Goal: Task Accomplishment & Management: Manage account settings

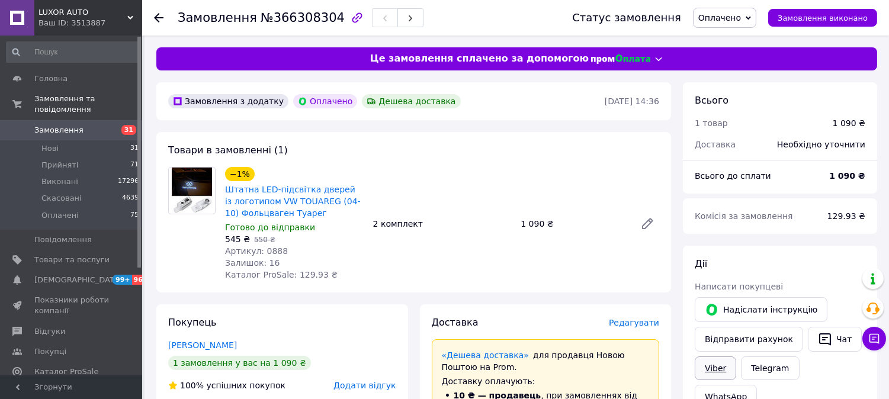
click at [712, 372] on link "Viber" at bounding box center [715, 369] width 41 height 24
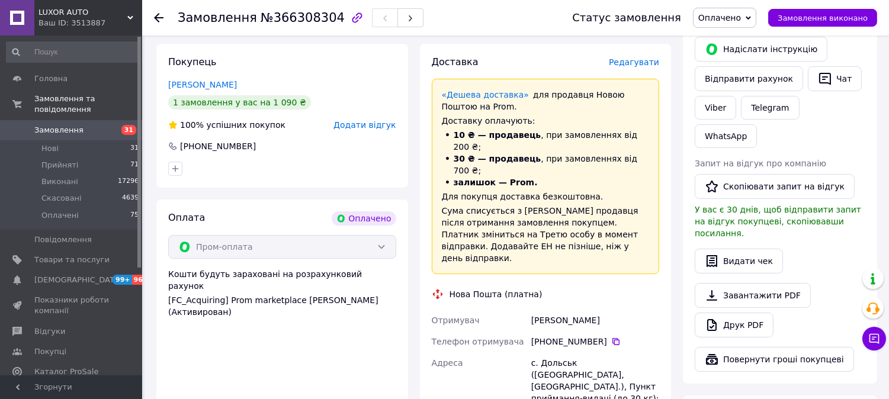
scroll to position [329, 0]
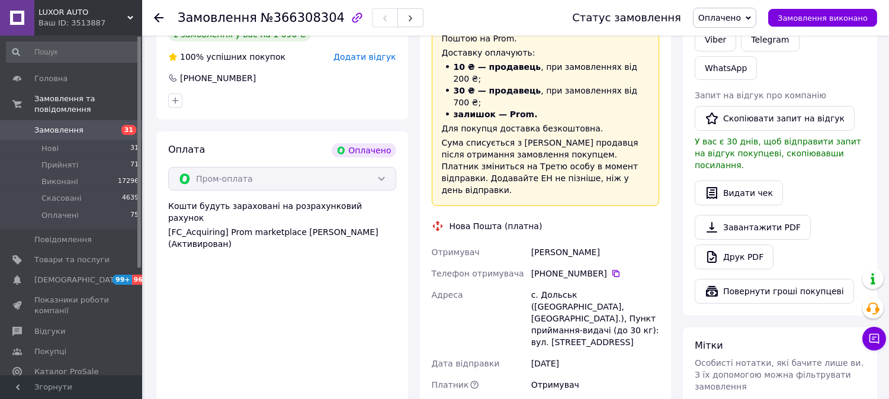
click at [590, 268] on div "+380 95 303 14 02" at bounding box center [595, 274] width 128 height 12
drag, startPoint x: 546, startPoint y: 246, endPoint x: 600, endPoint y: 249, distance: 54.6
click at [600, 268] on div "+380 95 303 14 02" at bounding box center [595, 274] width 128 height 12
copy div "0 95 303 14 02"
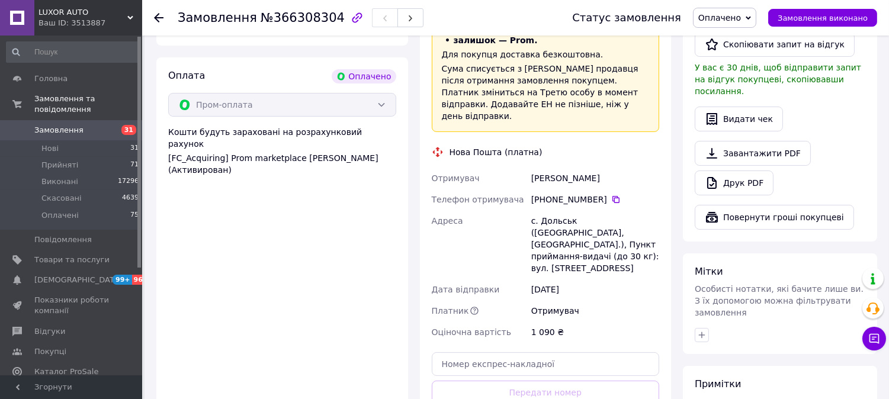
scroll to position [526, 0]
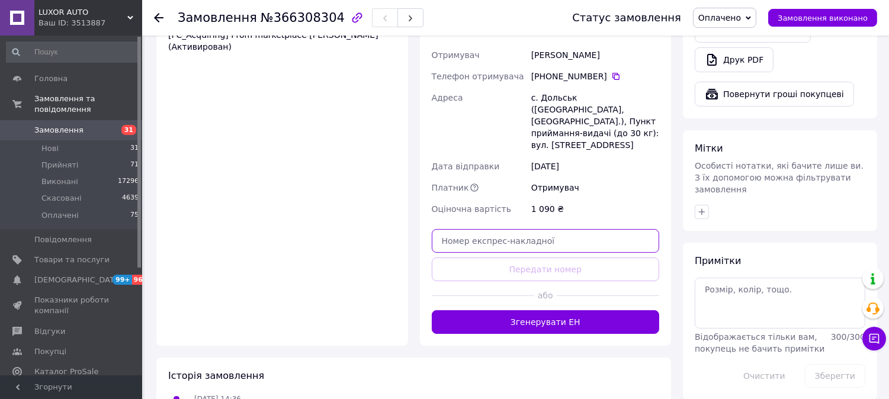
click at [511, 229] on input "text" at bounding box center [546, 241] width 228 height 24
paste input "20451269195336"
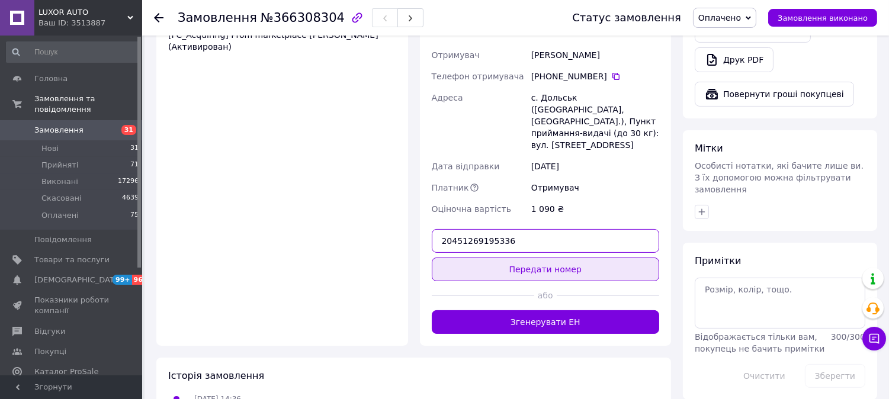
type input "20451269195336"
click at [511, 258] on button "Передати номер" at bounding box center [546, 270] width 228 height 24
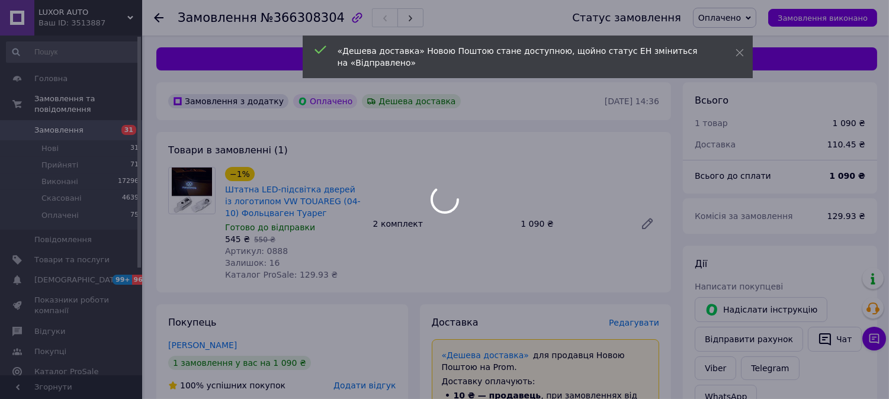
scroll to position [66, 0]
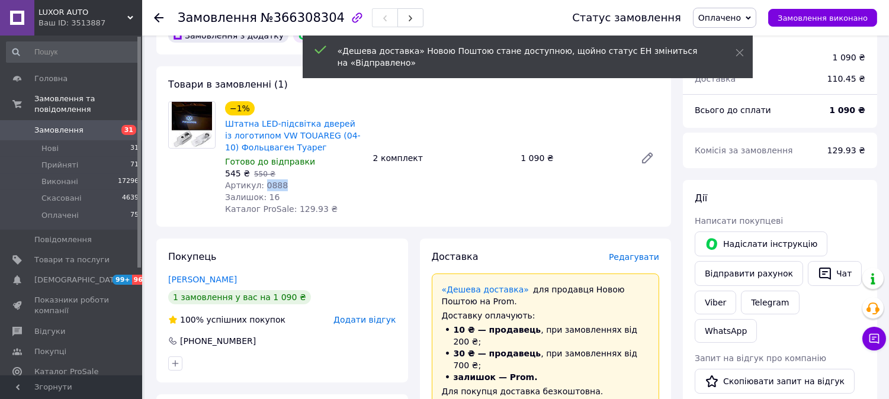
drag, startPoint x: 261, startPoint y: 184, endPoint x: 286, endPoint y: 181, distance: 25.6
click at [286, 181] on div "Артикул: 0888" at bounding box center [294, 186] width 139 height 12
copy span "0888"
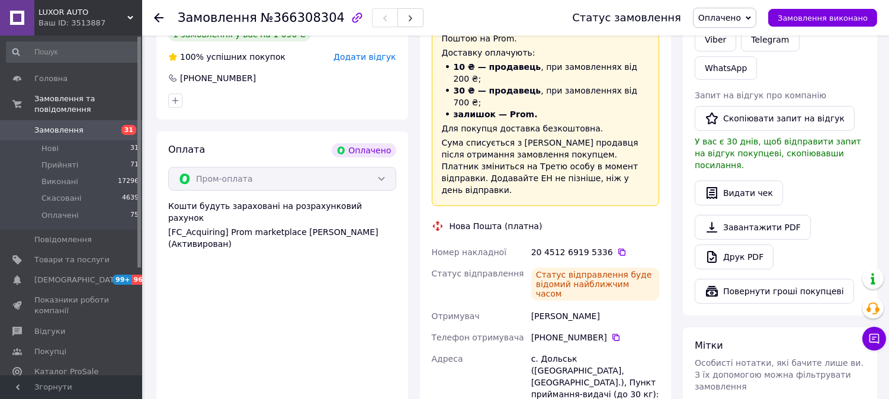
scroll to position [0, 0]
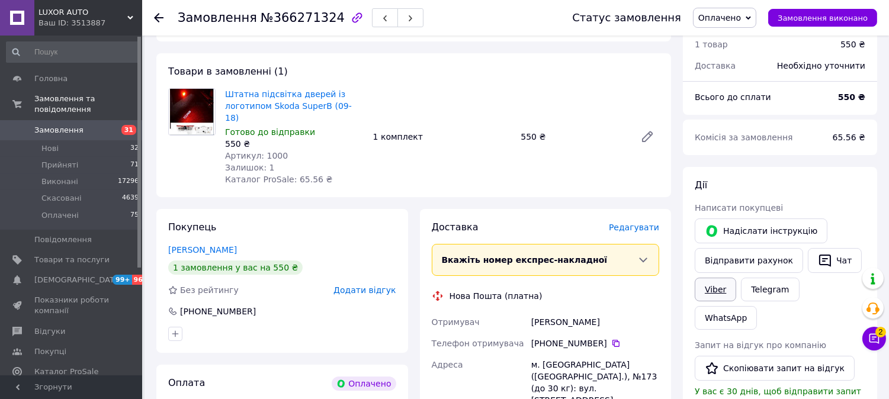
scroll to position [197, 0]
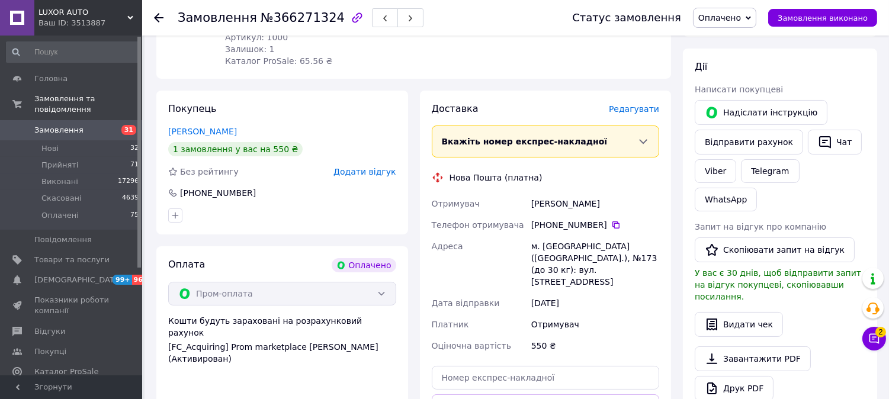
drag, startPoint x: 547, startPoint y: 213, endPoint x: 601, endPoint y: 217, distance: 54.6
click at [601, 219] on div "+380 66 940 57 50" at bounding box center [595, 225] width 128 height 12
copy div "0 66 940 57 50"
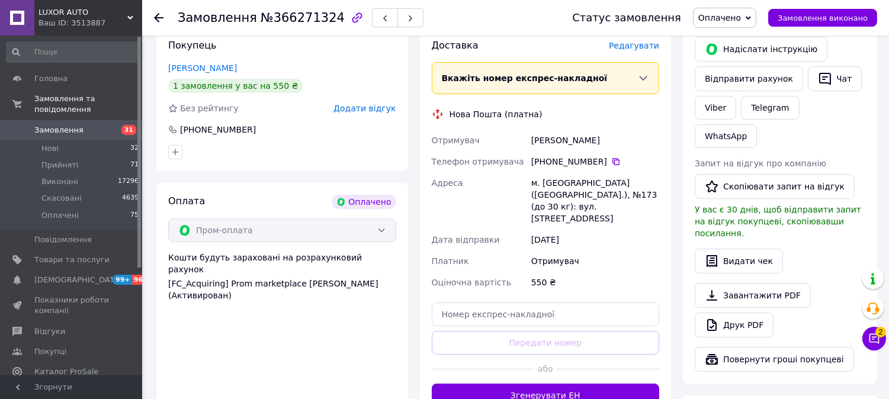
scroll to position [395, 0]
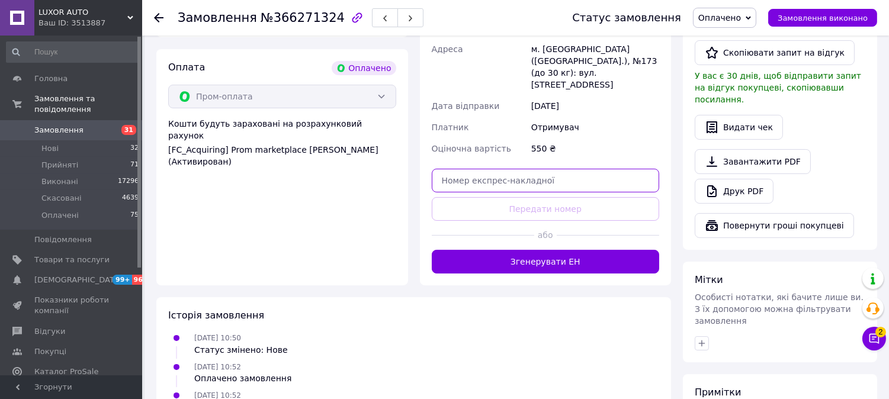
click at [512, 169] on input "text" at bounding box center [546, 181] width 228 height 24
paste input "20451269196418"
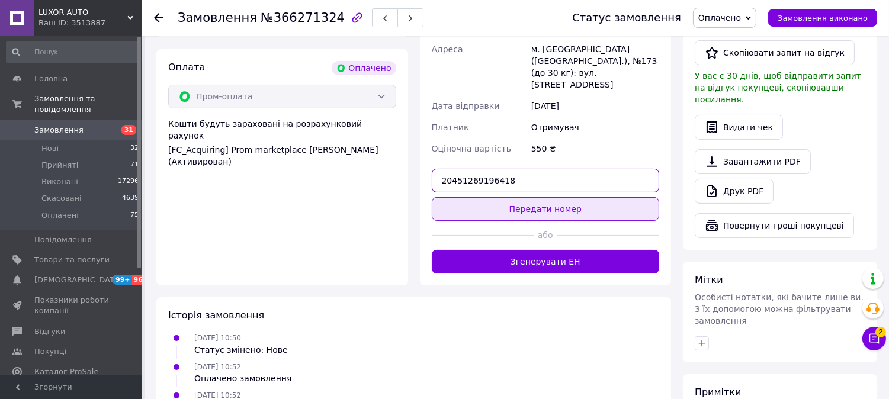
type input "20451269196418"
click at [515, 197] on button "Передати номер" at bounding box center [546, 209] width 228 height 24
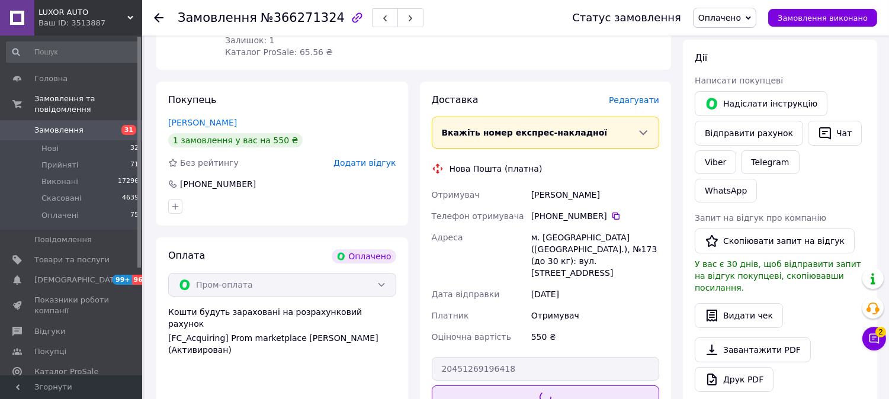
scroll to position [0, 0]
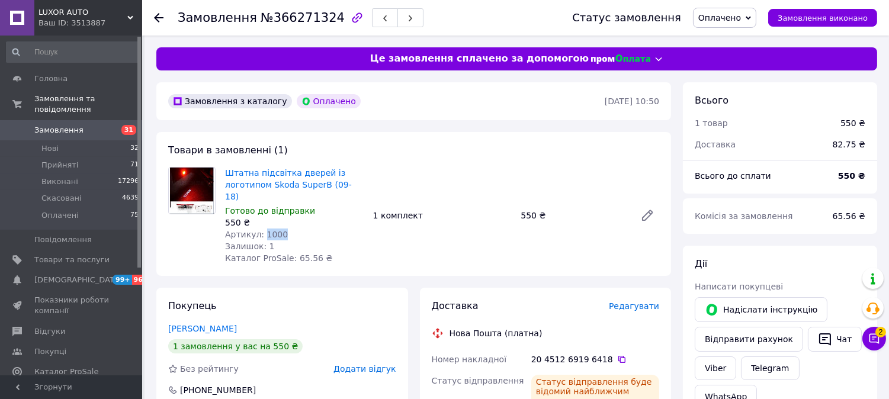
drag, startPoint x: 261, startPoint y: 220, endPoint x: 289, endPoint y: 220, distance: 27.9
click at [289, 229] on div "Артикул: 1000" at bounding box center [294, 235] width 139 height 12
copy span "1000"
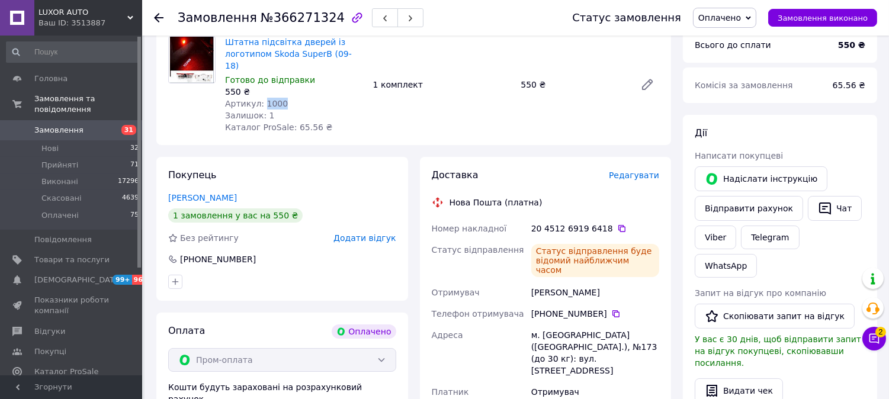
scroll to position [132, 0]
click at [732, 238] on link "Viber" at bounding box center [715, 237] width 41 height 24
click at [722, 250] on div "Viber" at bounding box center [716, 237] width 46 height 28
click at [720, 234] on link "Viber" at bounding box center [715, 237] width 41 height 24
click at [715, 235] on link "Viber" at bounding box center [715, 237] width 41 height 24
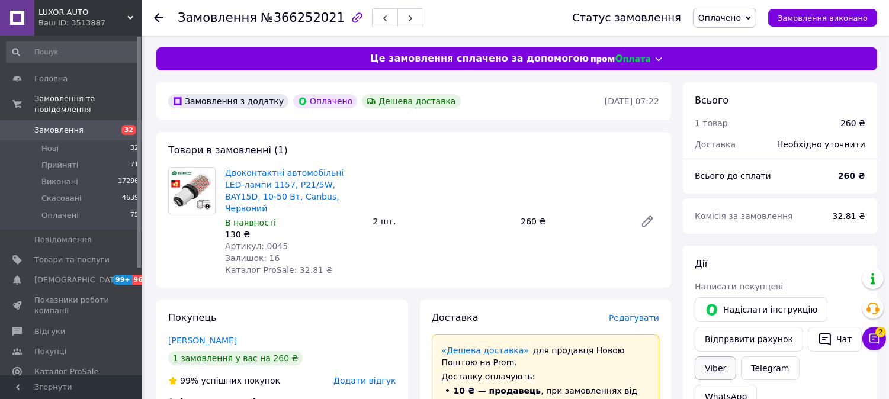
click at [723, 373] on link "Viber" at bounding box center [715, 369] width 41 height 24
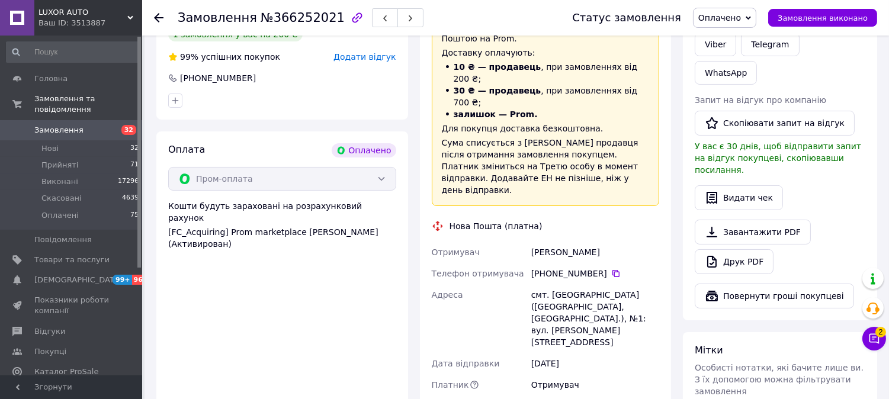
scroll to position [329, 0]
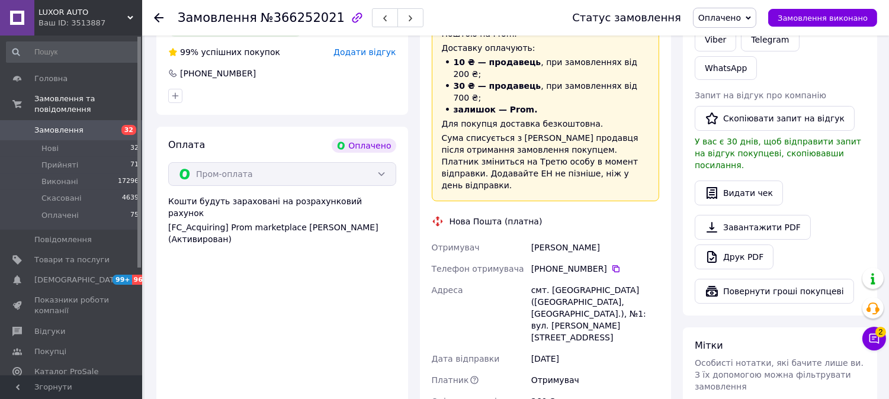
drag, startPoint x: 547, startPoint y: 233, endPoint x: 601, endPoint y: 228, distance: 54.2
click at [601, 263] on div "+380 93 147 23 97" at bounding box center [595, 269] width 128 height 12
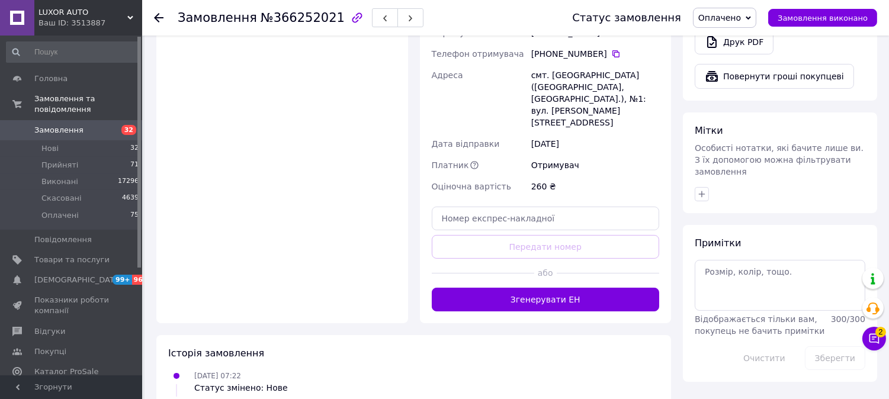
scroll to position [571, 0]
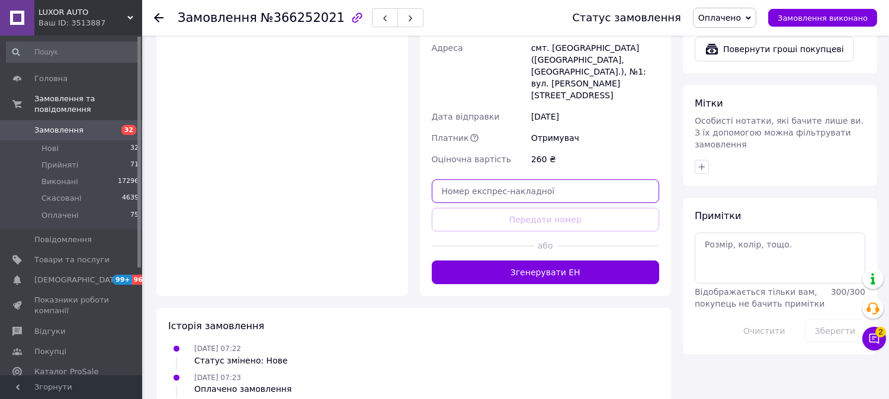
drag, startPoint x: 514, startPoint y: 153, endPoint x: 513, endPoint y: 146, distance: 7.1
click at [514, 180] on input "text" at bounding box center [546, 192] width 228 height 24
paste input "20451269197528"
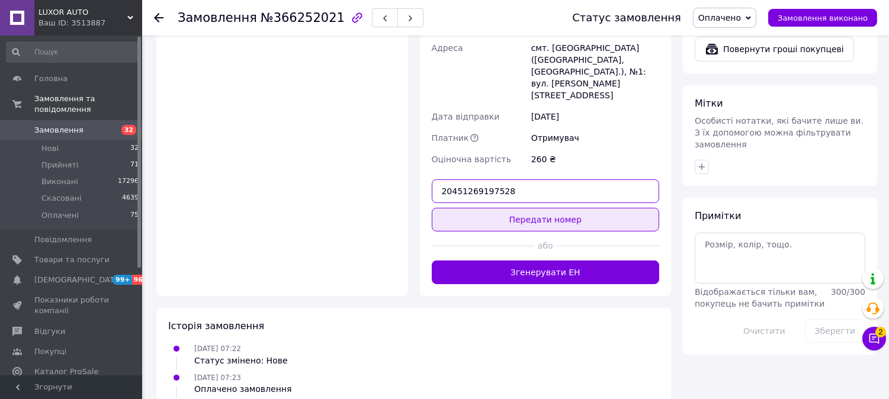
type input "20451269197528"
click at [513, 208] on button "Передати номер" at bounding box center [546, 220] width 228 height 24
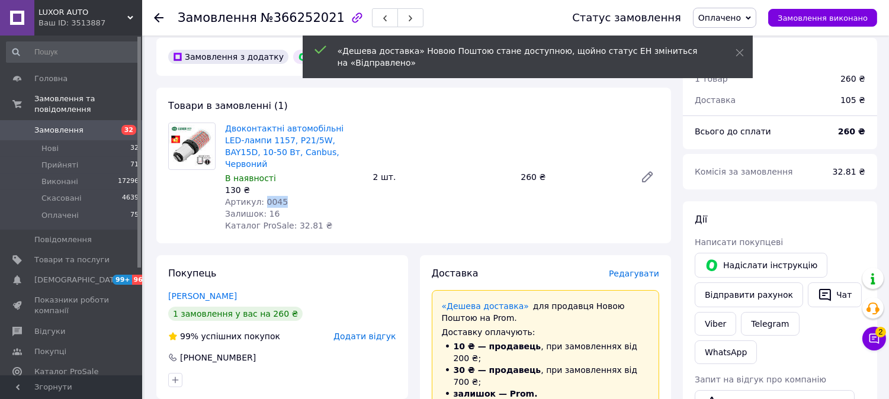
drag, startPoint x: 261, startPoint y: 190, endPoint x: 284, endPoint y: 187, distance: 23.9
click at [284, 196] on div "Артикул: 0045" at bounding box center [294, 202] width 139 height 12
copy span "0045"
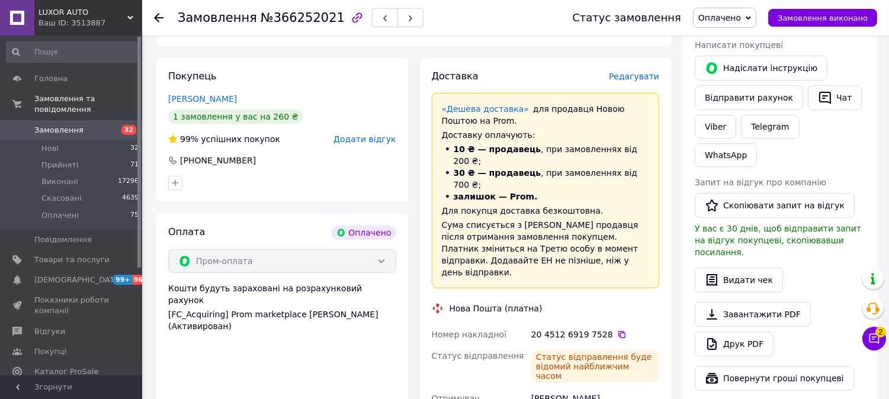
scroll to position [0, 0]
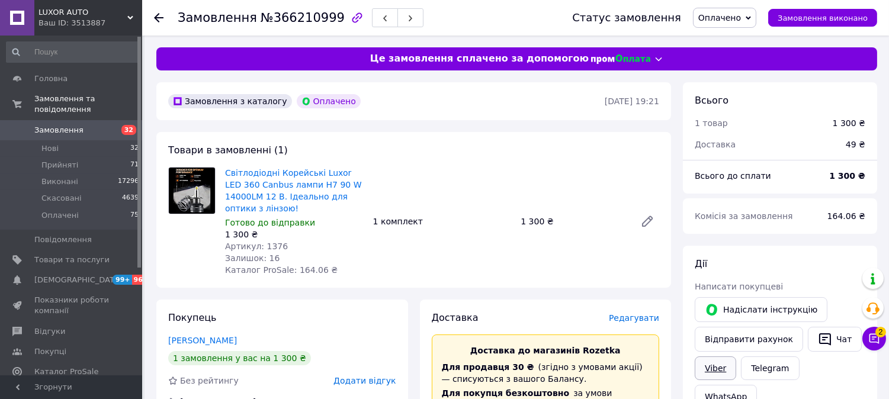
click at [714, 363] on link "Viber" at bounding box center [715, 369] width 41 height 24
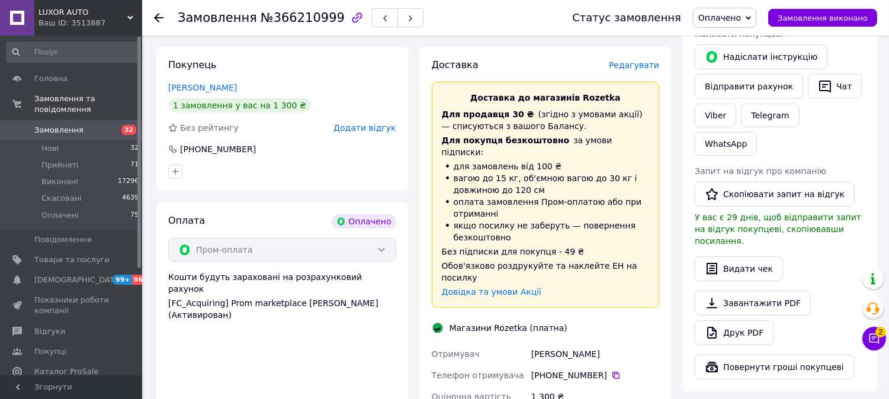
scroll to position [329, 0]
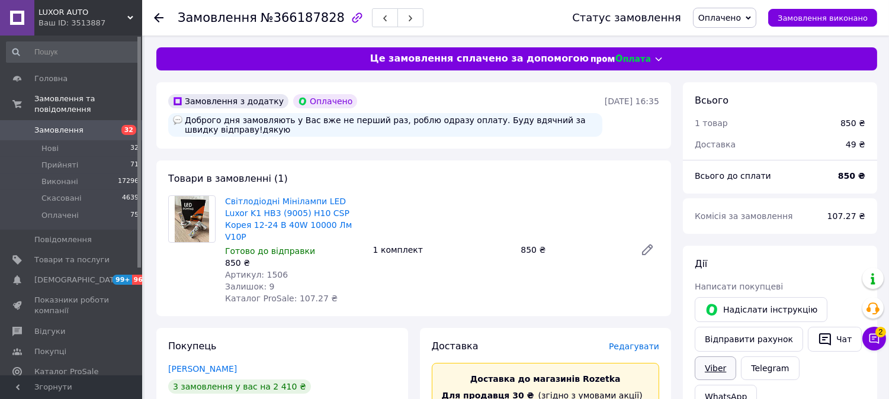
click at [732, 368] on link "Viber" at bounding box center [715, 369] width 41 height 24
click at [720, 371] on link "Viber" at bounding box center [715, 369] width 41 height 24
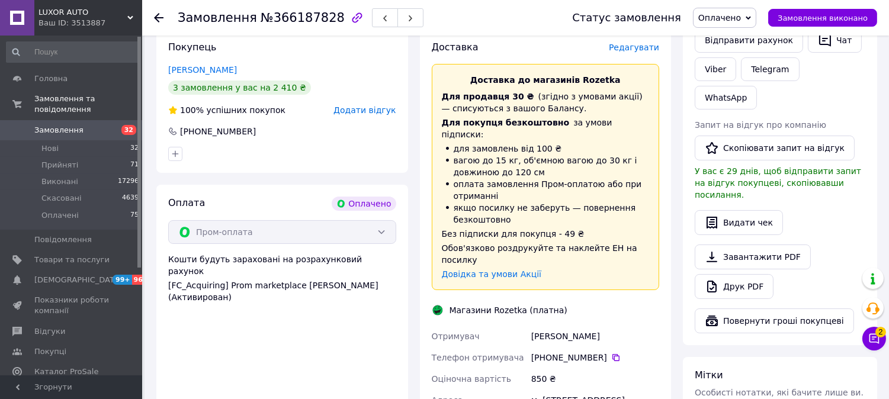
scroll to position [395, 0]
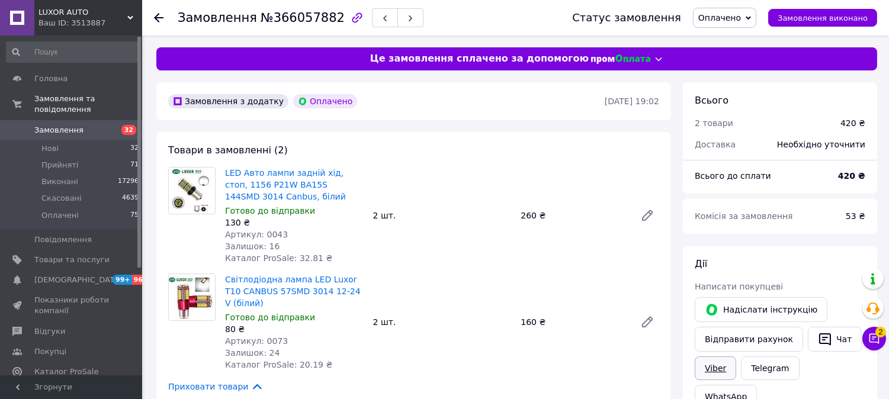
click at [709, 369] on link "Viber" at bounding box center [715, 369] width 41 height 24
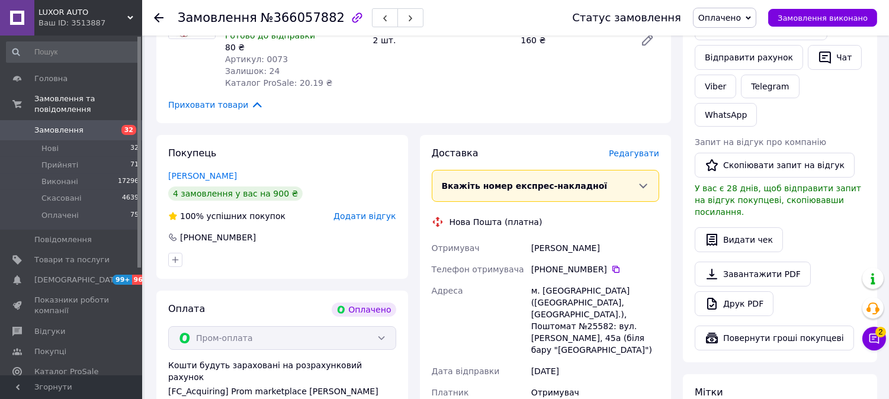
scroll to position [395, 0]
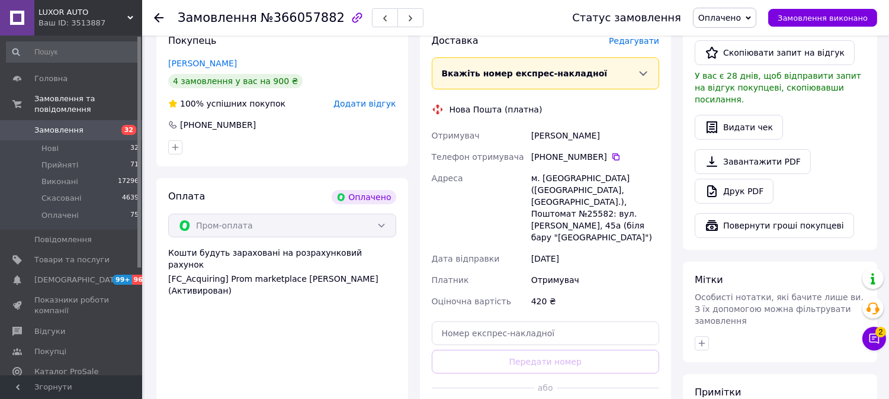
drag, startPoint x: 547, startPoint y: 152, endPoint x: 600, endPoint y: 156, distance: 53.5
click at [600, 156] on div "+380 95 670 15 60" at bounding box center [595, 157] width 128 height 12
copy div "0 95 670 15 60"
drag, startPoint x: 540, startPoint y: 202, endPoint x: 562, endPoint y: 200, distance: 21.4
click at [562, 200] on div "м. Запоріжжя (Запорізька обл., Запорізький р-н.), Поштомат №25582: вул. Леоніда…" at bounding box center [595, 208] width 133 height 81
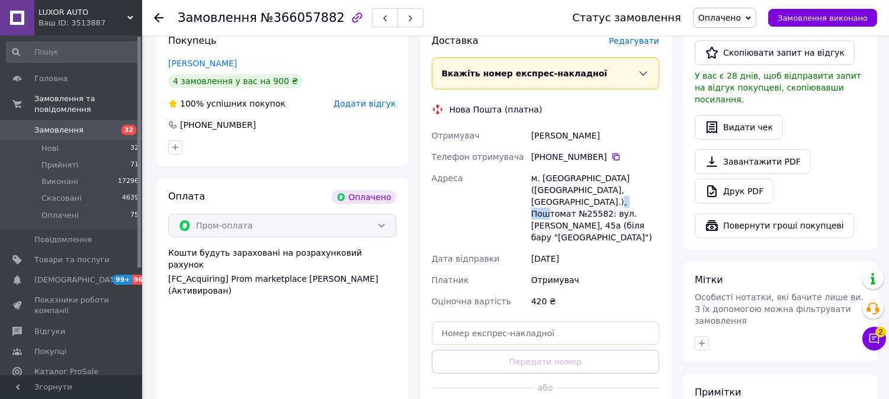
copy div "25582"
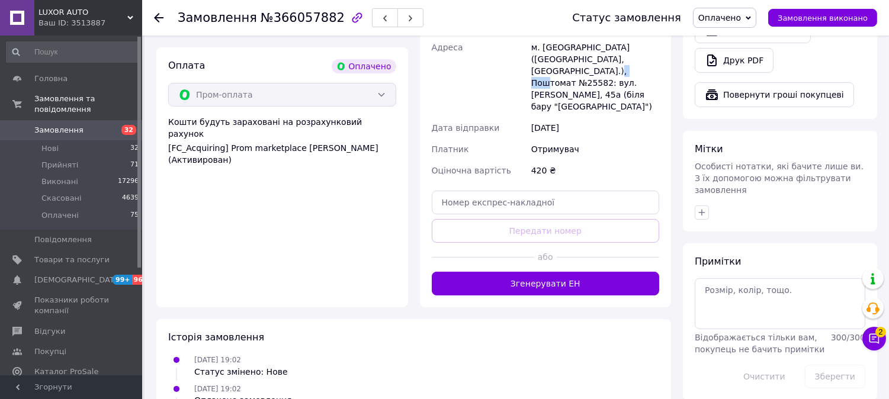
scroll to position [526, 0]
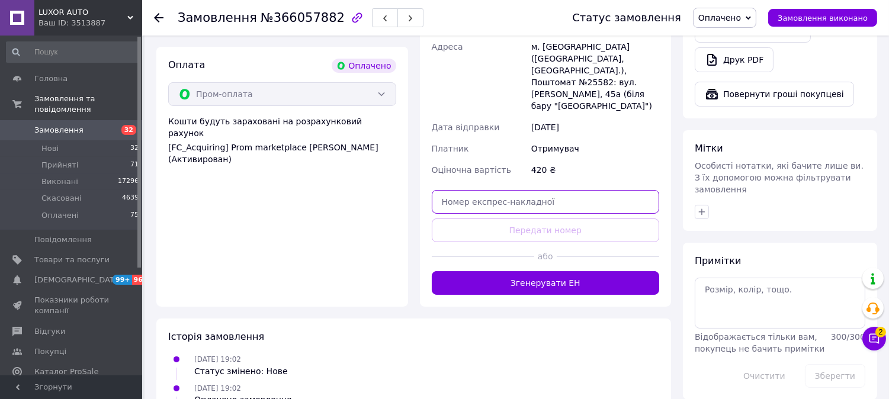
click at [495, 190] on input "text" at bounding box center [546, 202] width 228 height 24
paste input "20451269199894"
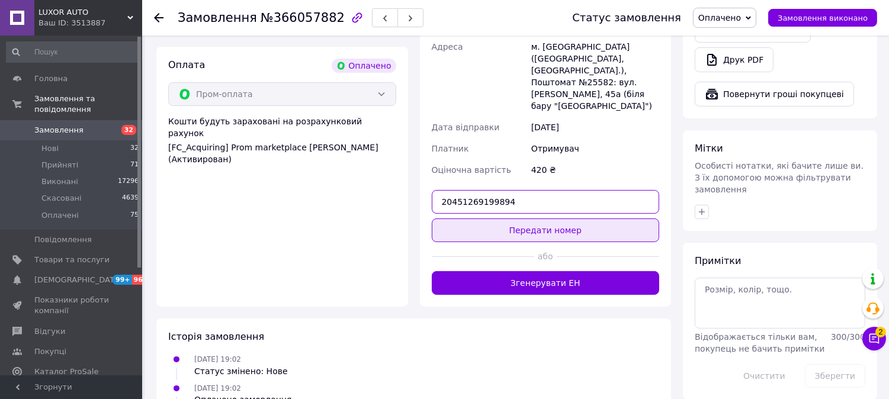
type input "20451269199894"
click at [488, 220] on button "Передати номер" at bounding box center [546, 231] width 228 height 24
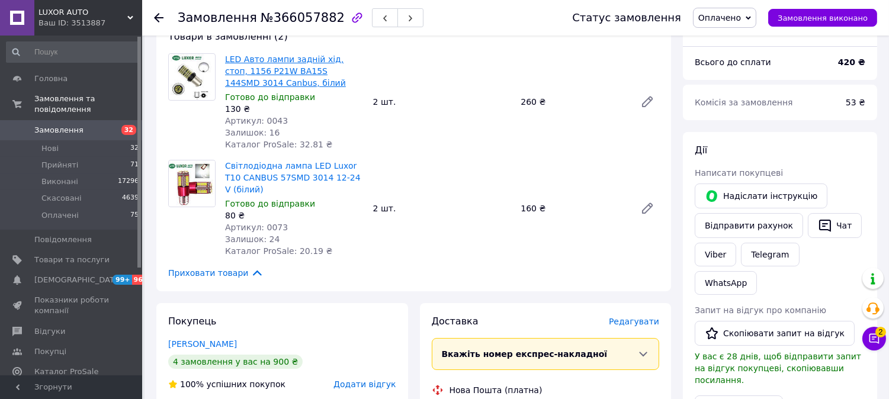
scroll to position [0, 0]
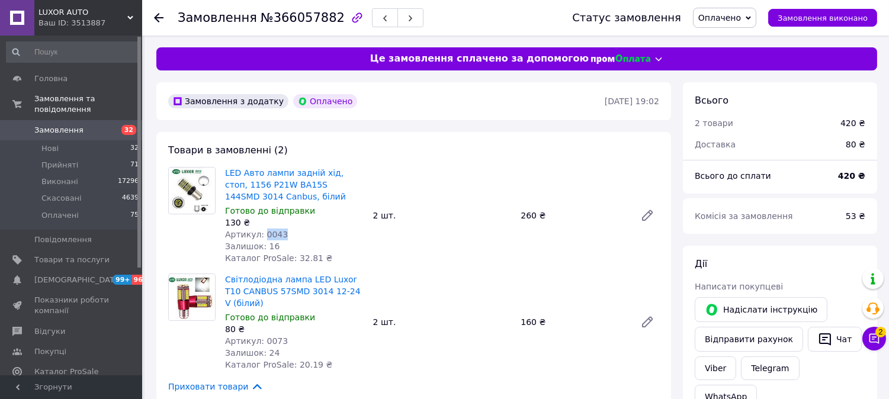
drag, startPoint x: 261, startPoint y: 233, endPoint x: 278, endPoint y: 230, distance: 18.0
click at [278, 230] on div "Артикул: 0043" at bounding box center [294, 235] width 139 height 12
copy span "0043"
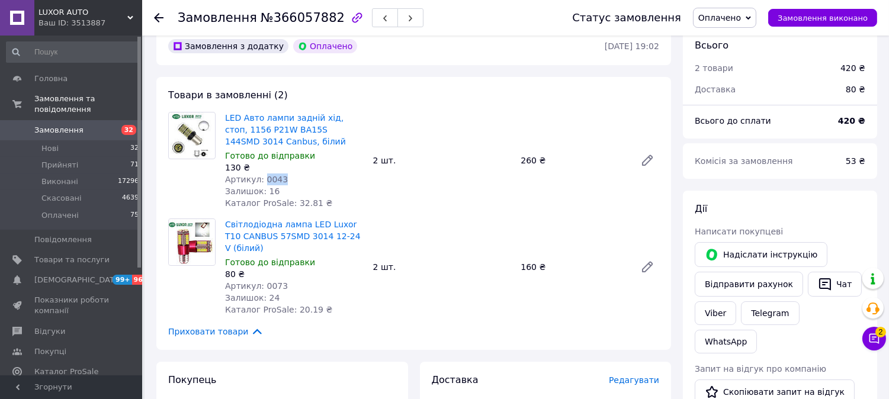
scroll to position [132, 0]
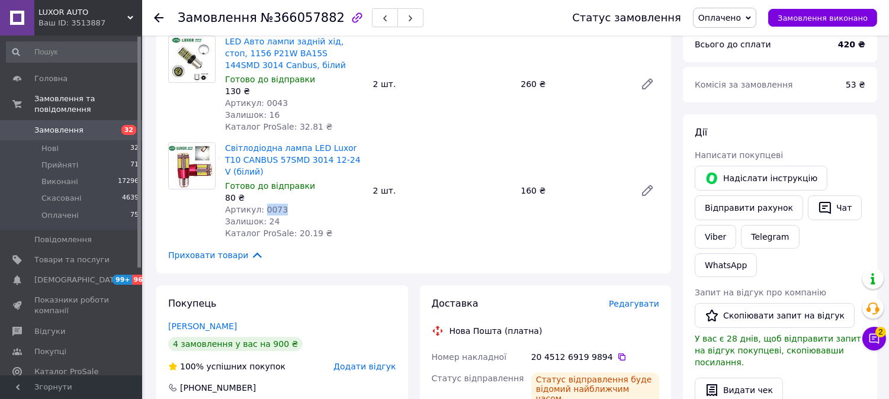
drag, startPoint x: 261, startPoint y: 207, endPoint x: 276, endPoint y: 207, distance: 14.8
click at [276, 207] on span "Артикул: 0073" at bounding box center [256, 209] width 63 height 9
copy span "0073"
click at [719, 239] on link "Viber" at bounding box center [715, 237] width 41 height 24
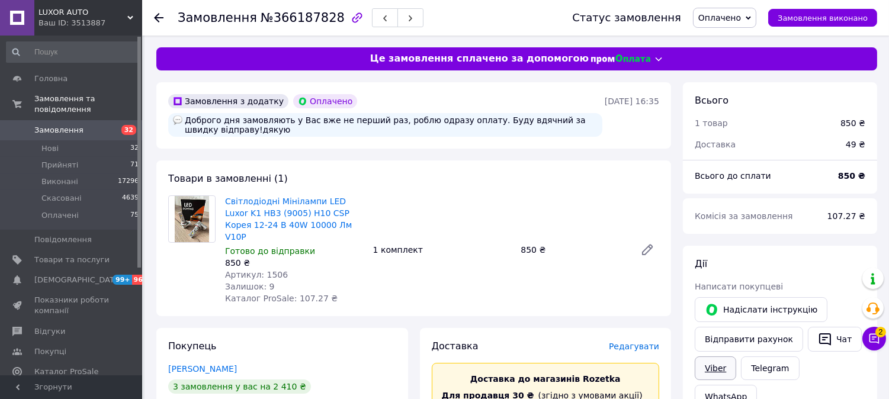
click at [699, 373] on link "Viber" at bounding box center [715, 369] width 41 height 24
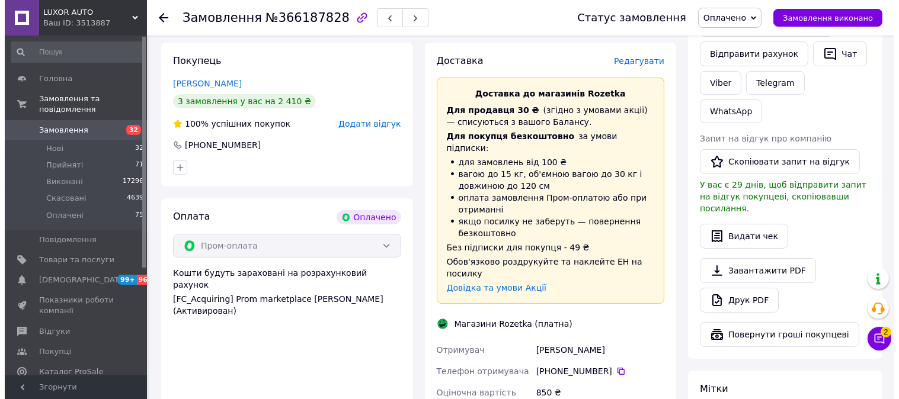
scroll to position [263, 0]
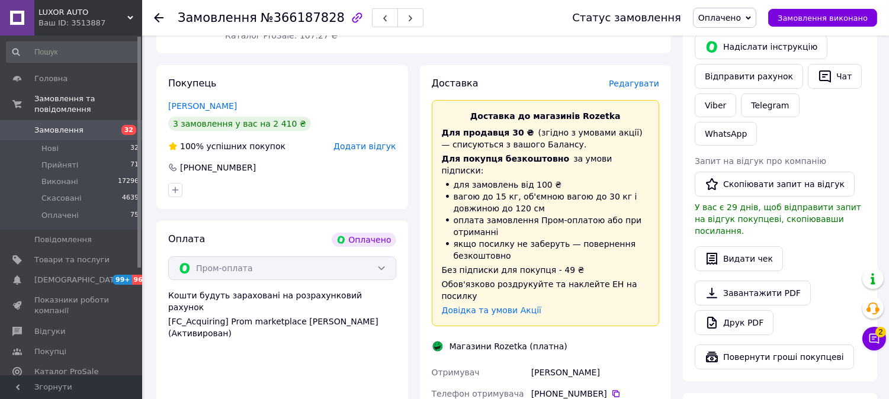
click at [625, 79] on span "Редагувати" at bounding box center [634, 83] width 50 height 9
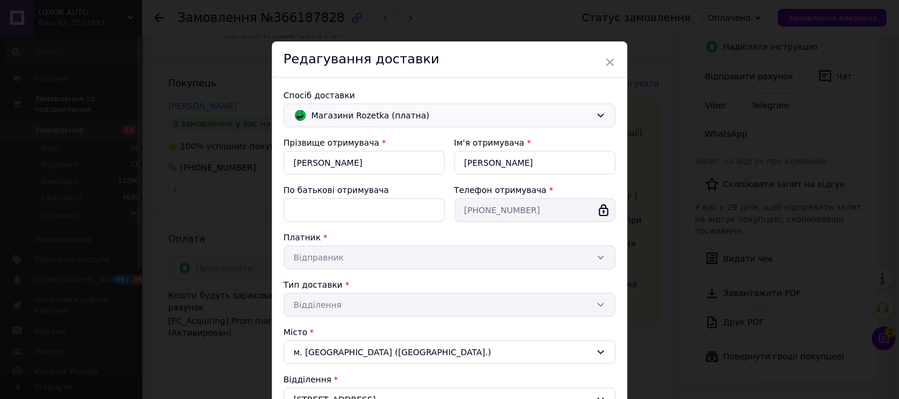
click at [389, 117] on span "Магазини Rozetka (платна)" at bounding box center [452, 115] width 280 height 13
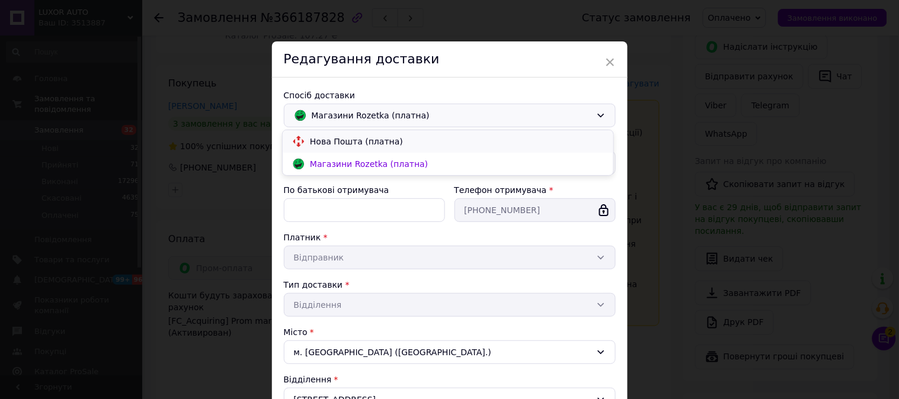
click at [364, 140] on span "Нова Пошта (платна)" at bounding box center [457, 142] width 294 height 12
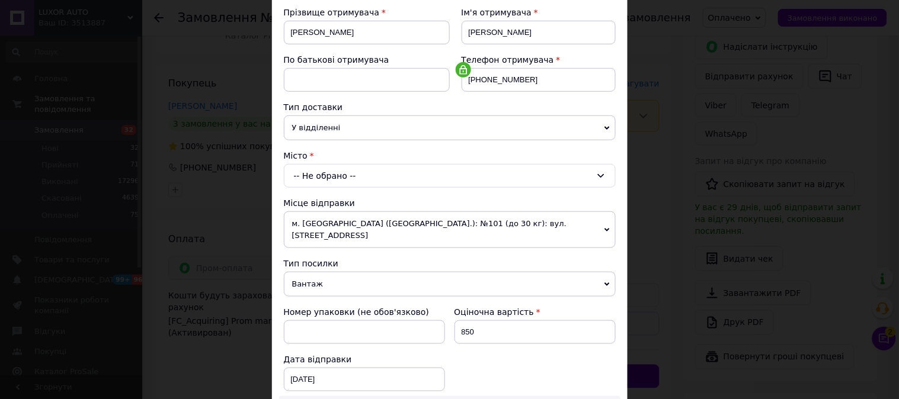
scroll to position [197, 0]
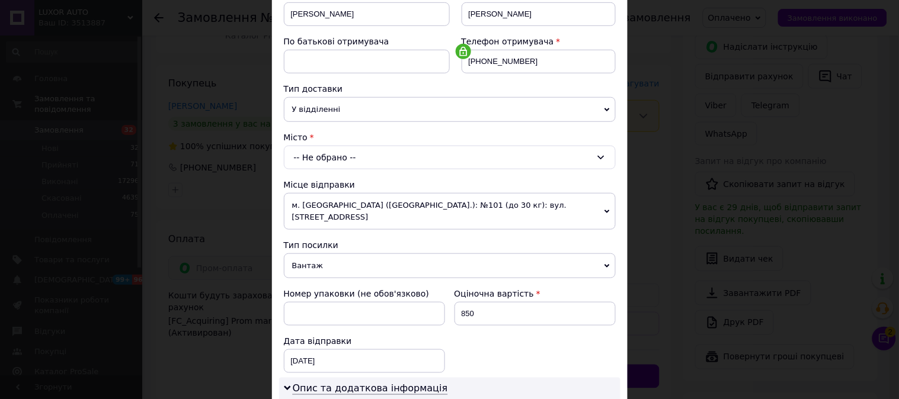
drag, startPoint x: 336, startPoint y: 166, endPoint x: 336, endPoint y: 158, distance: 7.7
click at [336, 157] on div "-- Не обрано --" at bounding box center [450, 158] width 332 height 24
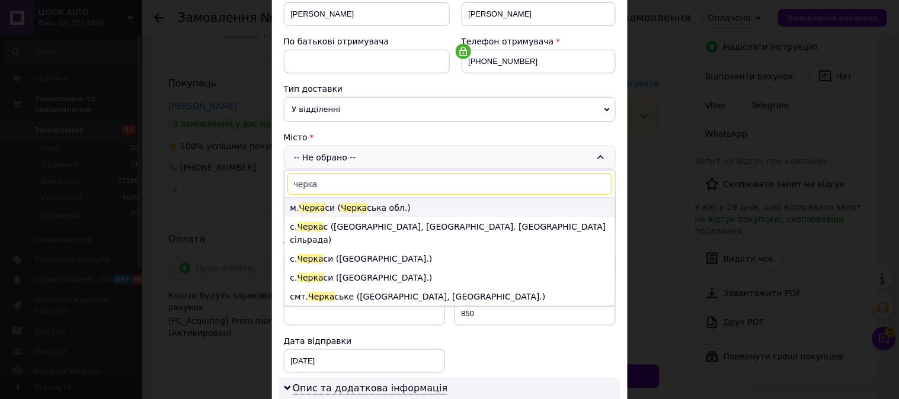
type input "черка"
click at [357, 206] on span "Черка" at bounding box center [354, 207] width 26 height 9
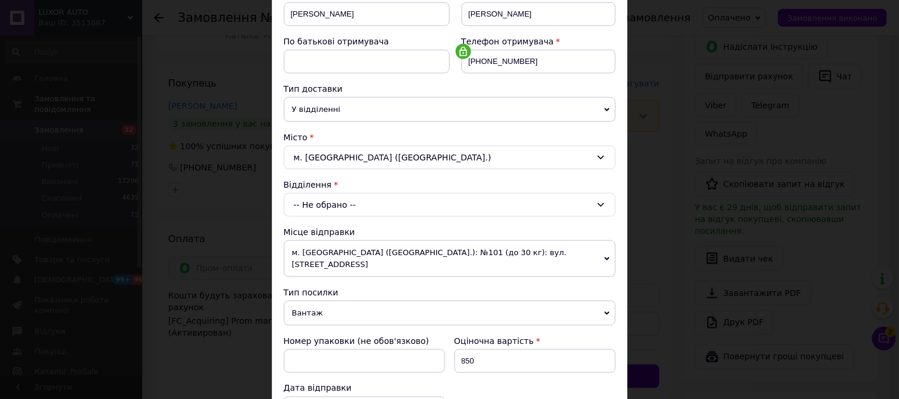
click at [338, 203] on div "-- Не обрано --" at bounding box center [450, 205] width 332 height 24
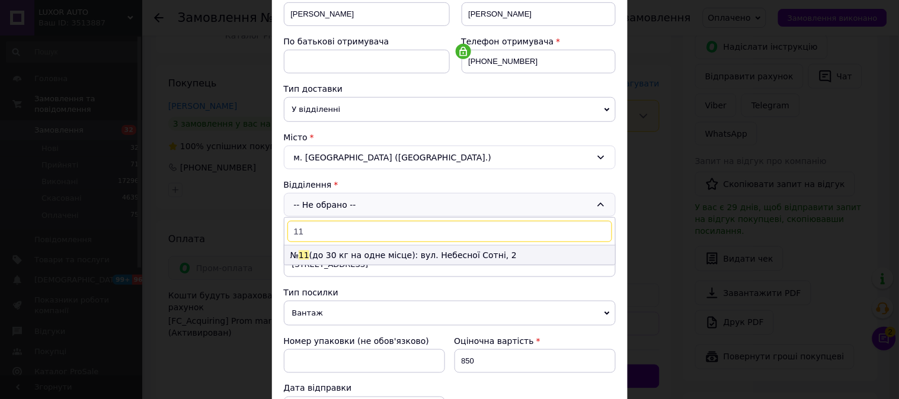
type input "11"
click at [302, 257] on span "11" at bounding box center [304, 255] width 11 height 9
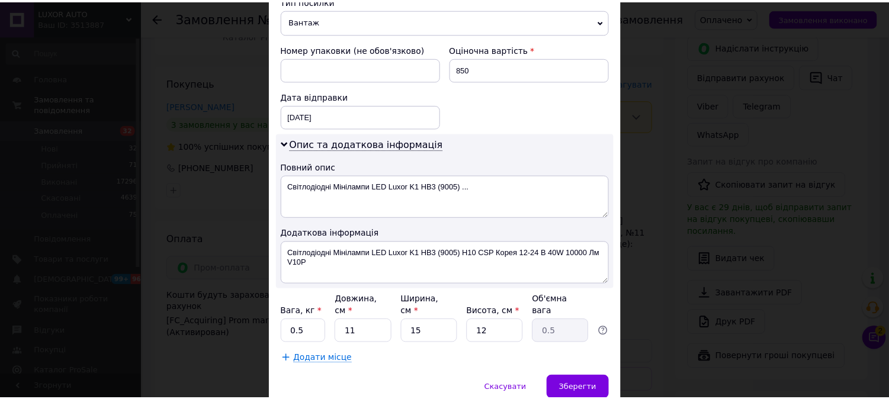
scroll to position [521, 0]
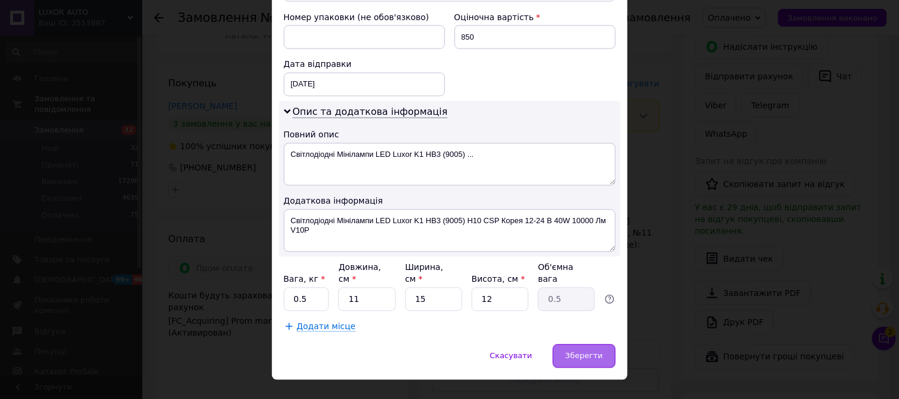
click at [590, 352] on span "Зберегти" at bounding box center [583, 356] width 37 height 9
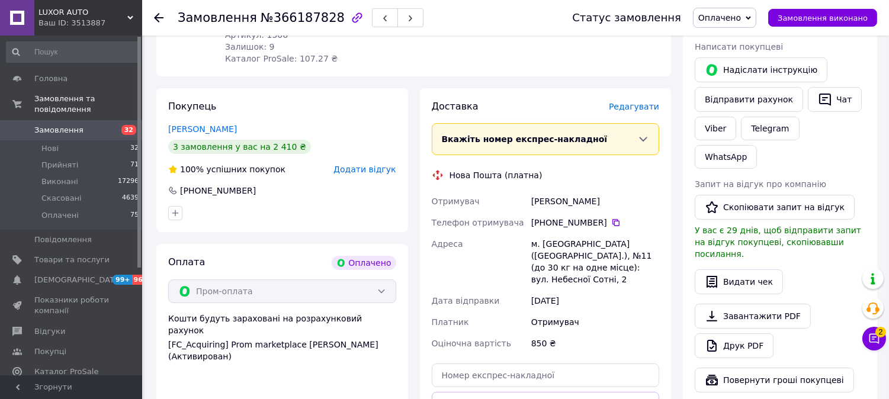
scroll to position [263, 0]
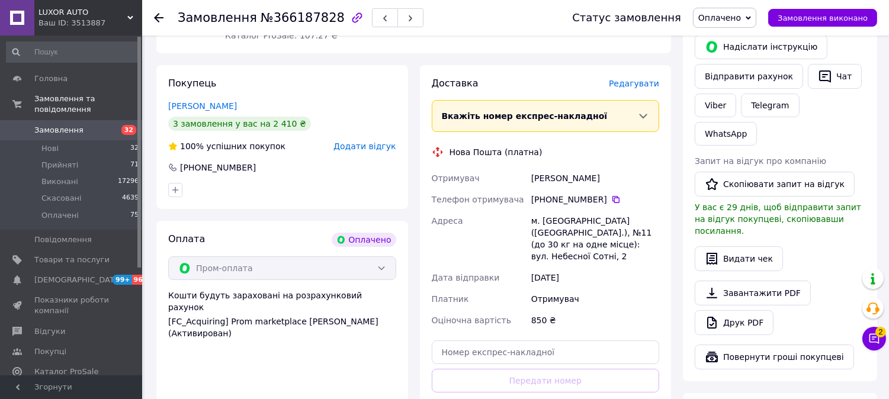
drag, startPoint x: 543, startPoint y: 185, endPoint x: 598, endPoint y: 188, distance: 55.2
click at [598, 194] on div "+380 96 935 88 91" at bounding box center [595, 200] width 128 height 12
copy div "0 96 935 88 91"
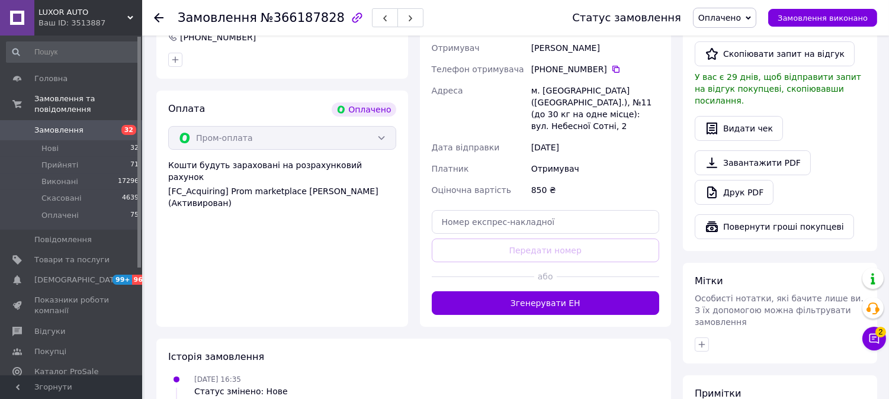
scroll to position [395, 0]
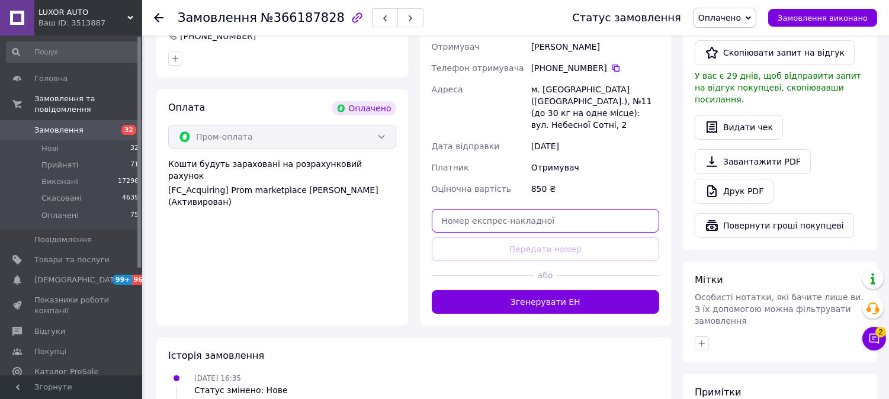
click at [474, 209] on input "text" at bounding box center [546, 221] width 228 height 24
paste input "20451269201174"
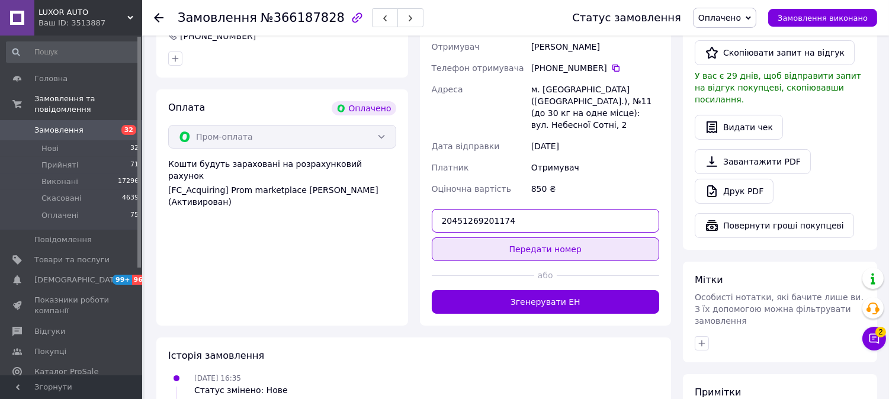
type input "20451269201174"
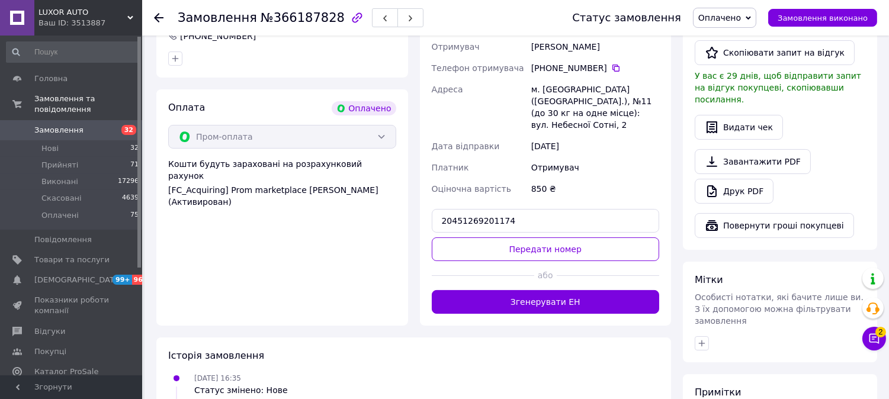
drag, startPoint x: 486, startPoint y: 224, endPoint x: 486, endPoint y: 215, distance: 8.9
click at [487, 238] on button "Передати номер" at bounding box center [546, 250] width 228 height 24
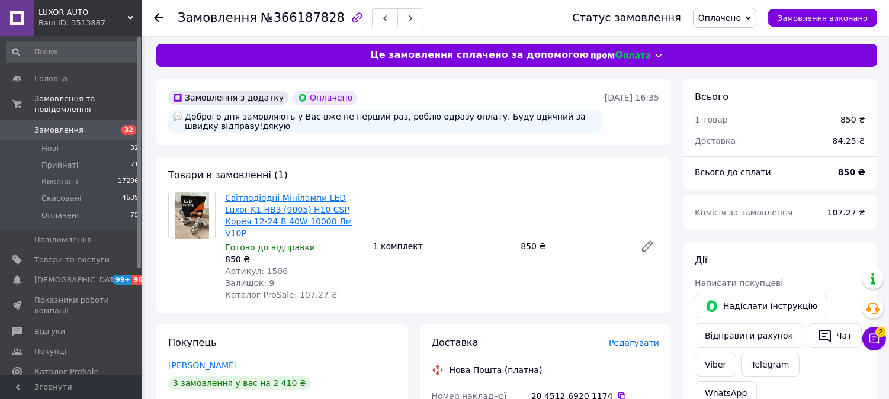
scroll to position [0, 0]
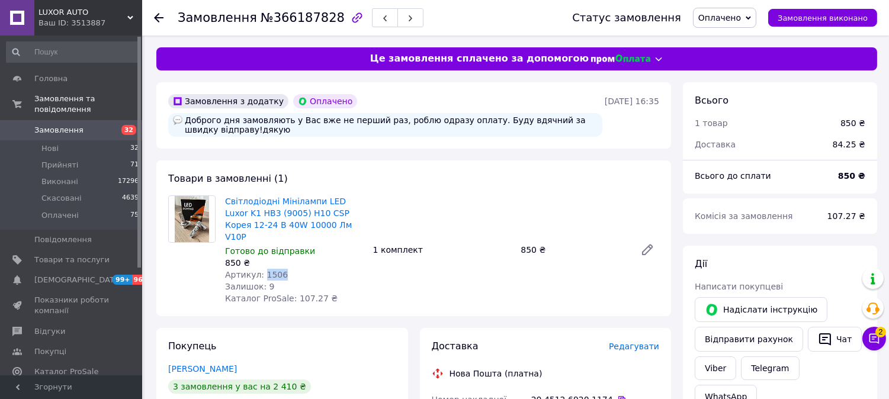
drag, startPoint x: 259, startPoint y: 261, endPoint x: 285, endPoint y: 262, distance: 26.1
click at [285, 269] on div "Артикул: 1506" at bounding box center [294, 275] width 139 height 12
copy span "1506"
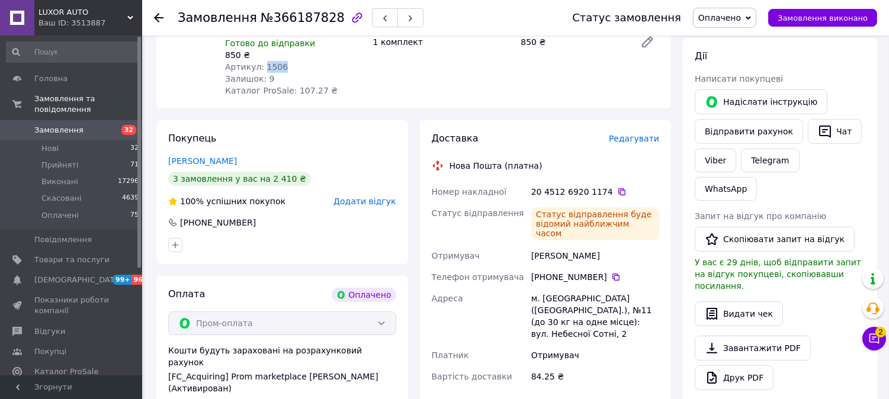
scroll to position [395, 0]
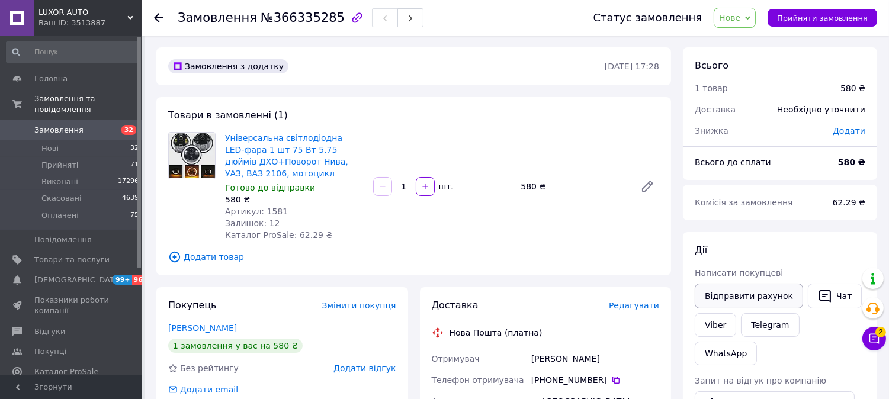
click at [702, 308] on button "Відправити рахунок" at bounding box center [749, 296] width 108 height 25
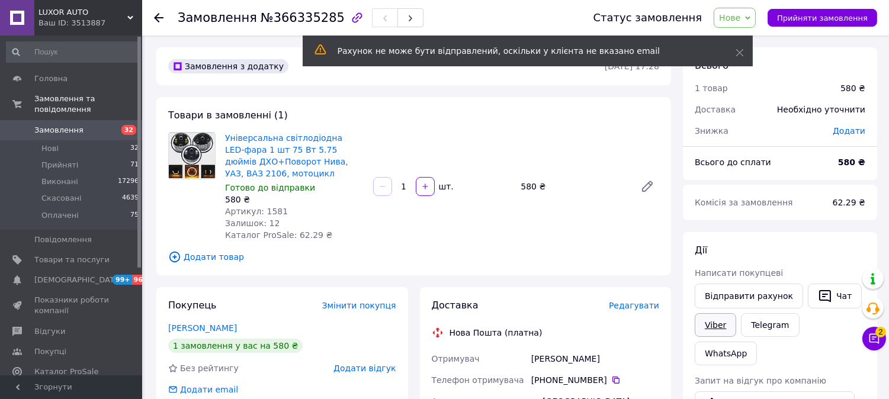
click at [702, 324] on link "Viber" at bounding box center [715, 325] width 41 height 24
click at [720, 324] on link "Viber" at bounding box center [715, 325] width 41 height 24
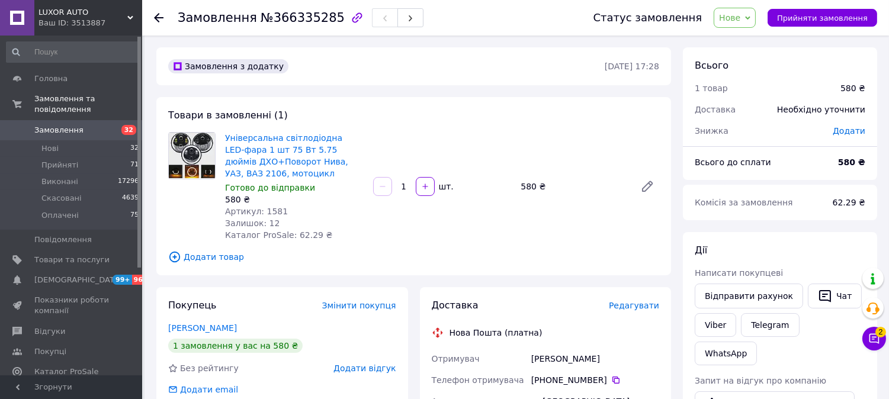
scroll to position [66, 0]
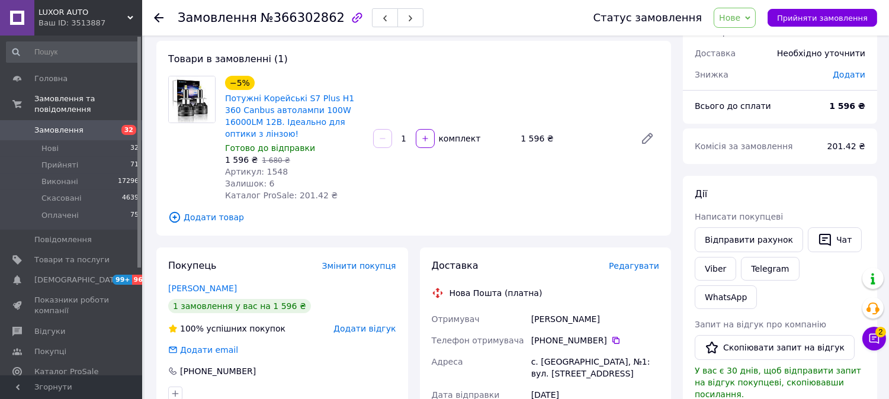
scroll to position [197, 0]
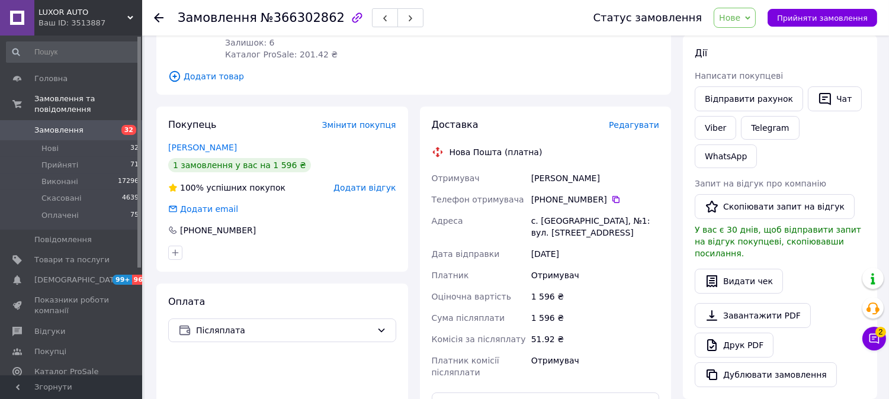
drag, startPoint x: 546, startPoint y: 188, endPoint x: 600, endPoint y: 192, distance: 54.0
click at [597, 194] on div "+380 98 339 42 56" at bounding box center [595, 200] width 128 height 12
copy div "0 98 339 42 5"
click at [536, 244] on div "[DATE]" at bounding box center [595, 254] width 133 height 21
drag, startPoint x: 547, startPoint y: 184, endPoint x: 600, endPoint y: 184, distance: 52.7
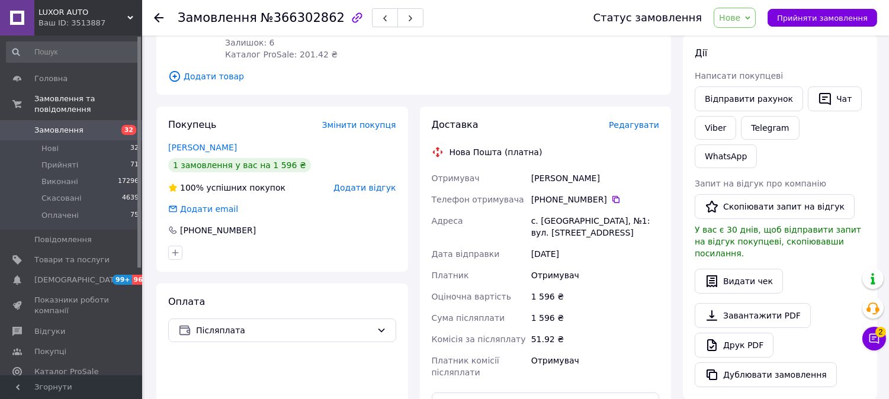
click at [600, 194] on div "+380 98 339 42 56" at bounding box center [595, 200] width 128 height 12
copy div "0 98 339 42 56"
drag, startPoint x: 692, startPoint y: 132, endPoint x: 710, endPoint y: 126, distance: 18.9
click at [694, 130] on div "Viber" at bounding box center [716, 128] width 46 height 28
click at [713, 126] on link "Viber" at bounding box center [715, 128] width 41 height 24
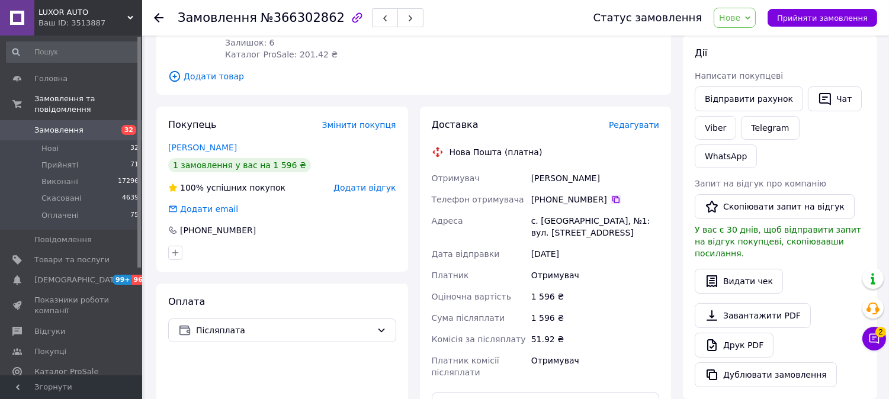
drag, startPoint x: 545, startPoint y: 188, endPoint x: 607, endPoint y: 185, distance: 62.3
click at [600, 194] on div "+380 98 339 42 56" at bounding box center [595, 200] width 128 height 12
copy div "0 98 339 42 56"
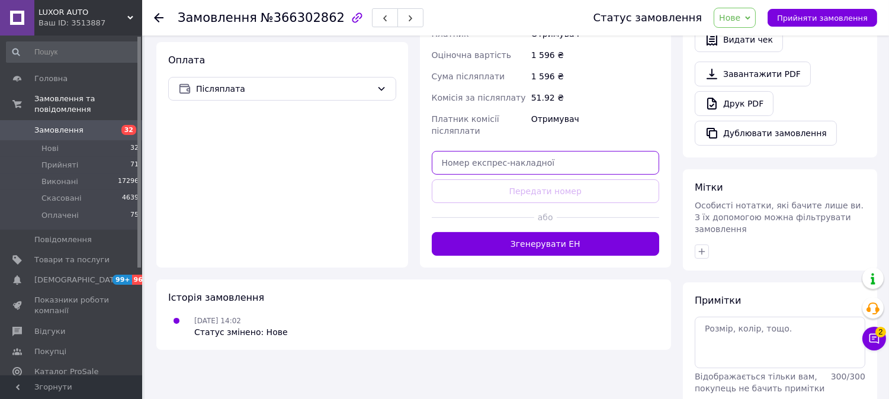
click at [535, 151] on input "text" at bounding box center [546, 163] width 228 height 24
paste input "20451269202964"
type input "20451269202964"
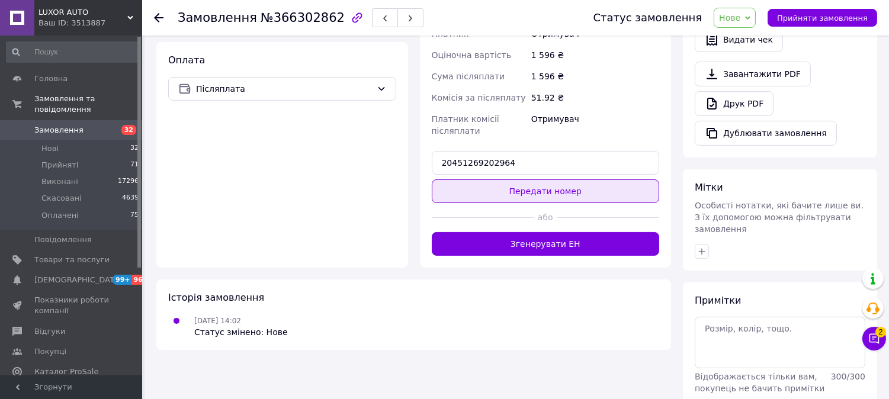
click at [542, 180] on button "Передати номер" at bounding box center [546, 192] width 228 height 24
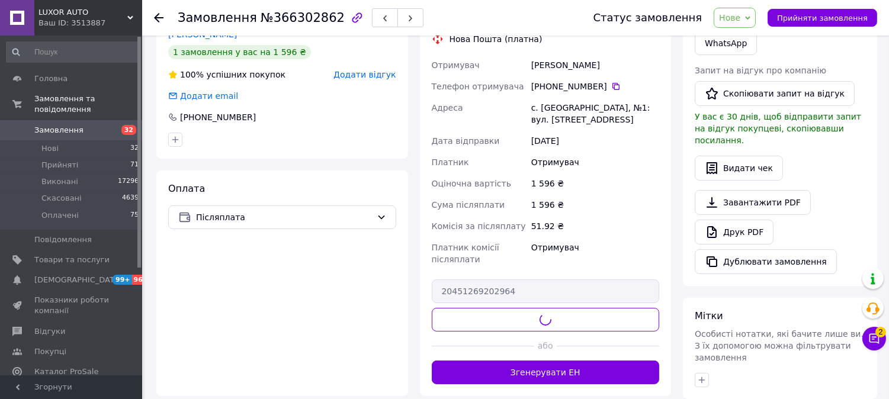
scroll to position [44, 0]
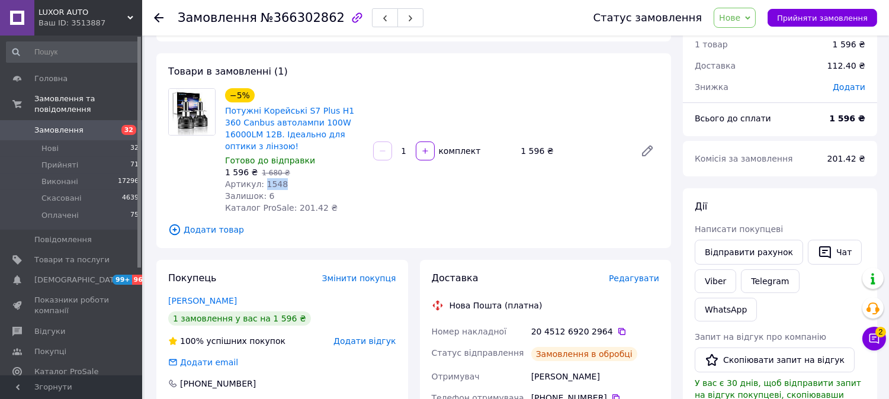
drag, startPoint x: 262, startPoint y: 169, endPoint x: 282, endPoint y: 172, distance: 20.4
click at [282, 178] on div "Артикул: 1548" at bounding box center [294, 184] width 139 height 12
copy span "1548"
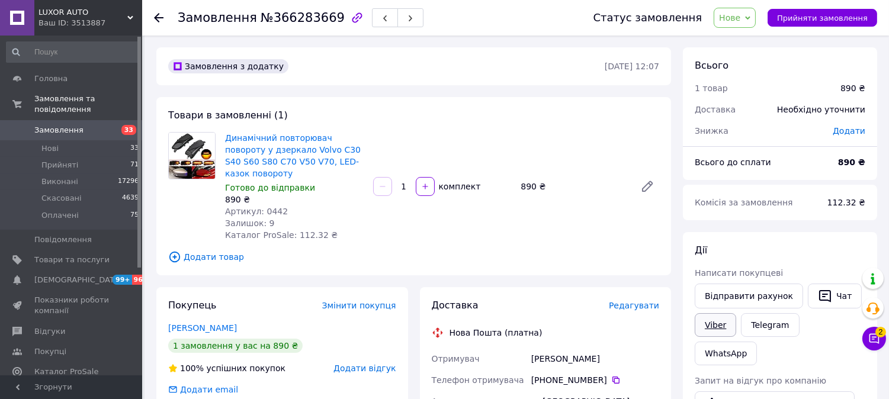
click at [726, 318] on link "Viber" at bounding box center [715, 325] width 41 height 24
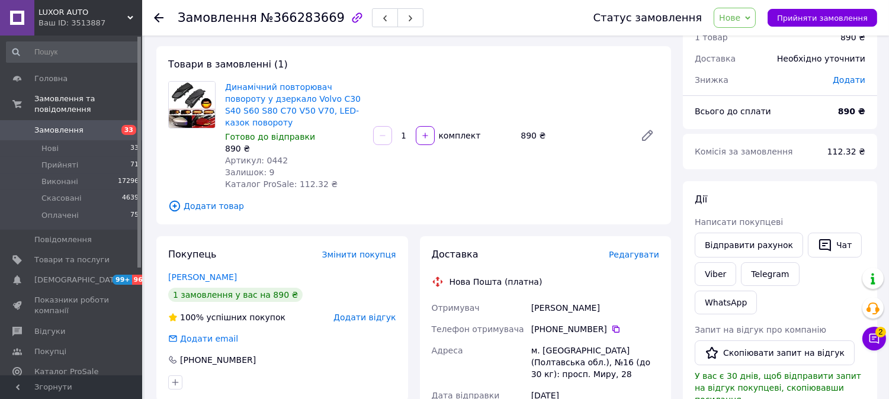
scroll to position [132, 0]
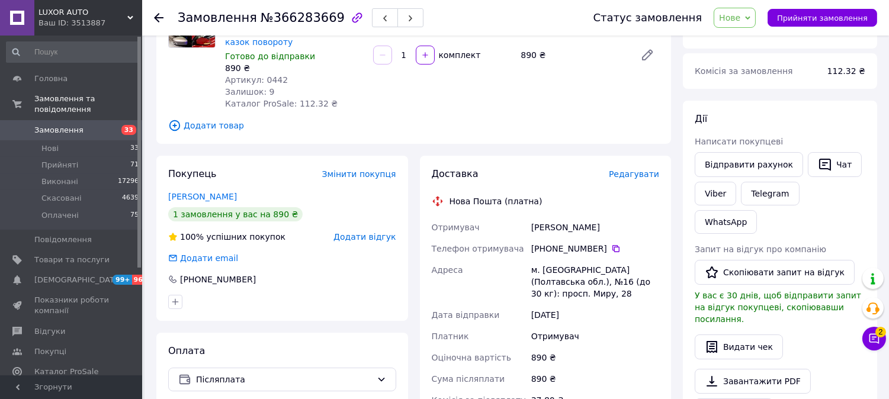
drag, startPoint x: 549, startPoint y: 236, endPoint x: 598, endPoint y: 234, distance: 49.8
click at [598, 243] on div "[PHONE_NUMBER]" at bounding box center [595, 249] width 128 height 12
copy div "0 67 505 11 10"
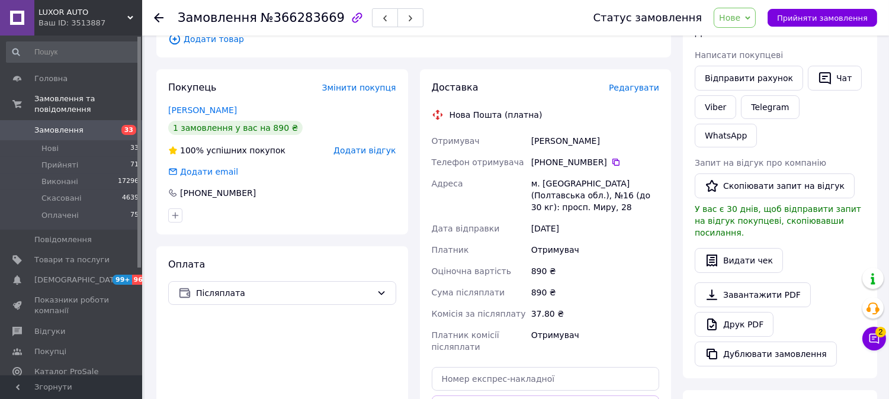
scroll to position [329, 0]
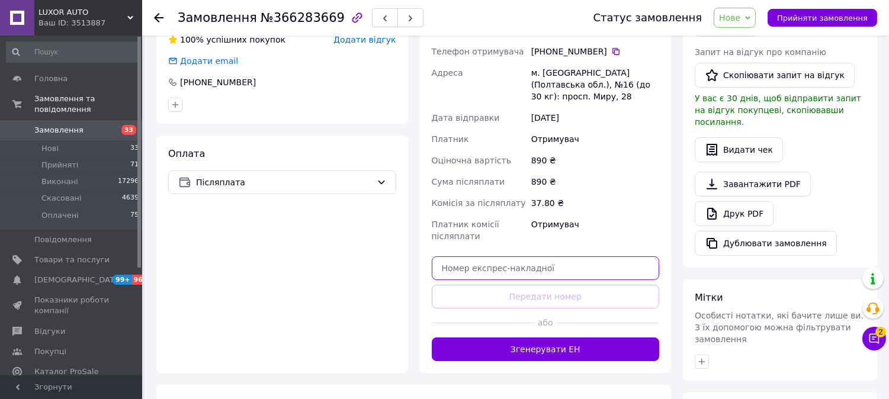
click at [532, 257] on input "text" at bounding box center [546, 269] width 228 height 24
paste input "20451269203813"
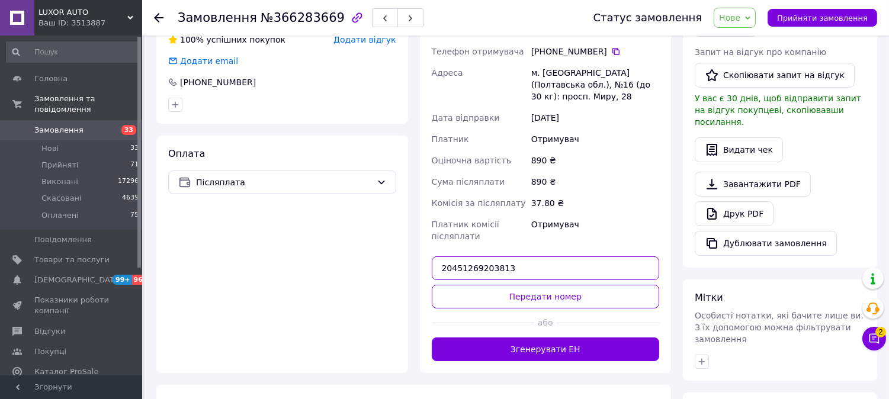
type input "20451269203813"
click at [529, 259] on div "Доставка Редагувати Нова Пошта (платна) Отримувач [PERSON_NAME] Телефон отримув…" at bounding box center [546, 165] width 228 height 391
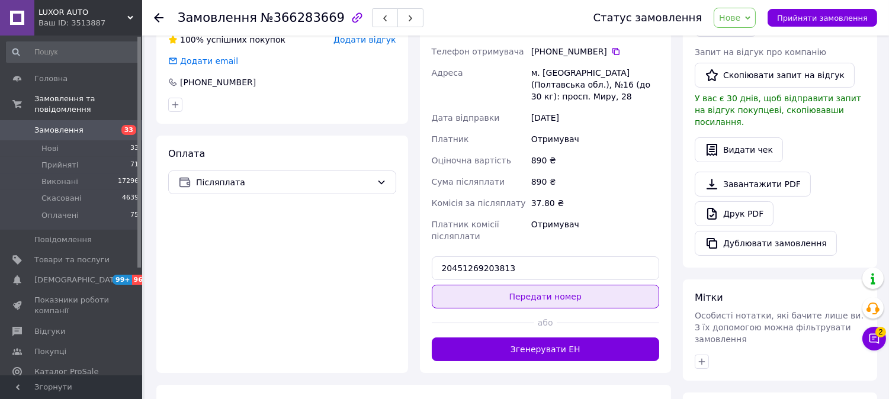
click at [529, 285] on button "Передати номер" at bounding box center [546, 297] width 228 height 24
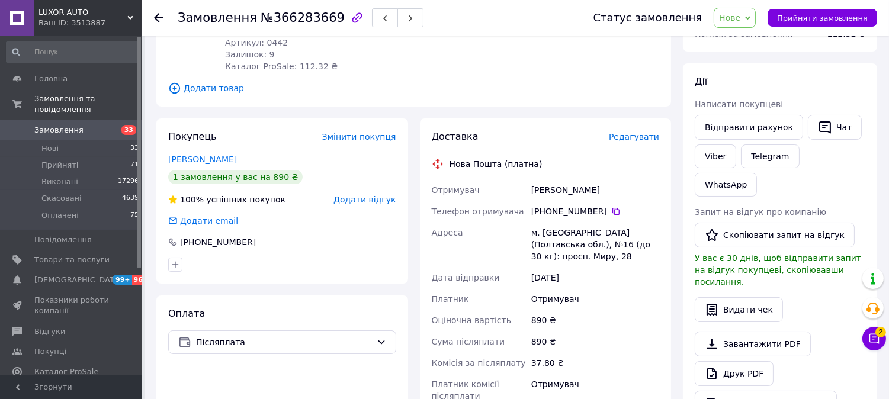
scroll to position [0, 0]
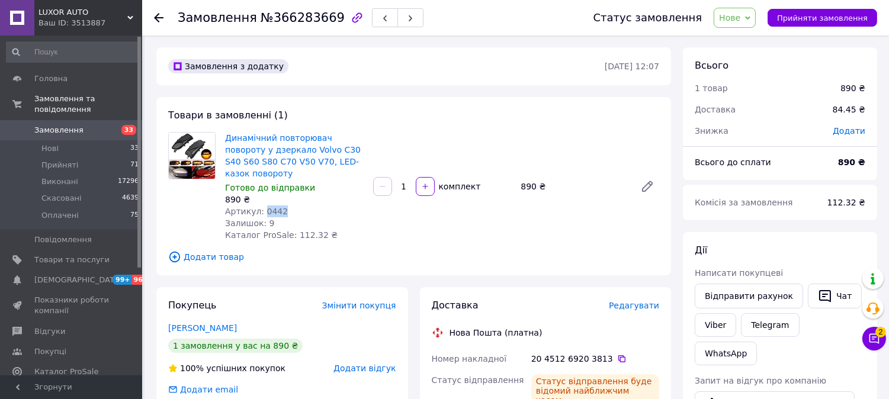
drag, startPoint x: 261, startPoint y: 198, endPoint x: 292, endPoint y: 201, distance: 31.0
click at [282, 206] on div "Артикул: 0442" at bounding box center [294, 212] width 139 height 12
copy span "0442"
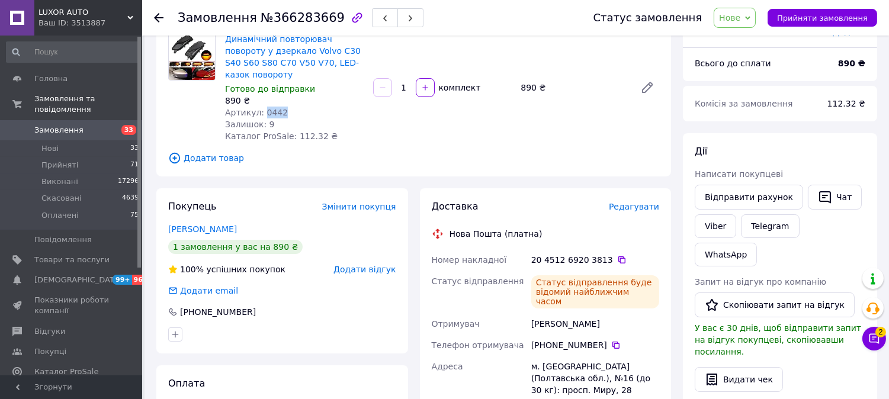
scroll to position [197, 0]
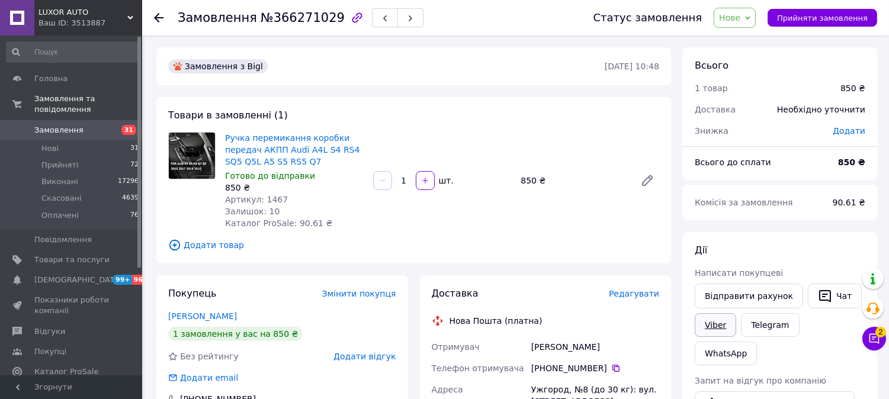
click at [708, 332] on link "Viber" at bounding box center [715, 325] width 41 height 24
drag, startPoint x: 575, startPoint y: 372, endPoint x: 584, endPoint y: 372, distance: 8.9
click at [584, 372] on div "[PHONE_NUMBER]" at bounding box center [595, 369] width 128 height 12
click at [571, 366] on div "[PHONE_NUMBER]" at bounding box center [595, 369] width 128 height 12
drag, startPoint x: 571, startPoint y: 368, endPoint x: 584, endPoint y: 370, distance: 13.2
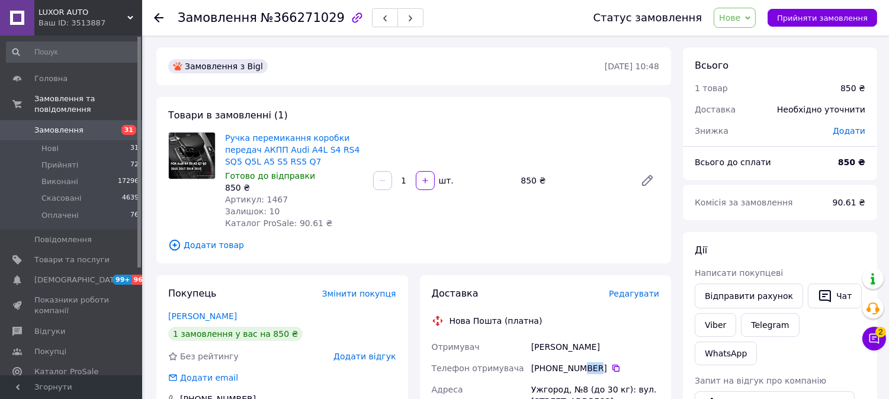
click at [584, 370] on div "[PHONE_NUMBER]" at bounding box center [595, 369] width 128 height 12
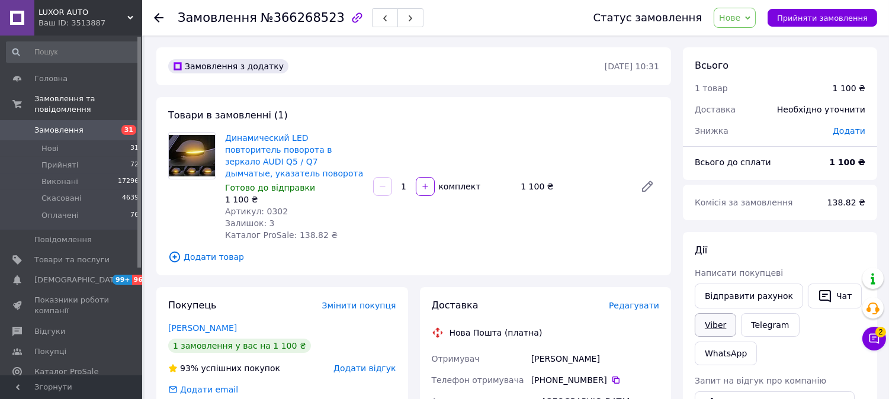
click at [718, 322] on link "Viber" at bounding box center [715, 325] width 41 height 24
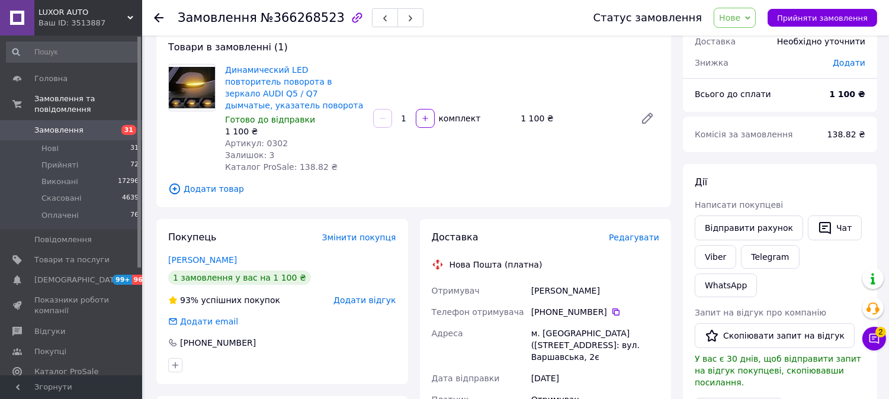
scroll to position [132, 0]
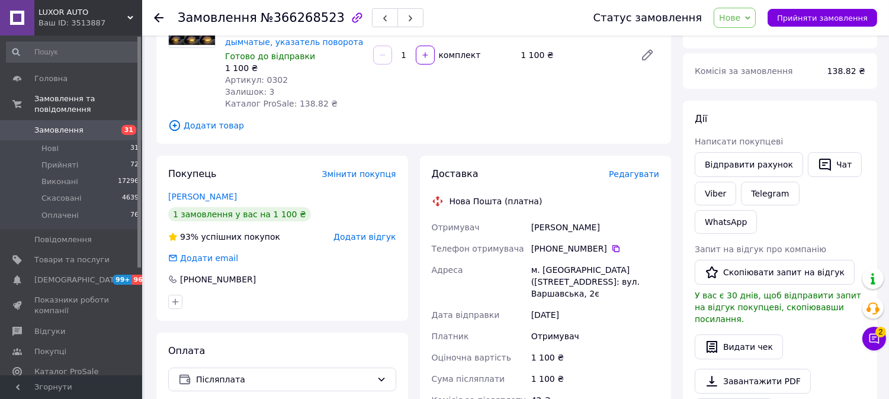
drag, startPoint x: 546, startPoint y: 241, endPoint x: 599, endPoint y: 241, distance: 53.3
click at [599, 243] on div "[PHONE_NUMBER]" at bounding box center [595, 249] width 128 height 12
copy div "0 66 394 20 20"
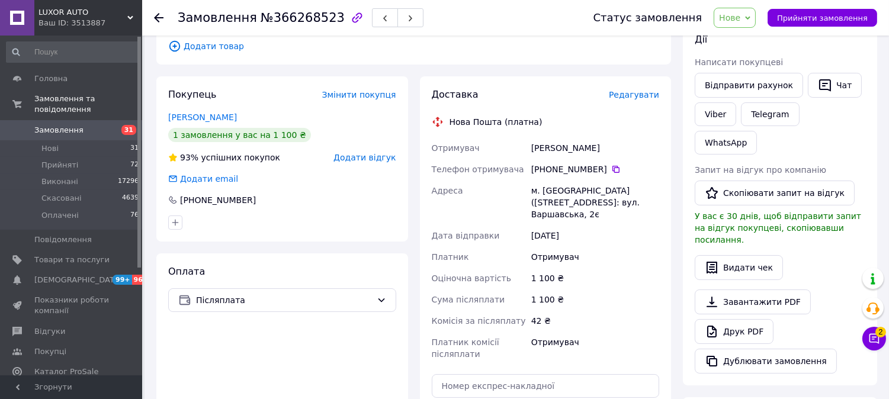
scroll to position [329, 0]
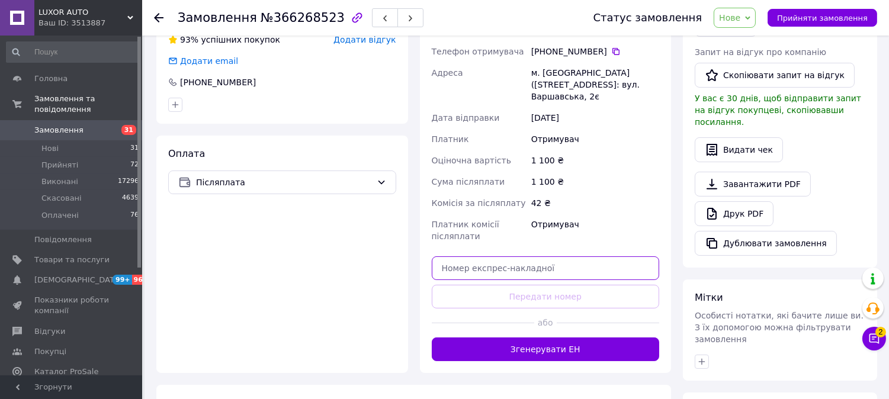
click at [490, 257] on input "text" at bounding box center [546, 269] width 228 height 24
paste input "20451269204627"
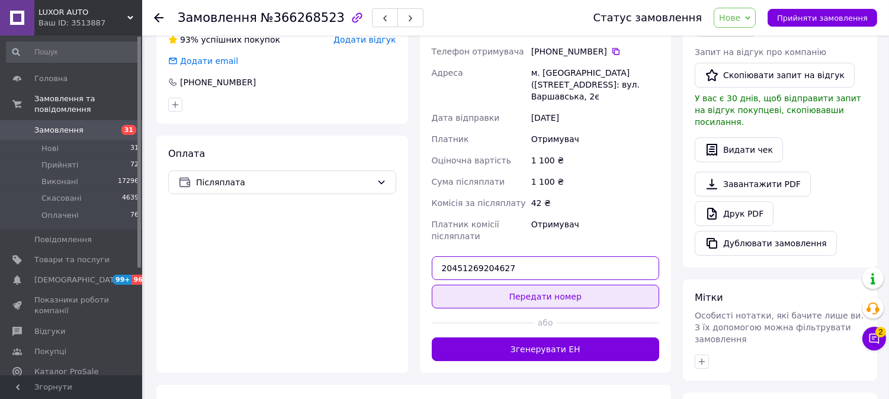
type input "20451269204627"
click at [490, 285] on button "Передати номер" at bounding box center [546, 297] width 228 height 24
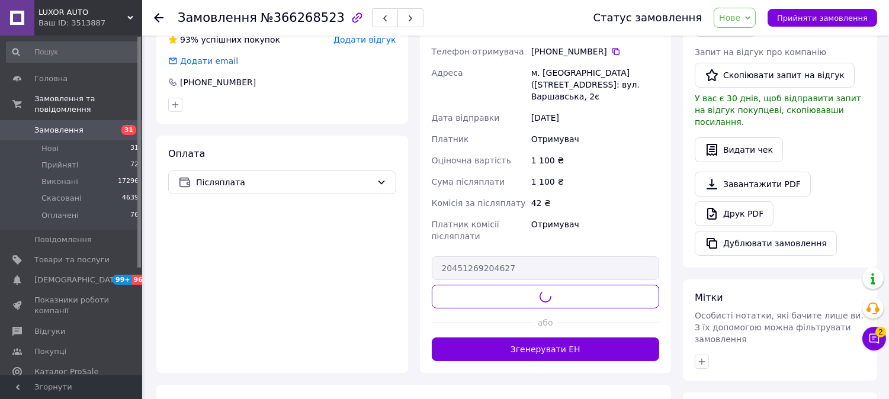
scroll to position [0, 0]
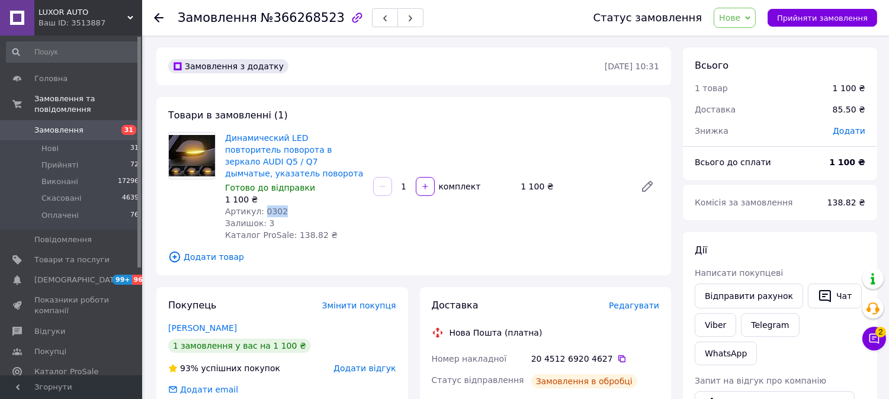
drag, startPoint x: 261, startPoint y: 200, endPoint x: 280, endPoint y: 198, distance: 19.0
click at [280, 206] on div "Артикул: 0302" at bounding box center [294, 212] width 139 height 12
copy span "0302"
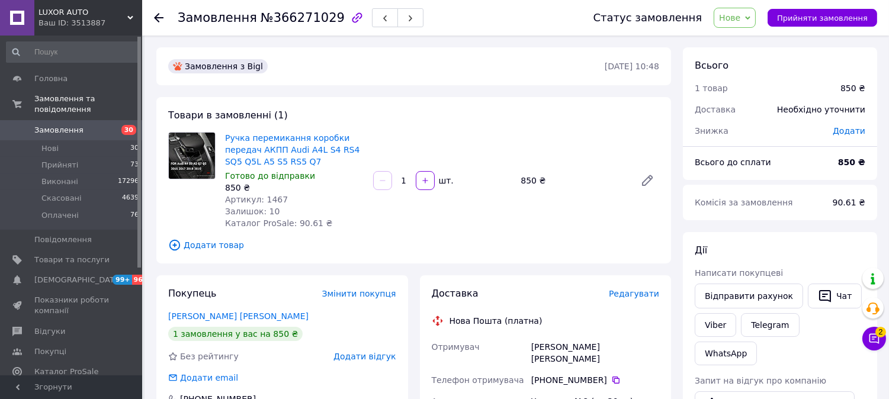
click at [192, 243] on span "Додати товар" at bounding box center [413, 245] width 491 height 13
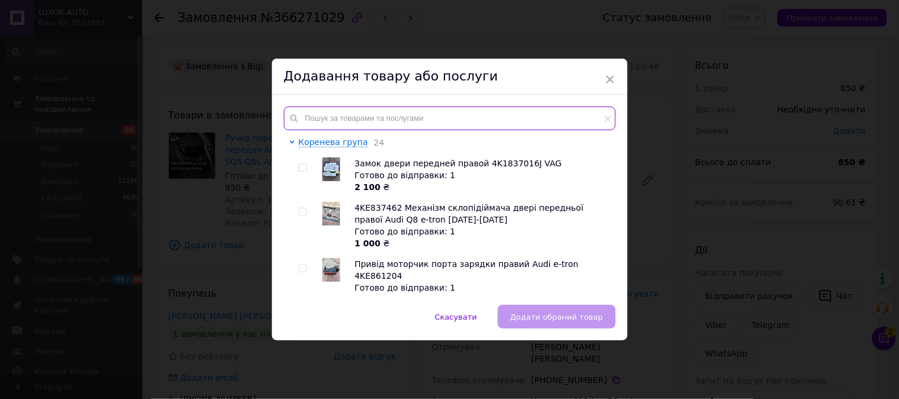
click at [372, 120] on input "text" at bounding box center [450, 119] width 332 height 24
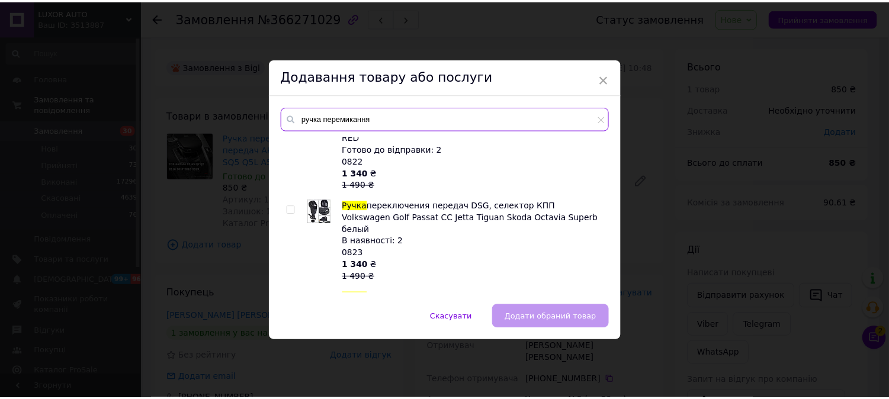
scroll to position [856, 0]
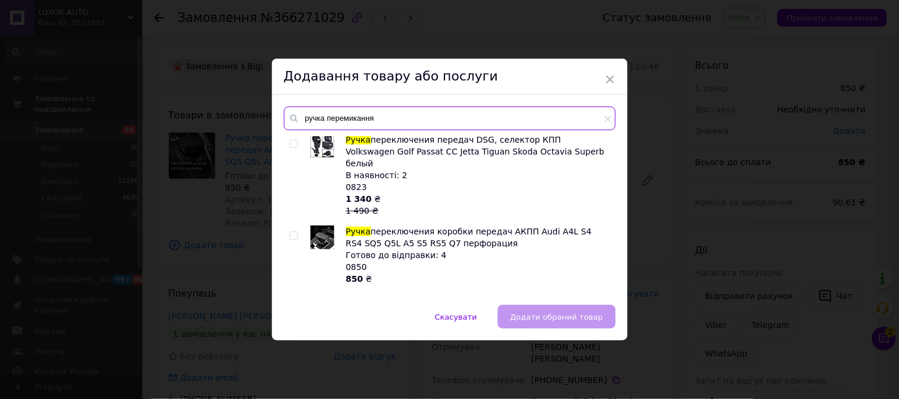
type input "ручка перемикання"
click at [441, 227] on span "переключения коробки передач АКПП Audi A4L S4 RS4 SQ5 Q5L A5 S5 RS5 Q7 перфорац…" at bounding box center [469, 237] width 246 height 21
click at [290, 232] on input "checkbox" at bounding box center [294, 236] width 8 height 8
checkbox input "true"
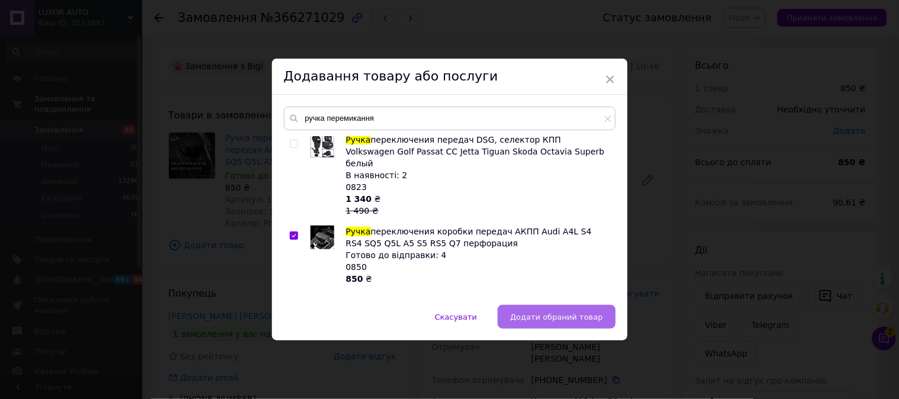
click at [542, 316] on span "Додати обраний товар" at bounding box center [556, 317] width 92 height 9
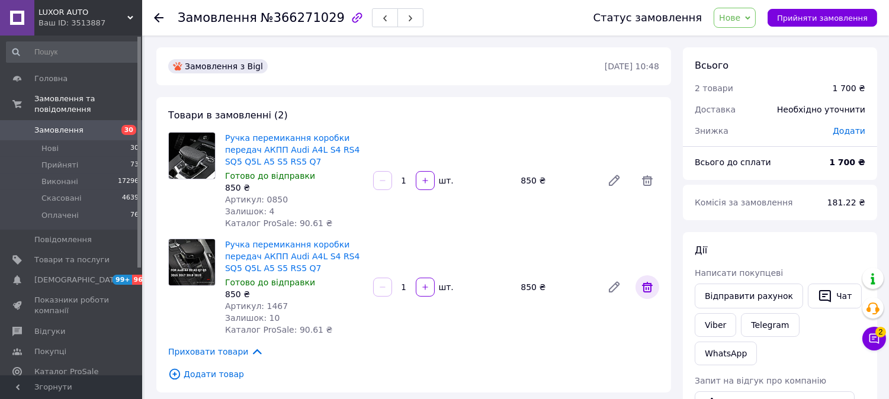
click at [650, 292] on icon at bounding box center [647, 287] width 11 height 11
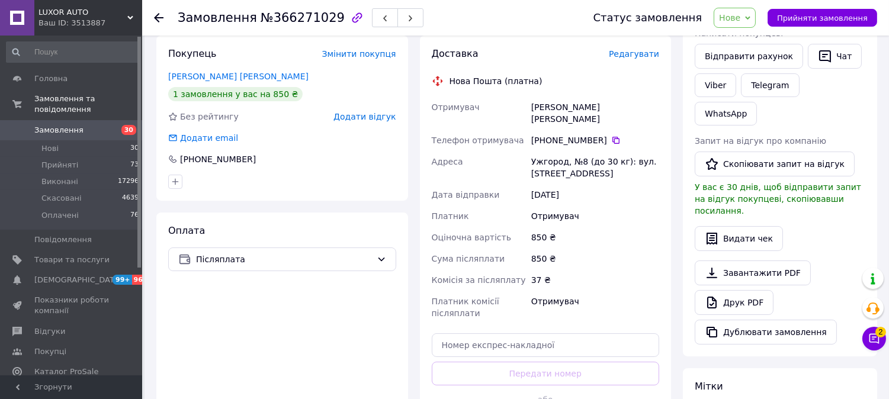
scroll to position [263, 0]
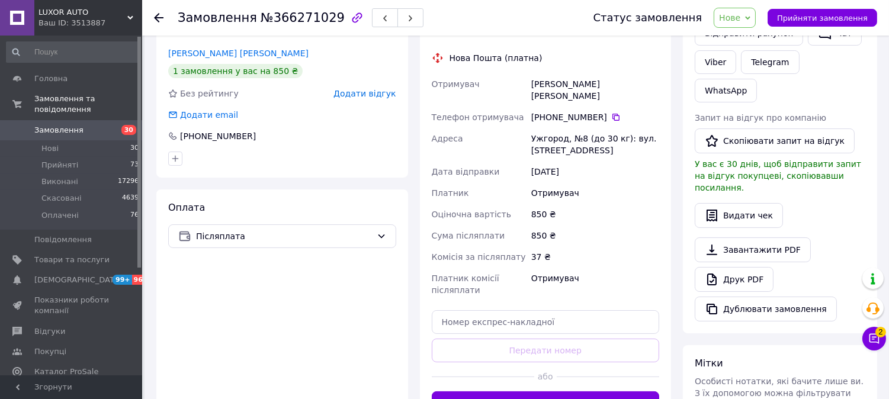
drag, startPoint x: 544, startPoint y: 104, endPoint x: 600, endPoint y: 108, distance: 55.9
click at [600, 111] on div "+380 66 662 97 32" at bounding box center [595, 117] width 128 height 12
copy div "0 66 662 97 32"
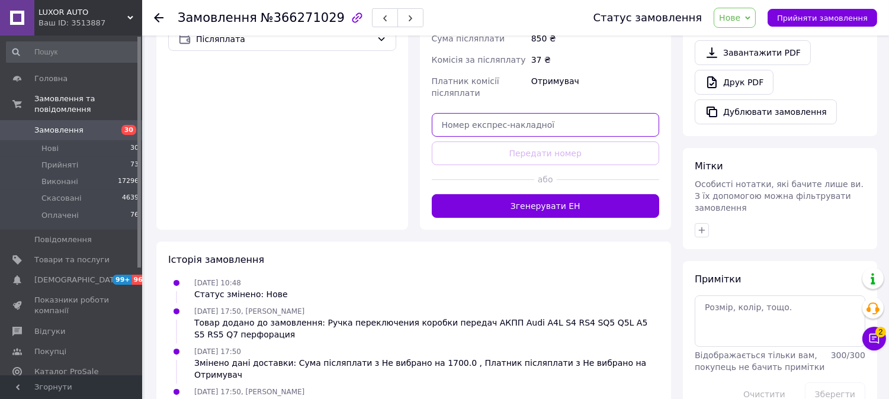
click at [475, 113] on input "text" at bounding box center [546, 125] width 228 height 24
paste input "20451269205767"
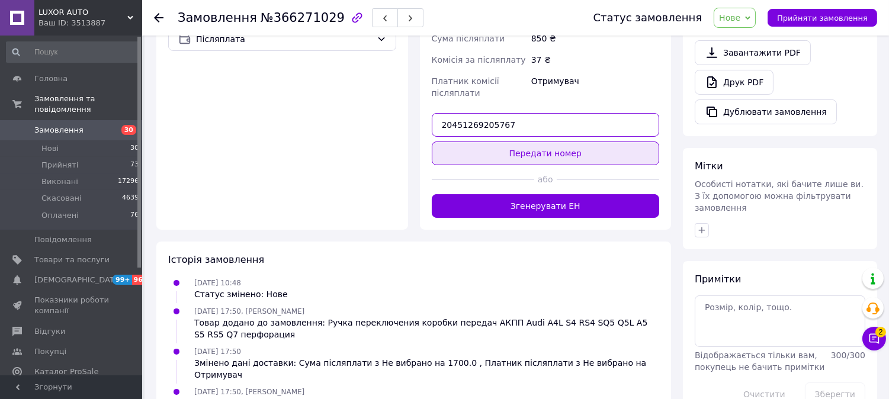
type input "20451269205767"
click at [481, 149] on button "Передати номер" at bounding box center [546, 154] width 228 height 24
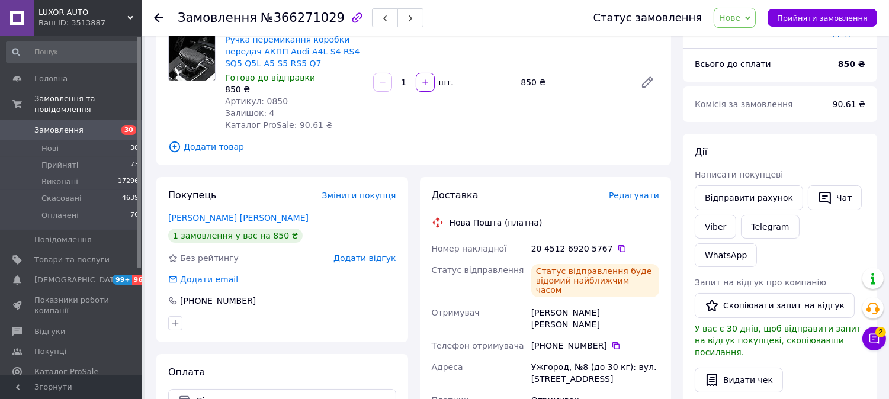
scroll to position [0, 0]
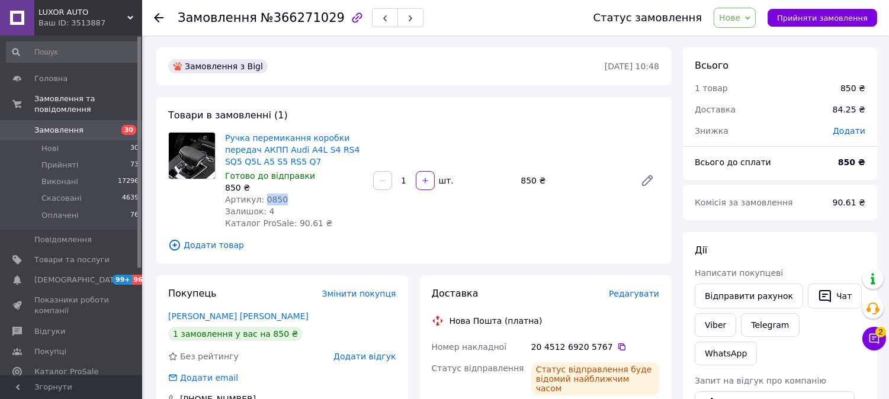
drag, startPoint x: 261, startPoint y: 198, endPoint x: 280, endPoint y: 199, distance: 19.0
click at [280, 199] on div "Артикул: 0850" at bounding box center [294, 200] width 139 height 12
copy span "0850"
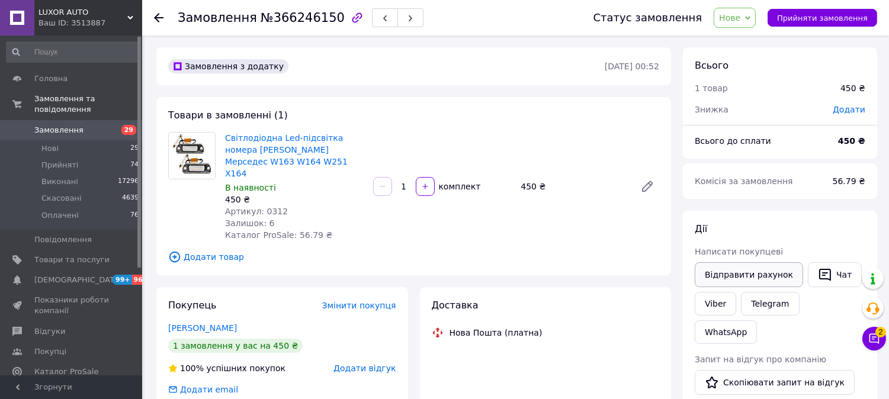
click at [723, 287] on button "Відправити рахунок" at bounding box center [749, 274] width 108 height 25
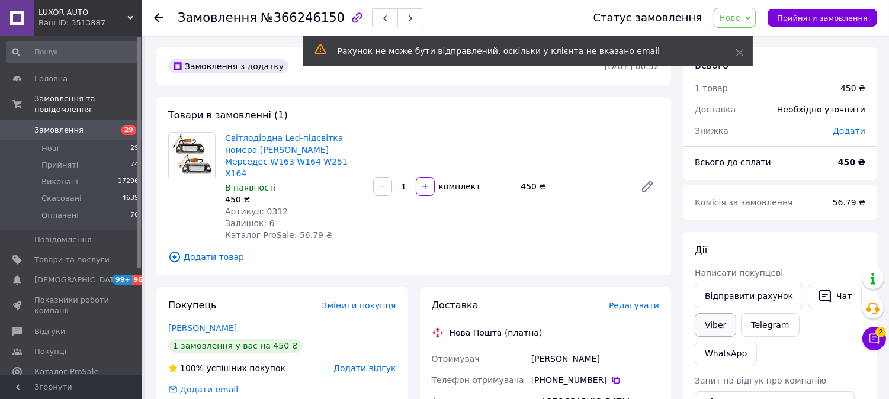
click at [714, 325] on link "Viber" at bounding box center [715, 325] width 41 height 24
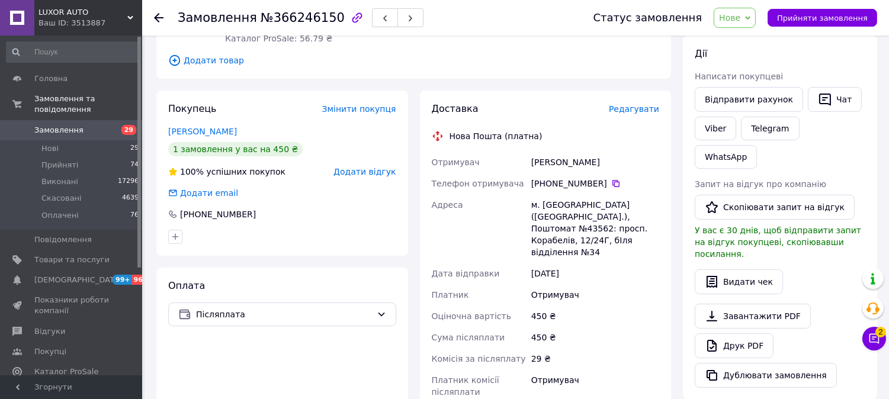
scroll to position [197, 0]
drag, startPoint x: 546, startPoint y: 170, endPoint x: 601, endPoint y: 172, distance: 54.6
click at [601, 177] on div "+380 99 074 80 88" at bounding box center [595, 183] width 128 height 12
copy div "0 99 074 80 88"
drag, startPoint x: 581, startPoint y: 206, endPoint x: 603, endPoint y: 204, distance: 22.6
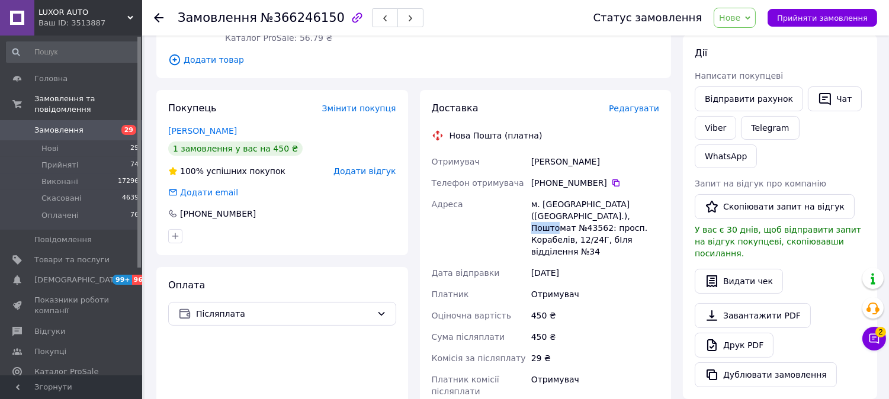
click at [603, 204] on div "м. Миколаїв (Миколаївська обл.), Поштомат №43562: просп. Корабелів, 12/24Г, бІл…" at bounding box center [595, 228] width 133 height 69
copy div "43562"
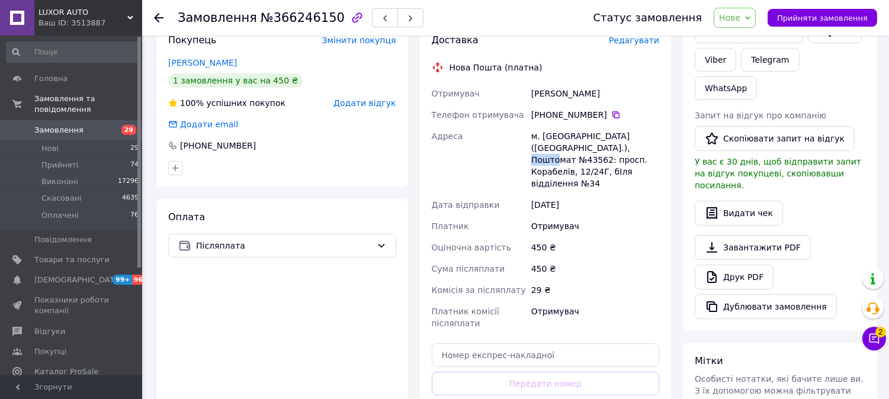
scroll to position [329, 0]
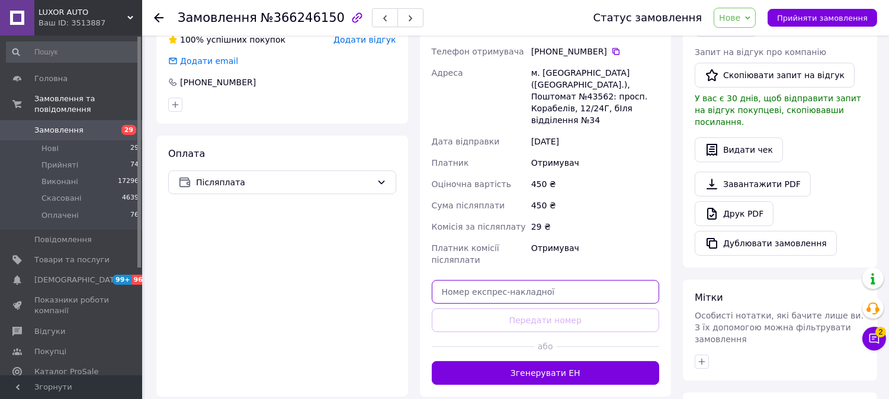
click at [547, 280] on input "text" at bounding box center [546, 292] width 228 height 24
paste input "20451269206678"
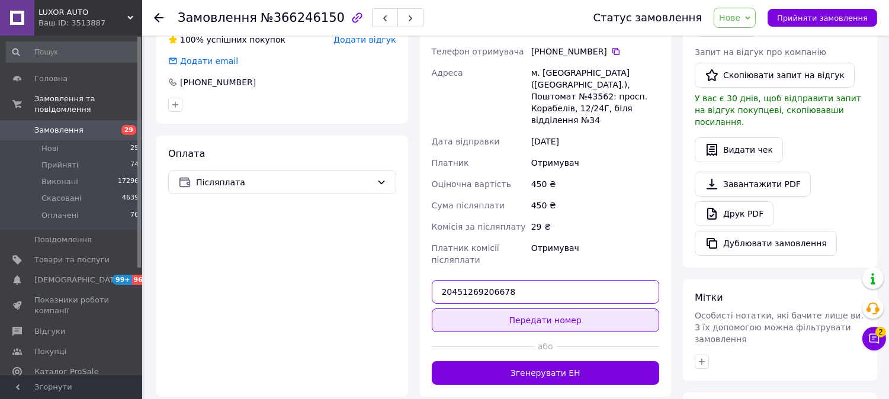
type input "20451269206678"
click at [537, 309] on button "Передати номер" at bounding box center [546, 321] width 228 height 24
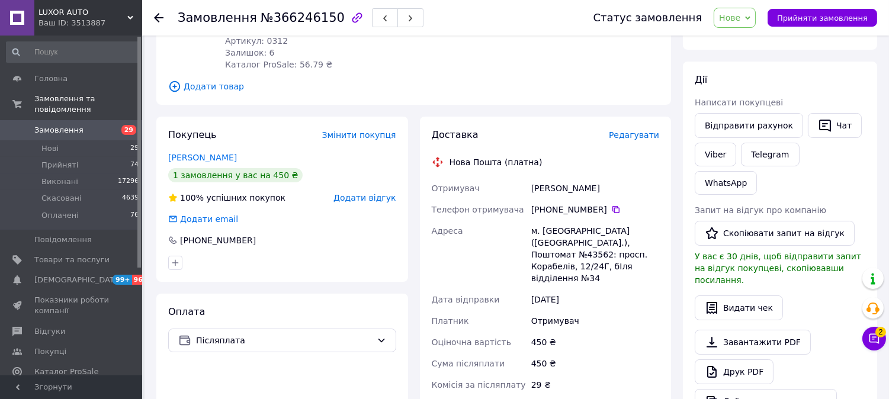
scroll to position [0, 0]
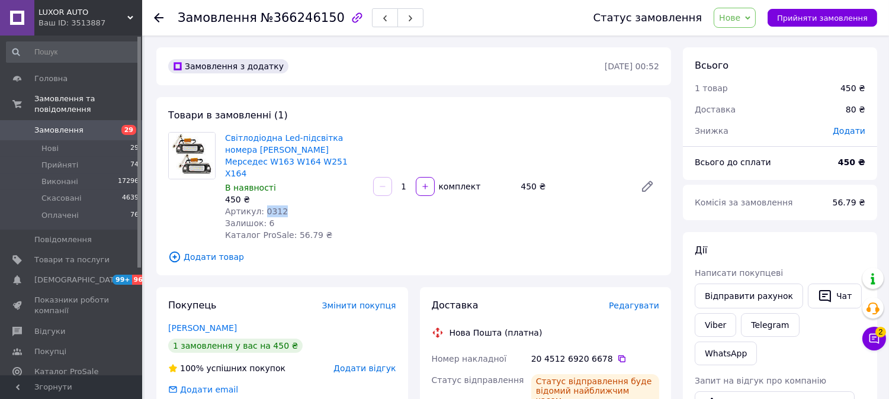
drag, startPoint x: 261, startPoint y: 197, endPoint x: 281, endPoint y: 201, distance: 21.1
click at [281, 206] on div "Артикул: 0312" at bounding box center [294, 212] width 139 height 12
copy span "0312"
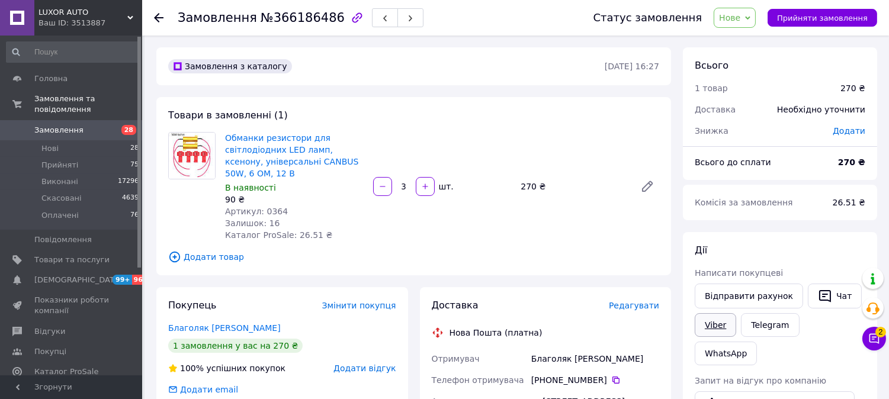
click at [703, 332] on link "Viber" at bounding box center [715, 325] width 41 height 24
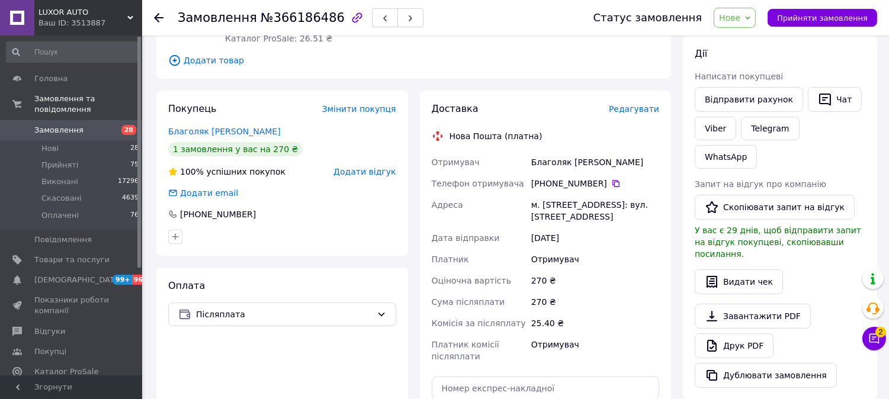
scroll to position [197, 0]
drag, startPoint x: 550, startPoint y: 182, endPoint x: 600, endPoint y: 184, distance: 50.4
click at [600, 184] on div "+380 50 900 92 71" at bounding box center [595, 183] width 128 height 12
copy div "0 50 900 92 71"
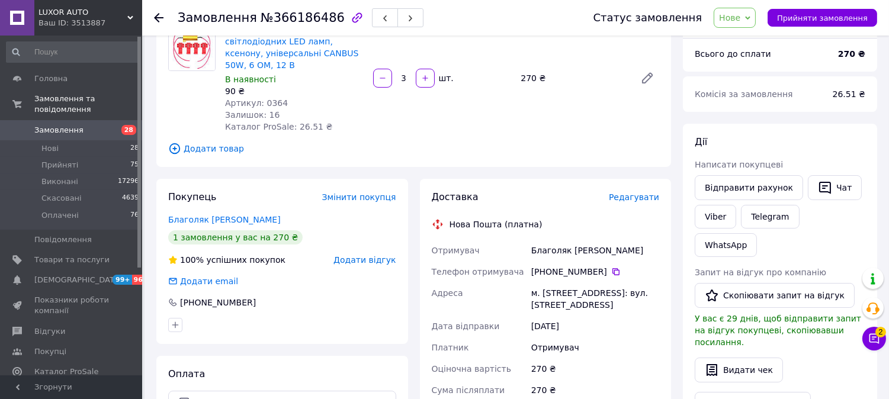
scroll to position [0, 0]
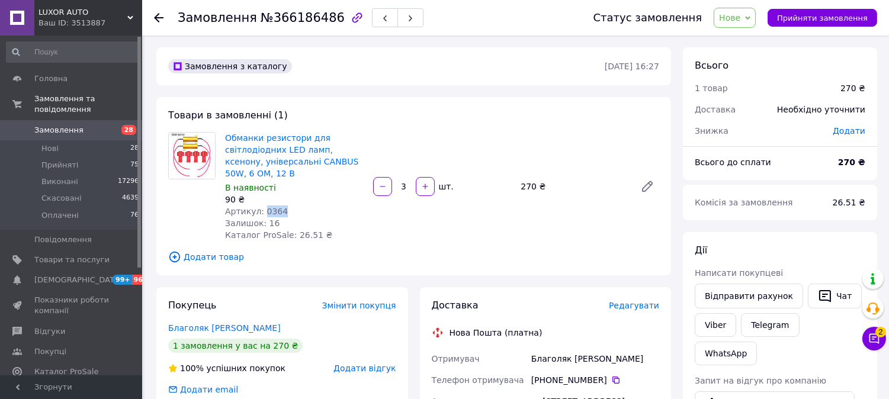
drag, startPoint x: 262, startPoint y: 209, endPoint x: 284, endPoint y: 209, distance: 22.5
click at [284, 210] on div "Артикул: 0364" at bounding box center [294, 212] width 139 height 12
copy span "0364"
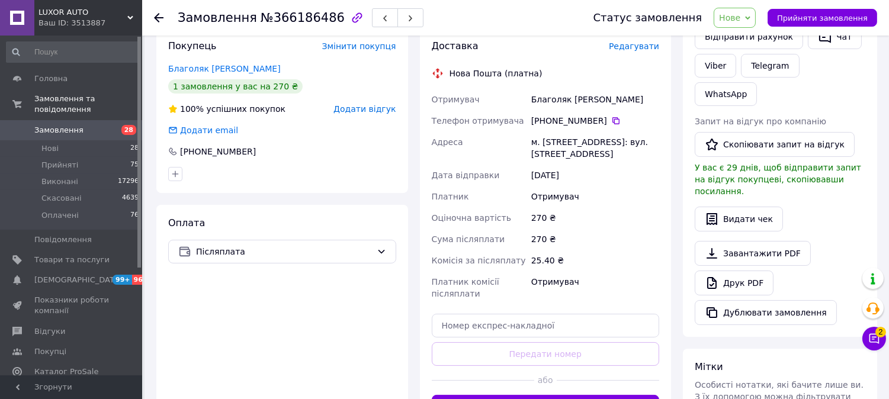
scroll to position [329, 0]
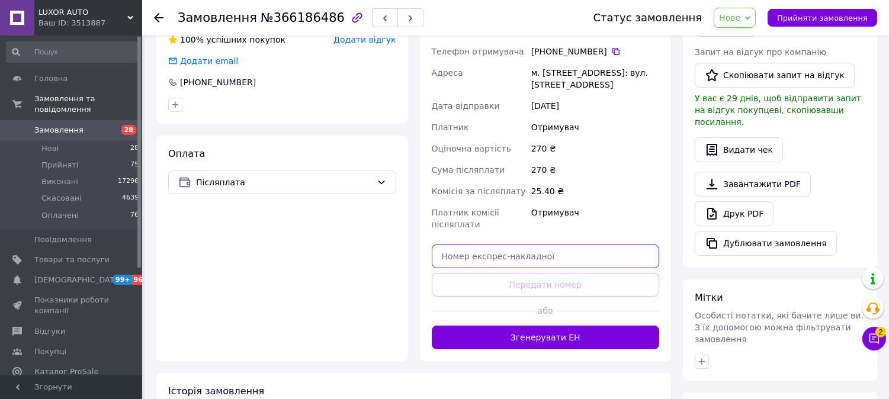
click at [508, 254] on input "text" at bounding box center [546, 257] width 228 height 24
paste input "20451269207338"
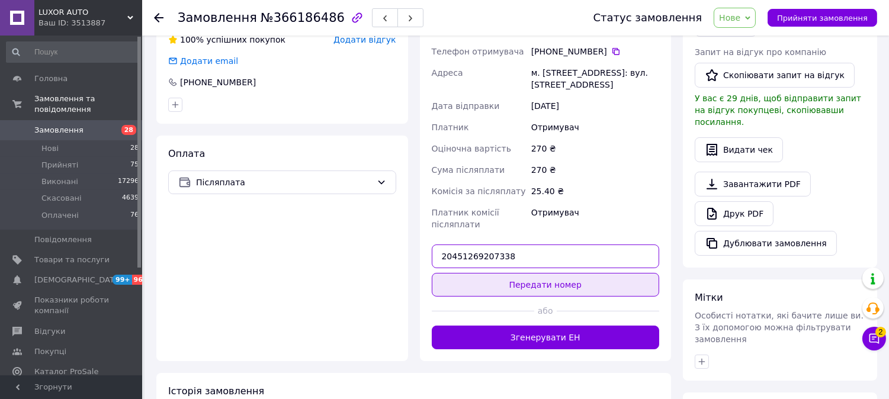
type input "20451269207338"
click at [514, 288] on button "Передати номер" at bounding box center [546, 285] width 228 height 24
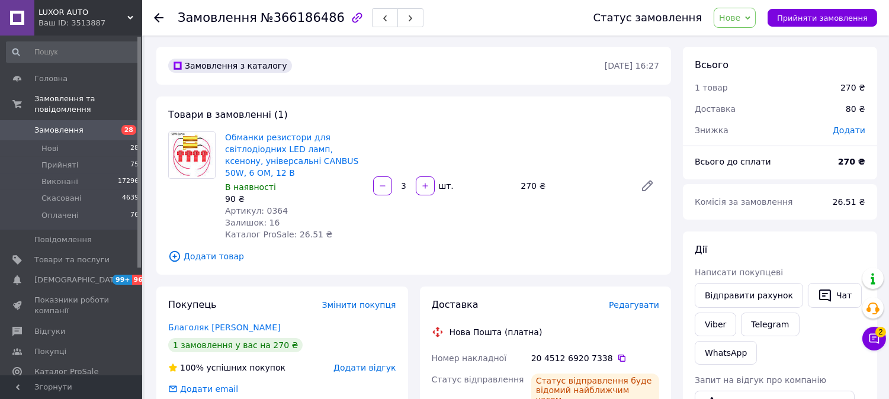
scroll to position [0, 0]
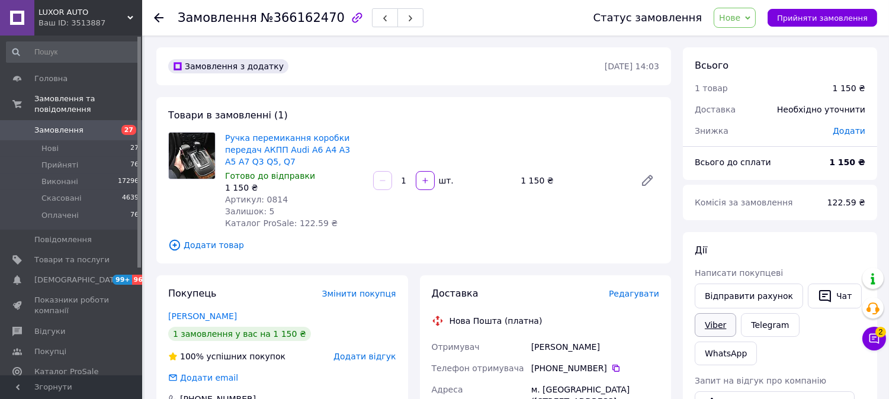
click at [723, 326] on link "Viber" at bounding box center [715, 325] width 41 height 24
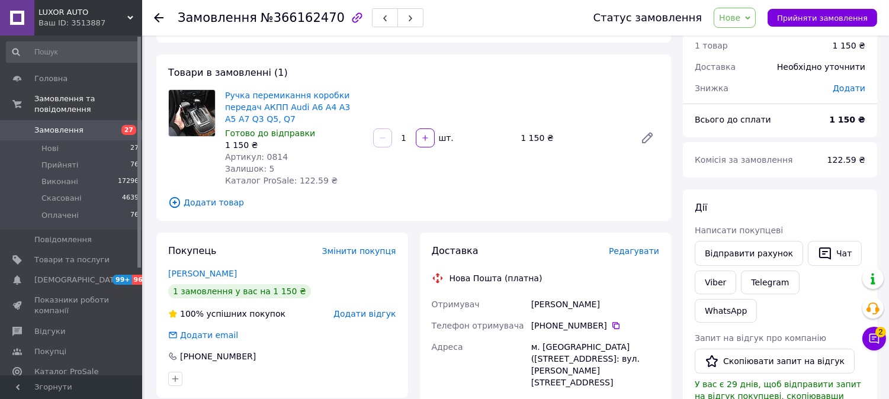
scroll to position [66, 0]
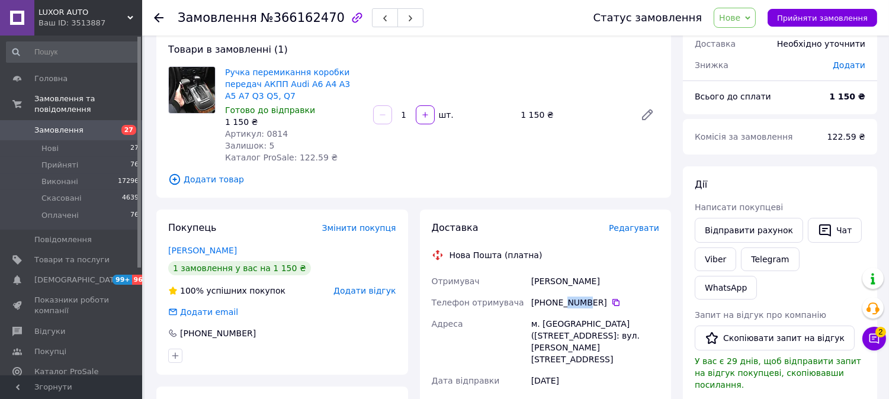
drag, startPoint x: 561, startPoint y: 302, endPoint x: 578, endPoint y: 303, distance: 16.6
click at [578, 303] on div "+380 97 775 51 43" at bounding box center [595, 303] width 128 height 12
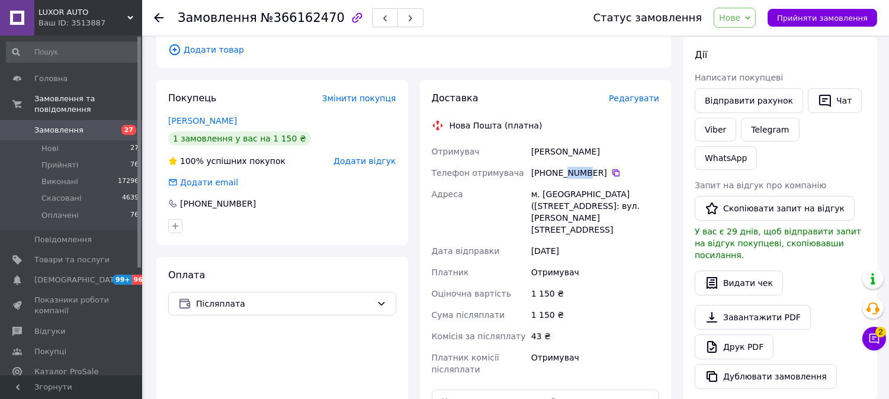
scroll to position [263, 0]
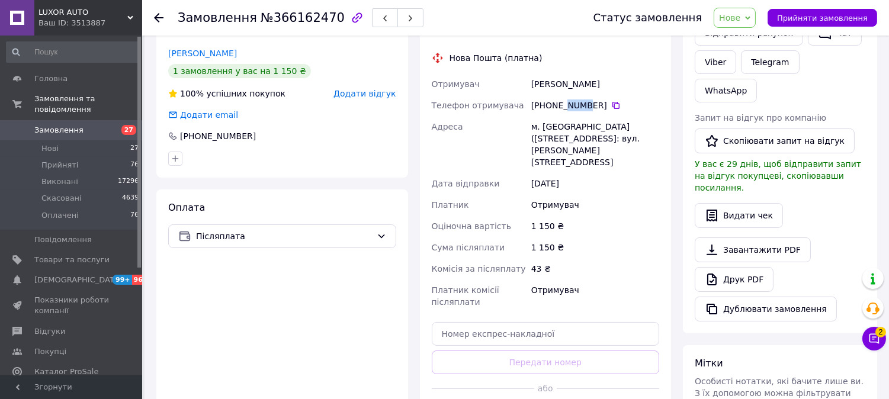
drag, startPoint x: 543, startPoint y: 104, endPoint x: 598, endPoint y: 108, distance: 55.2
click at [598, 108] on div "+380 97 775 51 43" at bounding box center [595, 106] width 128 height 12
copy div "0 97 775 51 43"
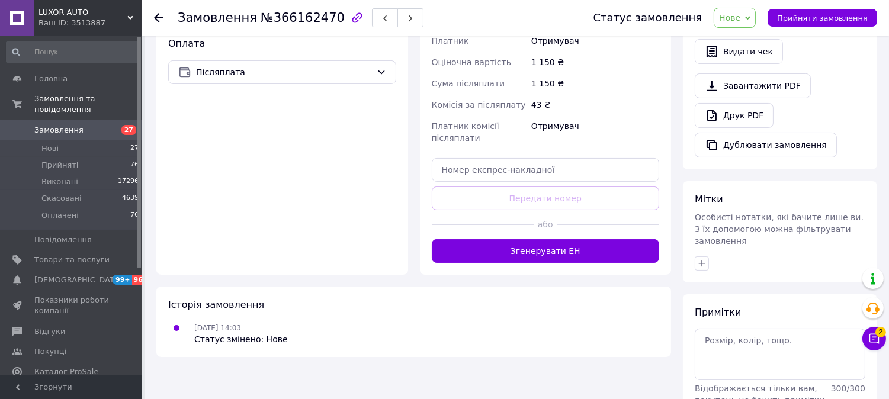
scroll to position [439, 0]
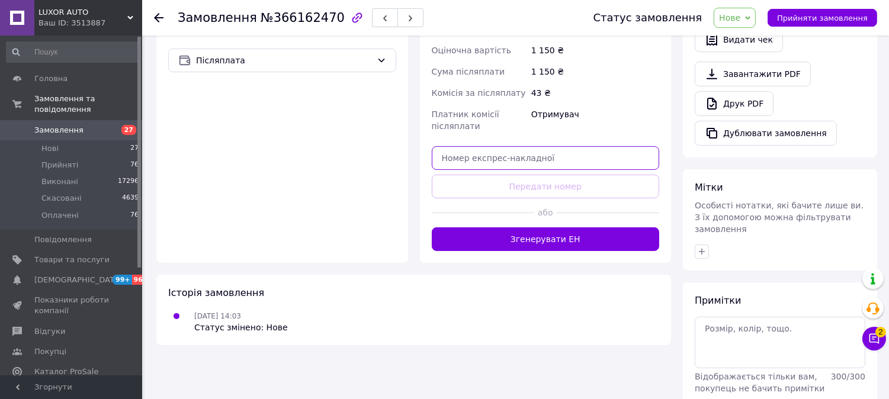
click at [486, 146] on input "text" at bounding box center [546, 158] width 228 height 24
paste input "20451269208511"
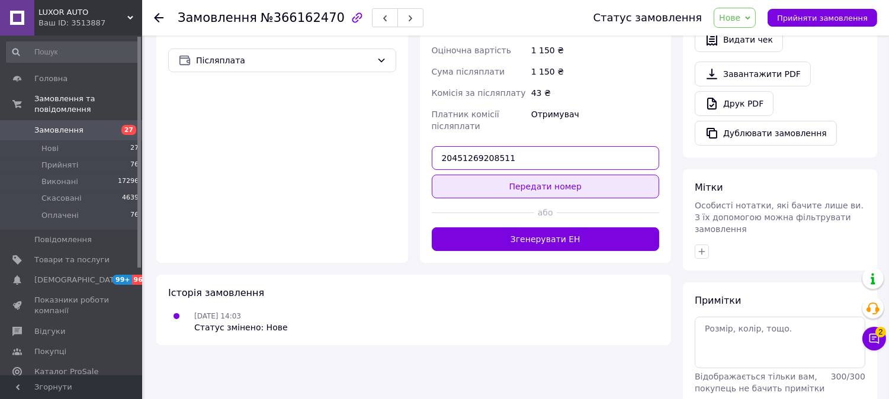
type input "20451269208511"
click at [492, 175] on button "Передати номер" at bounding box center [546, 187] width 228 height 24
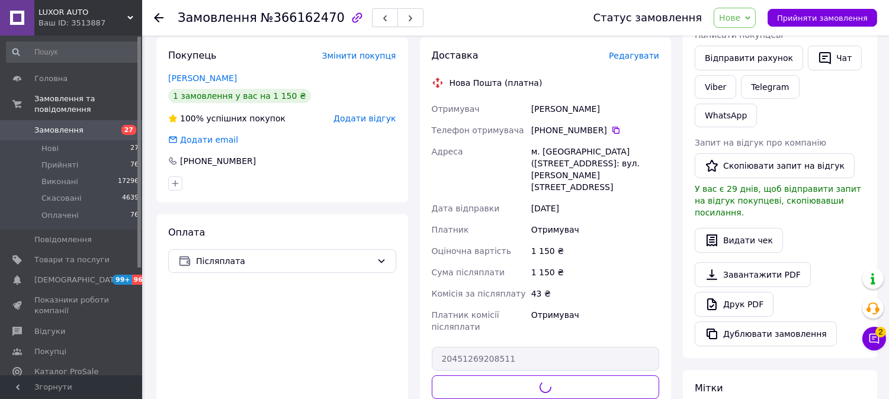
scroll to position [44, 0]
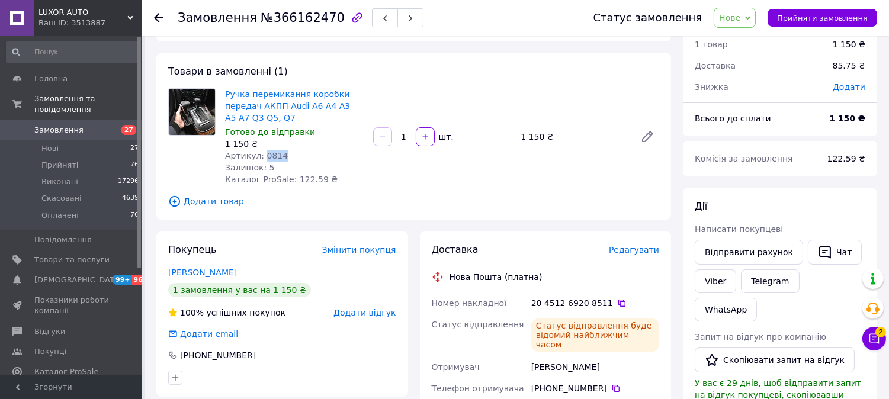
drag, startPoint x: 261, startPoint y: 154, endPoint x: 293, endPoint y: 154, distance: 31.4
click at [286, 156] on div "Артикул: 0814" at bounding box center [294, 156] width 139 height 12
copy span "0814"
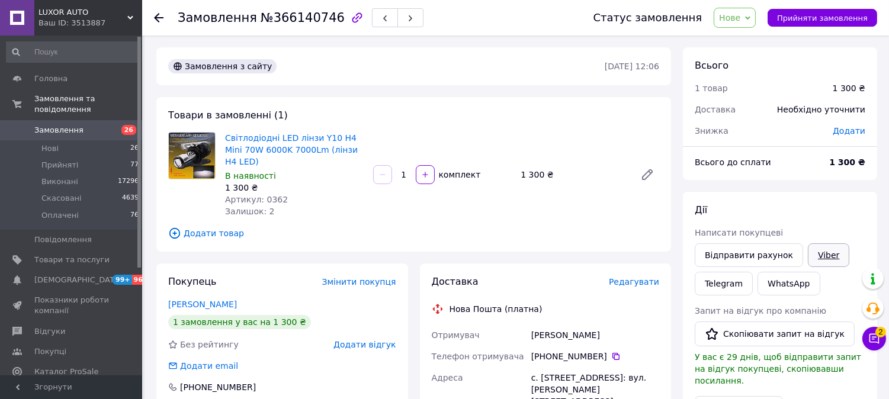
click at [824, 264] on link "Viber" at bounding box center [828, 256] width 41 height 24
drag, startPoint x: 546, startPoint y: 341, endPoint x: 597, endPoint y: 348, distance: 51.4
click at [597, 351] on div "[PHONE_NUMBER]" at bounding box center [595, 357] width 128 height 12
copy div "0 96 518 54 02"
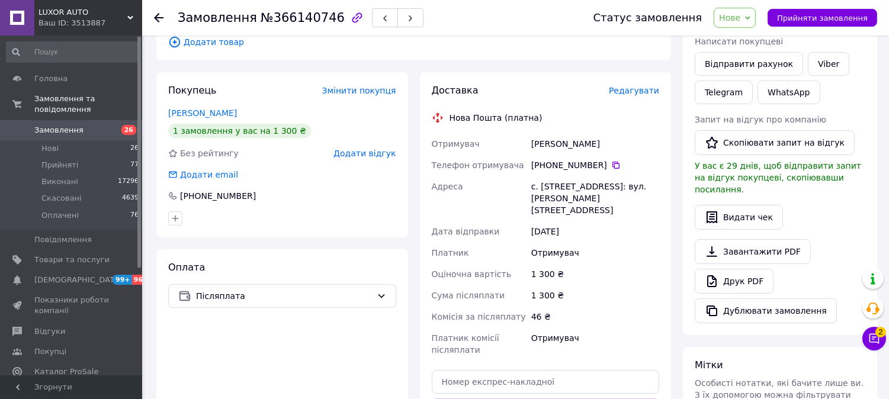
scroll to position [197, 0]
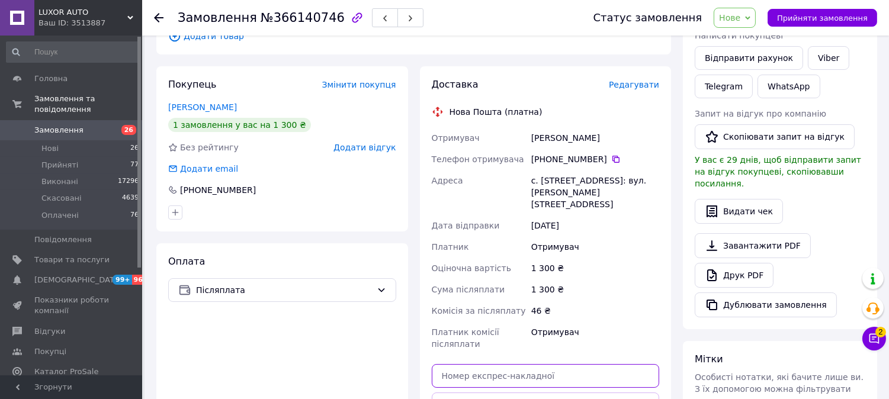
drag, startPoint x: 522, startPoint y: 347, endPoint x: 543, endPoint y: 352, distance: 21.3
click at [523, 364] on input "text" at bounding box center [546, 376] width 228 height 24
paste input "20451269209227"
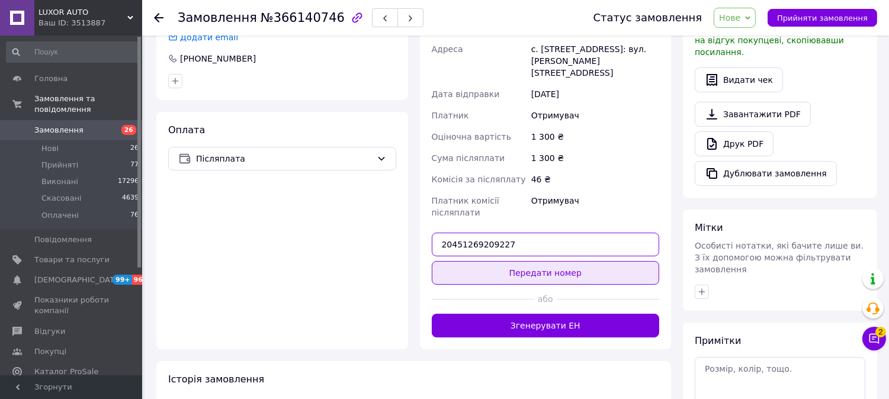
type input "20451269209227"
click at [499, 261] on button "Передати номер" at bounding box center [546, 273] width 228 height 24
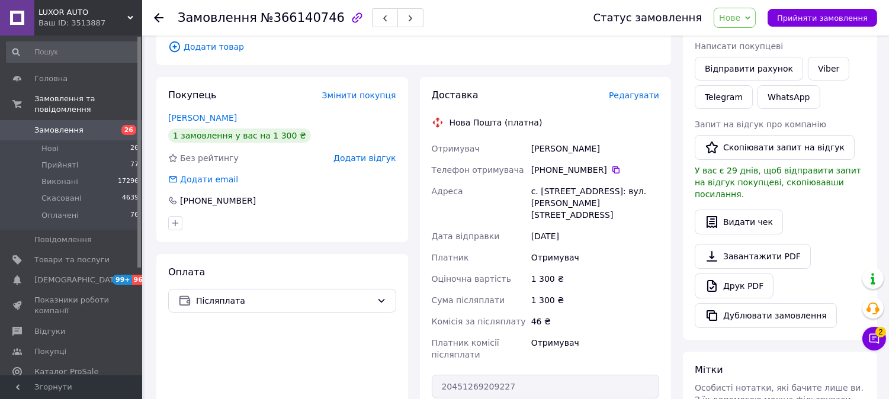
scroll to position [0, 0]
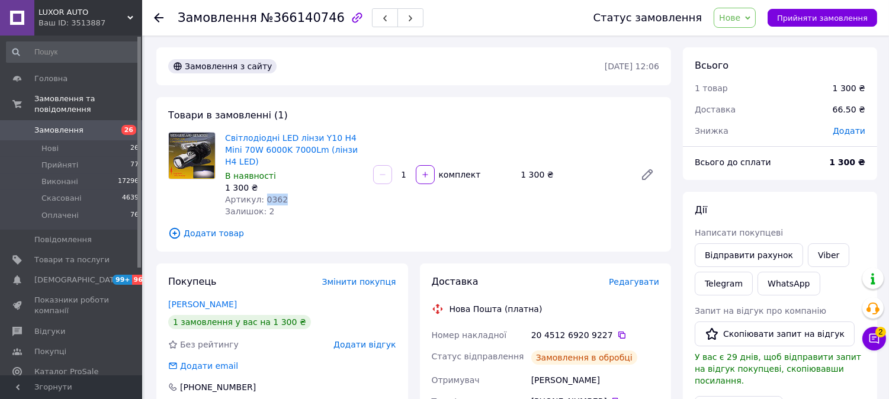
drag, startPoint x: 261, startPoint y: 190, endPoint x: 281, endPoint y: 187, distance: 21.0
click at [281, 194] on div "Артикул: 0362" at bounding box center [294, 200] width 139 height 12
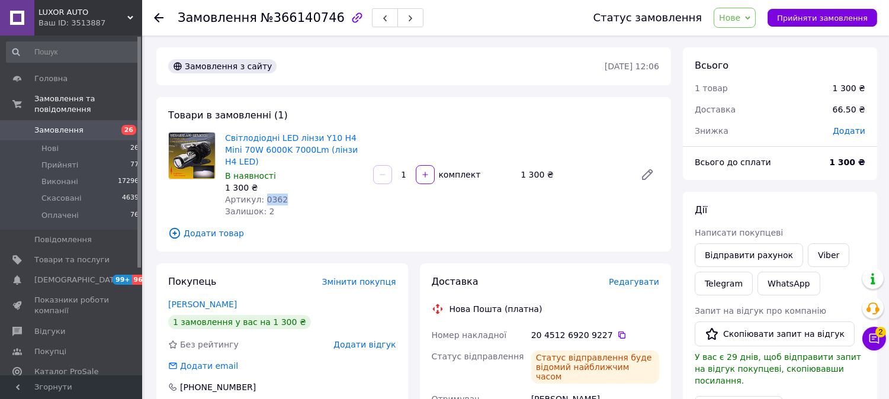
copy span "0362"
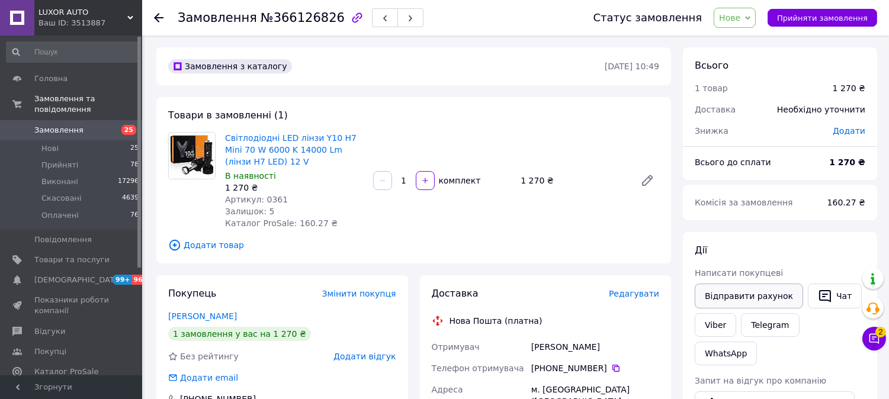
click at [708, 306] on button "Відправити рахунок" at bounding box center [749, 296] width 108 height 25
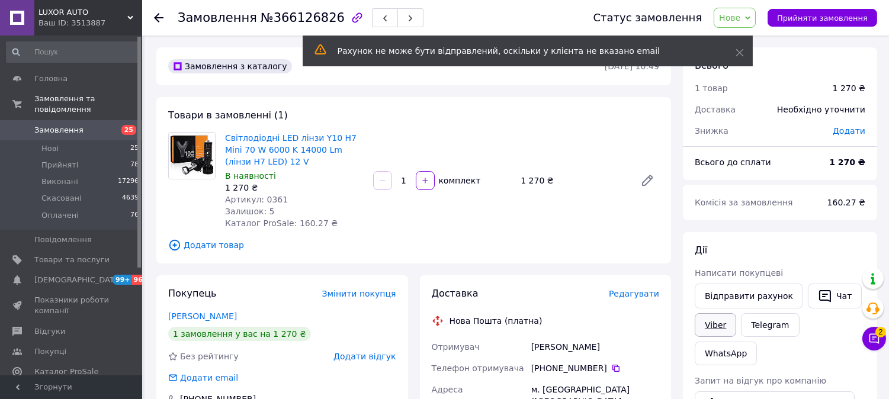
click at [716, 332] on link "Viber" at bounding box center [715, 325] width 41 height 24
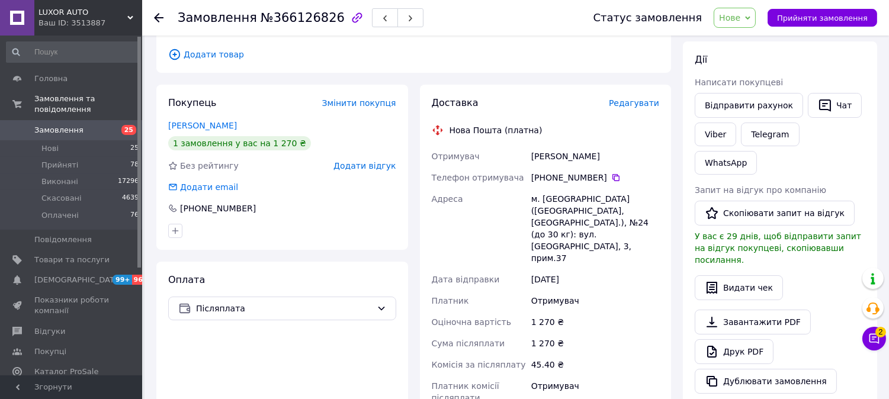
scroll to position [197, 0]
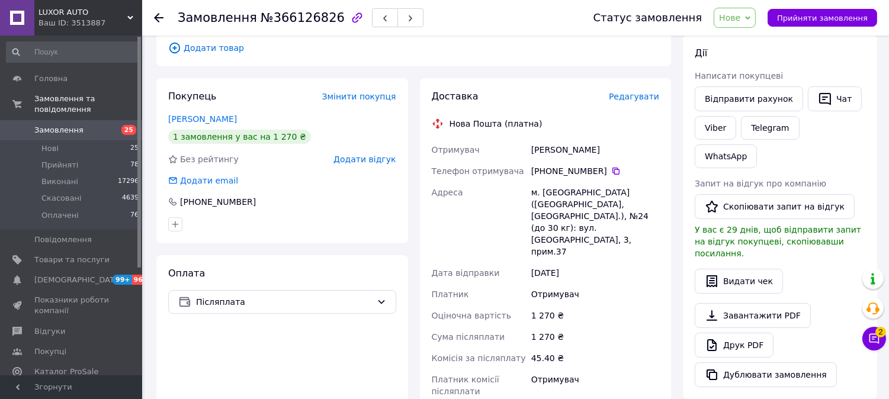
copy div "0 99 042 22 56"
drag, startPoint x: 547, startPoint y: 170, endPoint x: 598, endPoint y: 174, distance: 51.1
click at [598, 174] on div "+380 99 042 22 56" at bounding box center [595, 171] width 128 height 12
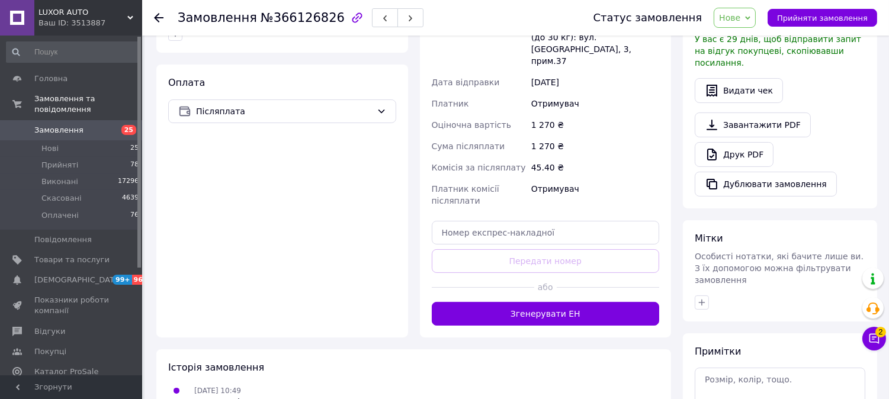
scroll to position [395, 0]
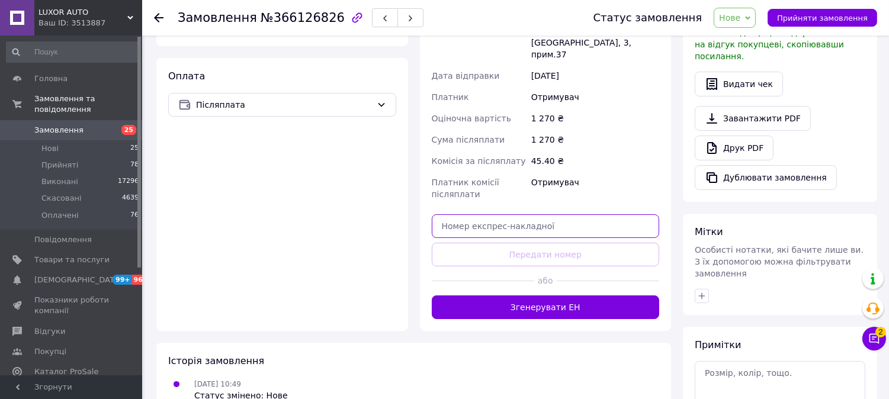
click at [510, 214] on input "text" at bounding box center [546, 226] width 228 height 24
paste input "20451269210054"
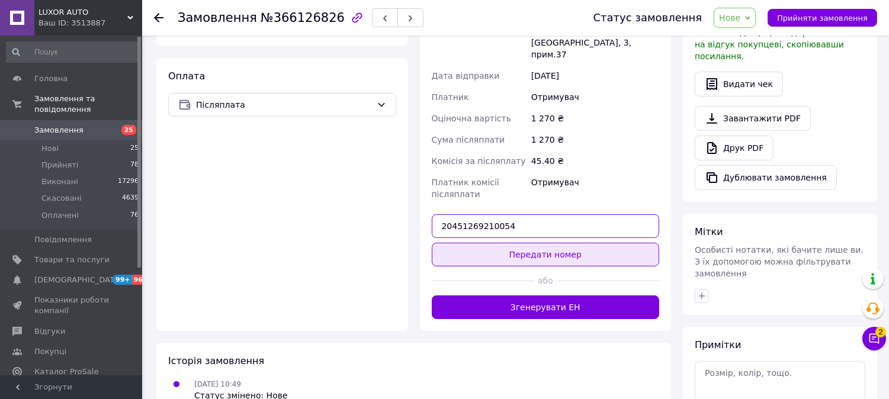
type input "20451269210054"
click at [517, 243] on button "Передати номер" at bounding box center [546, 255] width 228 height 24
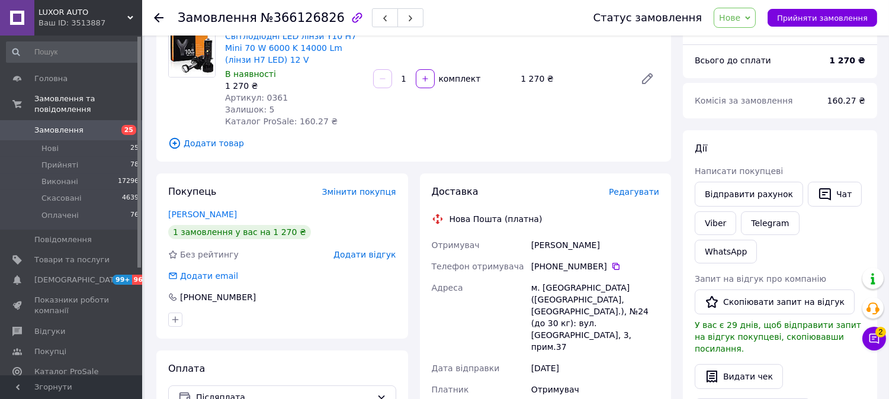
scroll to position [0, 0]
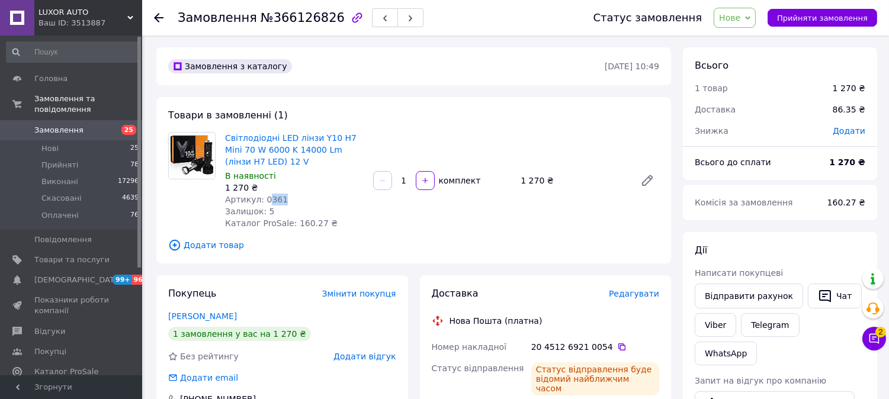
drag, startPoint x: 262, startPoint y: 198, endPoint x: 286, endPoint y: 198, distance: 23.1
click at [286, 198] on div "Артикул: 0361" at bounding box center [294, 200] width 139 height 12
drag, startPoint x: 261, startPoint y: 194, endPoint x: 283, endPoint y: 194, distance: 21.3
click at [283, 194] on div "Артикул: 0361" at bounding box center [294, 200] width 139 height 12
copy span "0361"
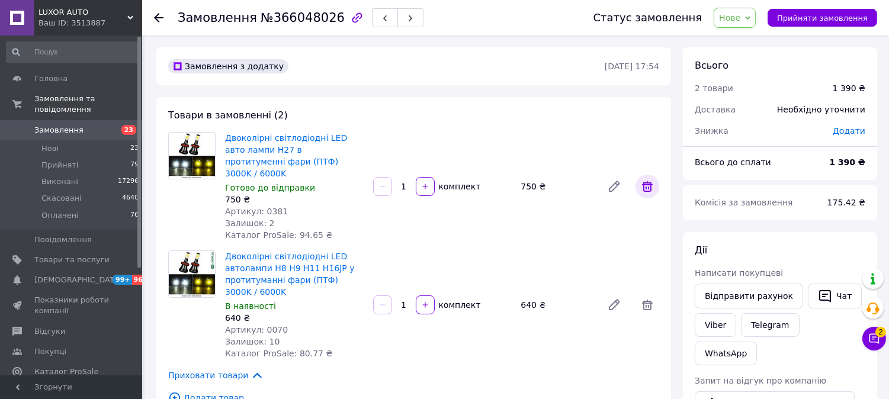
click at [652, 180] on icon at bounding box center [648, 187] width 14 height 14
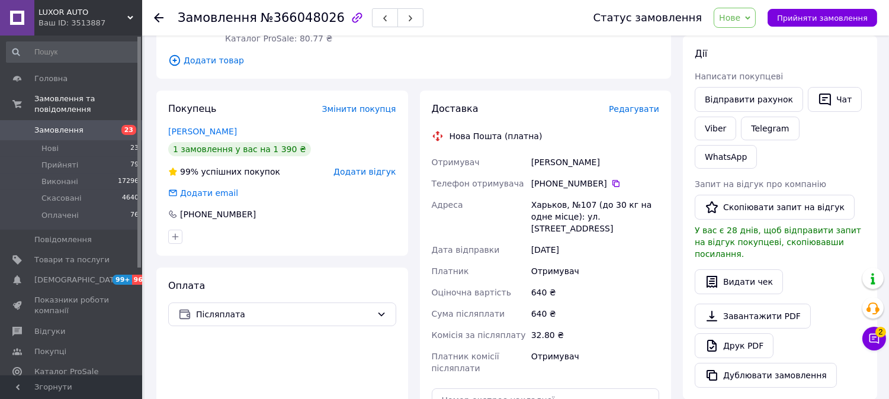
scroll to position [197, 0]
drag, startPoint x: 561, startPoint y: 184, endPoint x: 600, endPoint y: 185, distance: 39.1
click at [600, 185] on div "+380 95 692 49 04" at bounding box center [595, 183] width 128 height 12
copy div "0 95 692 49 04"
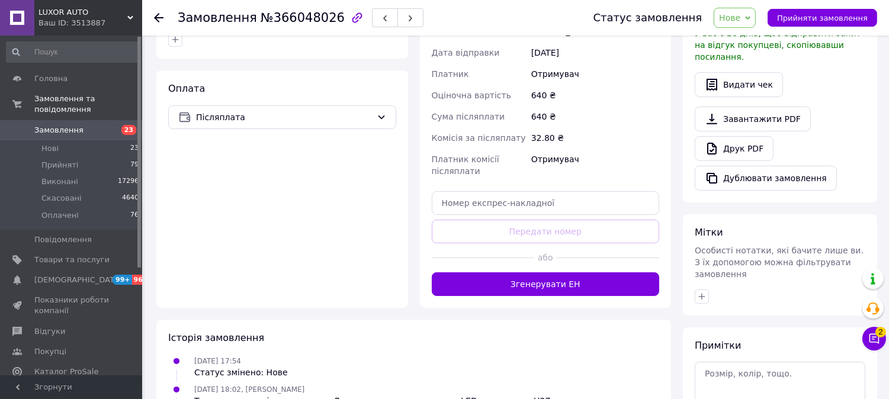
scroll to position [395, 0]
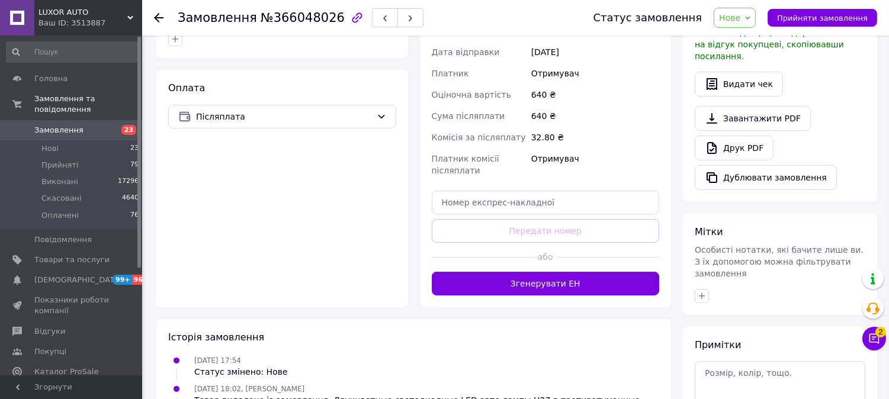
click at [531, 203] on div "Доставка Редагувати Нова Пошта (платна) Отримувач Бондаренко Александр Телефон …" at bounding box center [546, 100] width 228 height 391
click at [531, 196] on input "text" at bounding box center [546, 203] width 228 height 24
paste input "20451269211096"
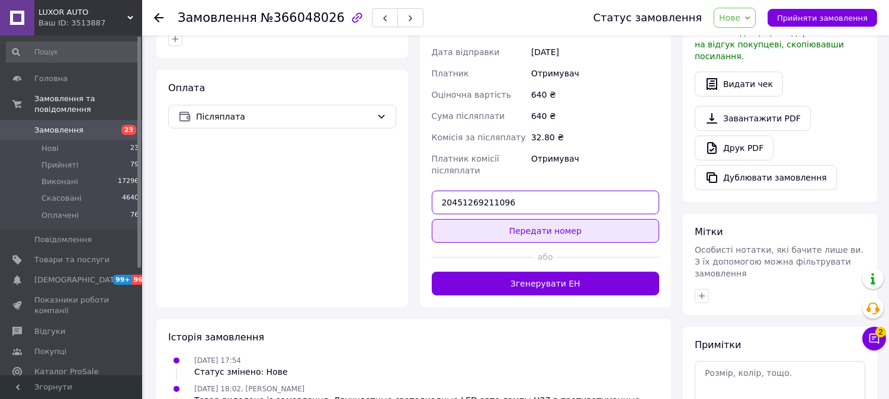
type input "20451269211096"
click at [534, 219] on button "Передати номер" at bounding box center [546, 231] width 228 height 24
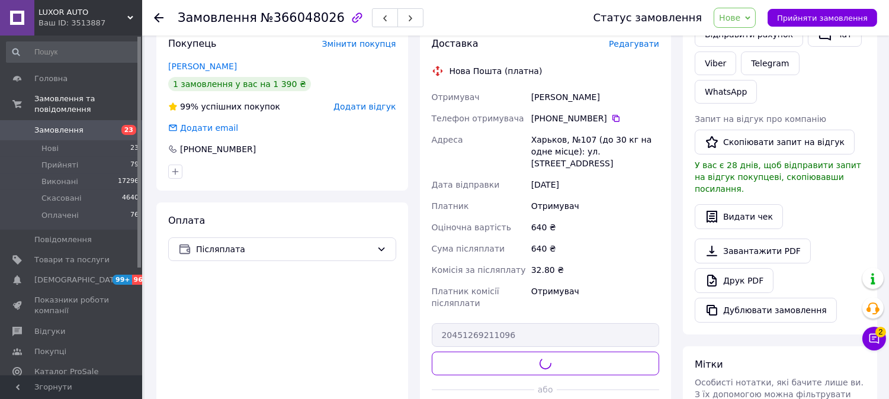
scroll to position [0, 0]
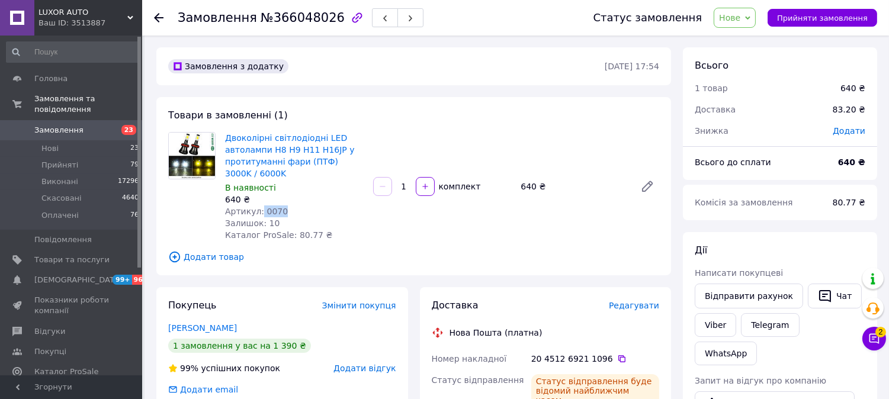
drag, startPoint x: 258, startPoint y: 214, endPoint x: 283, endPoint y: 206, distance: 26.4
click at [281, 209] on div "Артикул: 0070" at bounding box center [294, 212] width 139 height 12
copy span "0070"
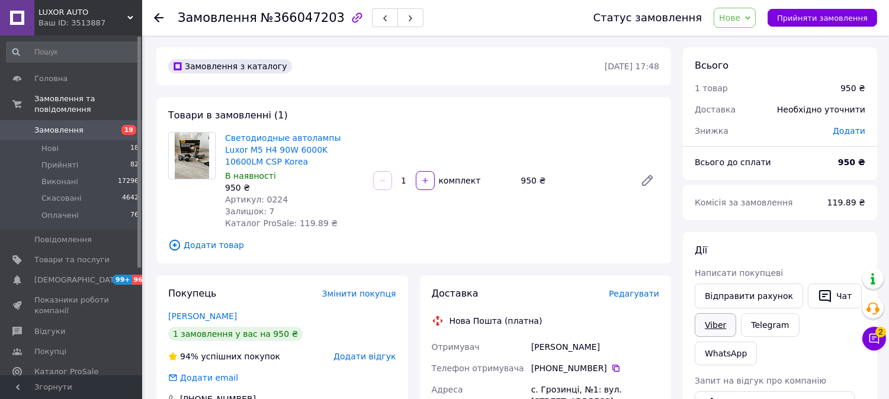
click at [718, 323] on link "Viber" at bounding box center [715, 325] width 41 height 24
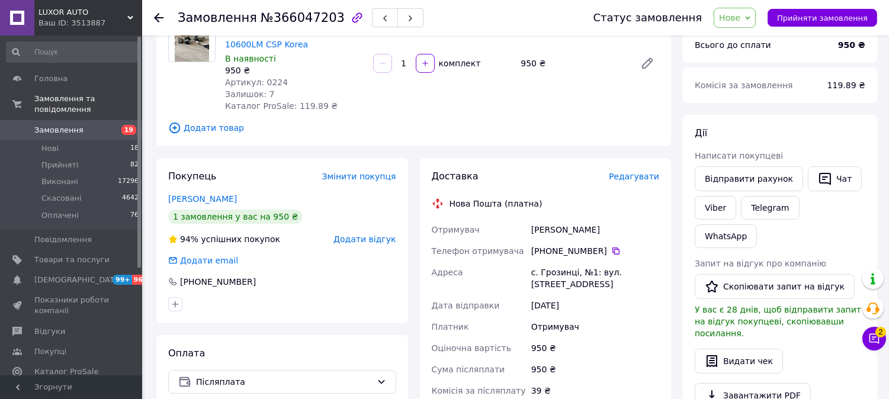
scroll to position [132, 0]
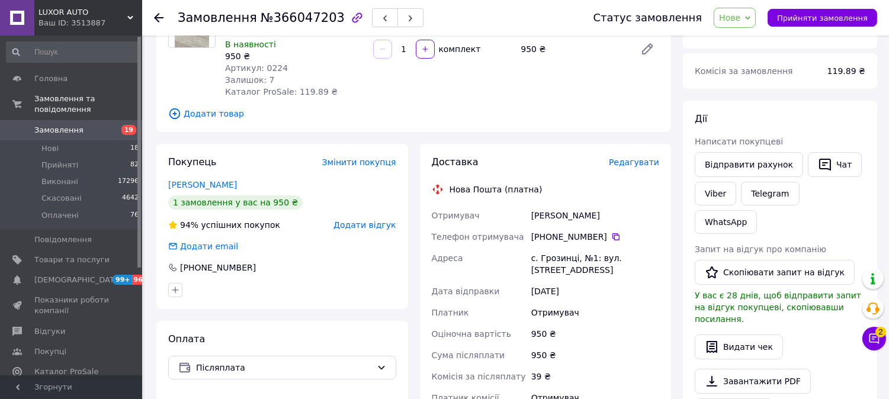
drag, startPoint x: 546, startPoint y: 226, endPoint x: 598, endPoint y: 223, distance: 52.9
click at [599, 231] on div "+380 50 559 82 76" at bounding box center [595, 237] width 128 height 12
copy div "0 50 559 82 76"
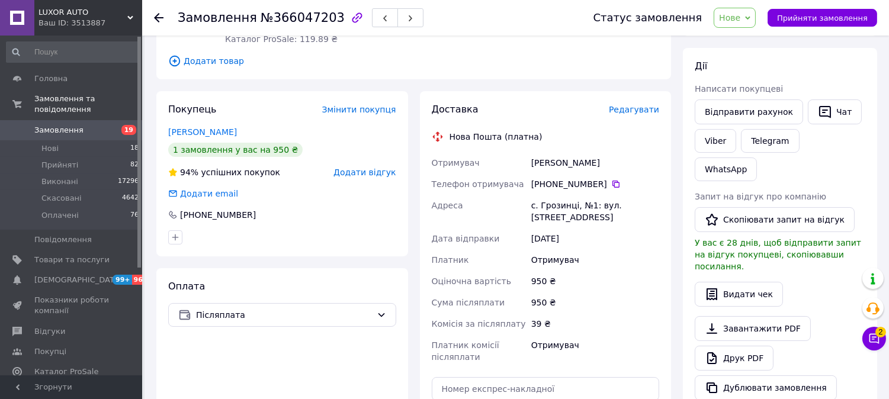
scroll to position [263, 0]
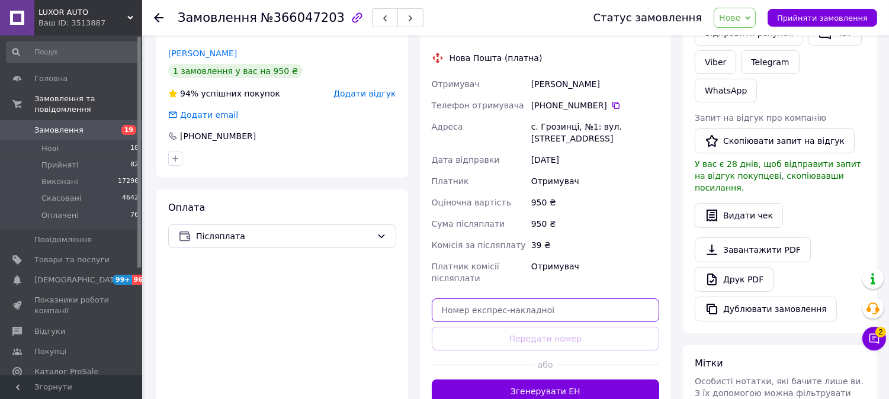
click at [531, 299] on input "text" at bounding box center [546, 311] width 228 height 24
paste input "20451269211800"
type input "20451269211800"
click at [522, 300] on div "Доставка Редагувати Нова Пошта (платна) Отримувач Ткач Наташа Телефон отримувач…" at bounding box center [546, 213] width 228 height 379
click at [523, 327] on button "Передати номер" at bounding box center [546, 339] width 228 height 24
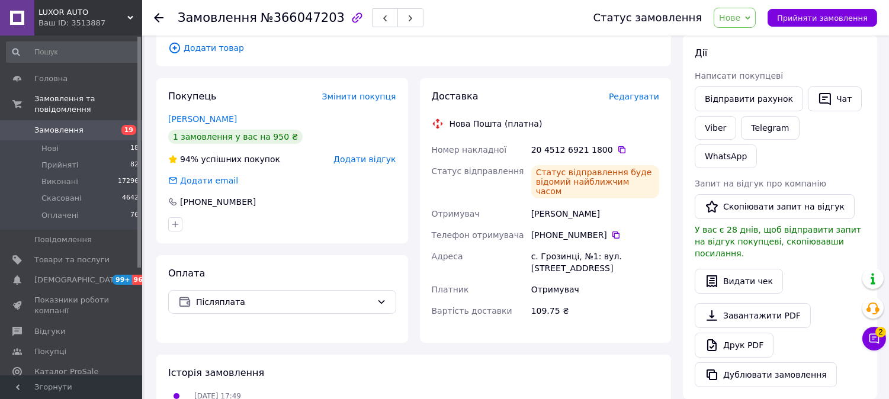
scroll to position [0, 0]
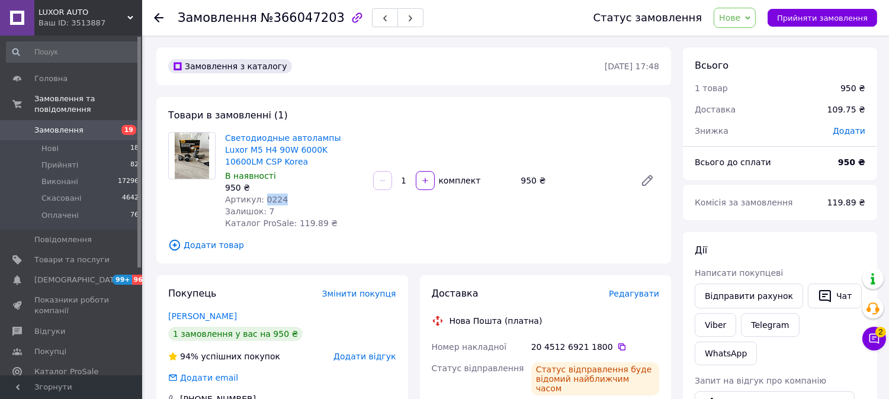
drag, startPoint x: 260, startPoint y: 185, endPoint x: 285, endPoint y: 185, distance: 25.5
click at [285, 194] on div "Артикул: 0224" at bounding box center [294, 200] width 139 height 12
copy span "0224"
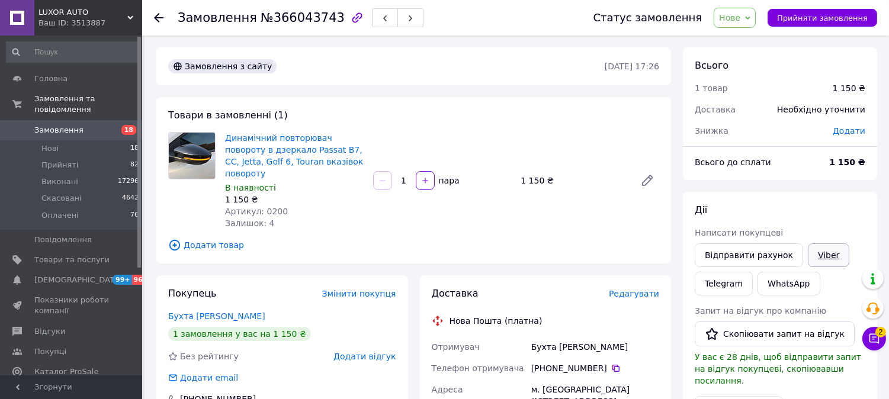
click at [825, 262] on link "Viber" at bounding box center [828, 256] width 41 height 24
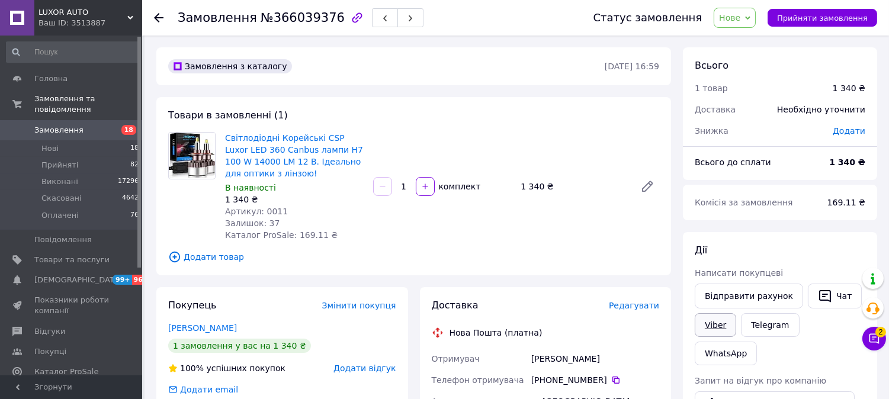
click at [712, 327] on link "Viber" at bounding box center [715, 325] width 41 height 24
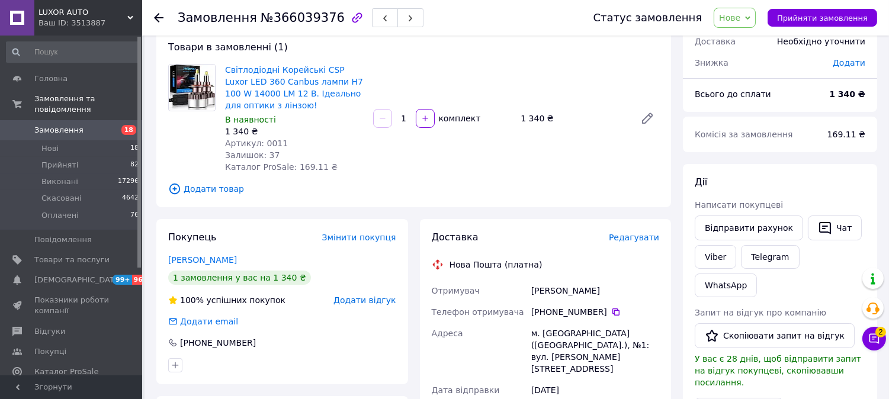
scroll to position [132, 0]
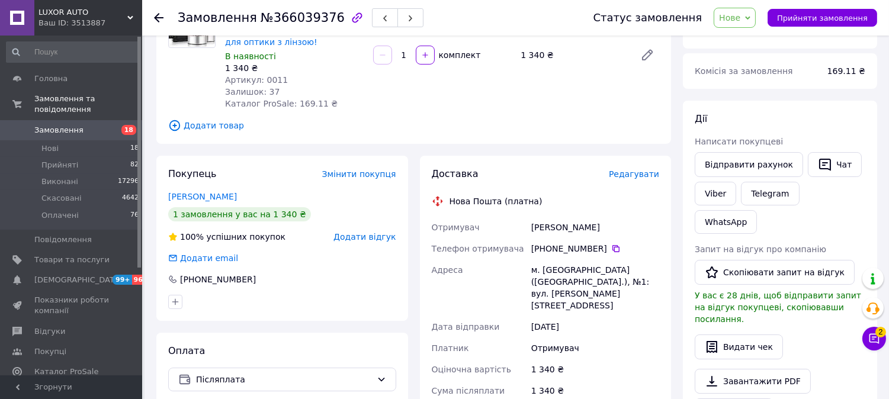
drag, startPoint x: 550, startPoint y: 248, endPoint x: 599, endPoint y: 251, distance: 49.3
click at [599, 251] on div "+380 96 384 31 45" at bounding box center [595, 249] width 128 height 12
copy div "0 96 384 31 45"
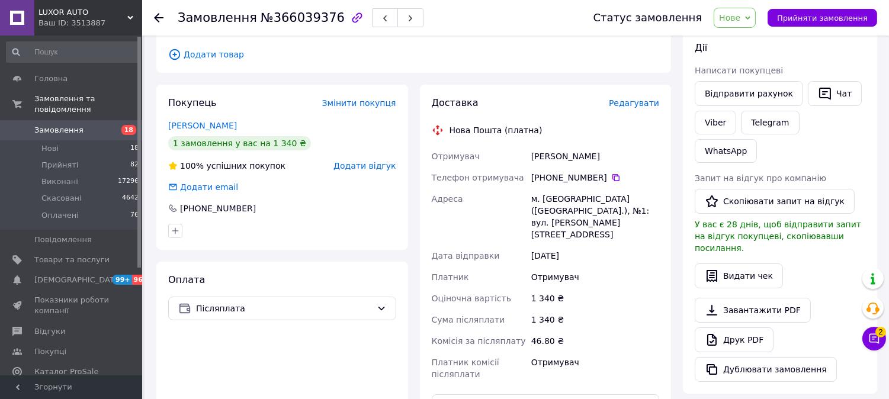
scroll to position [329, 0]
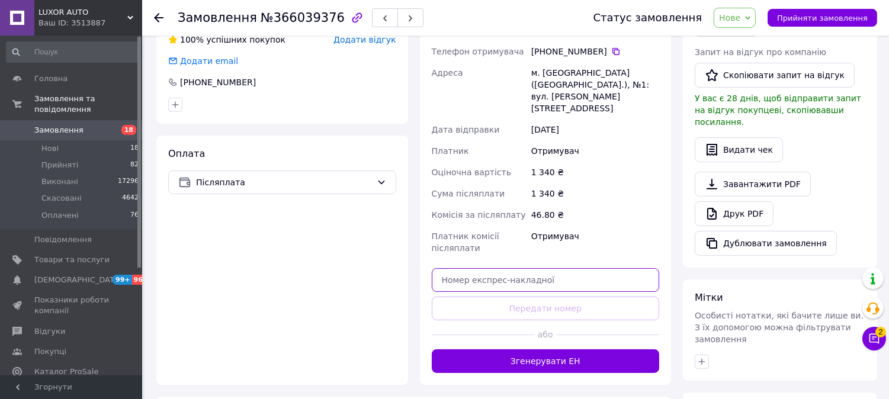
click at [488, 268] on input "text" at bounding box center [546, 280] width 228 height 24
paste input "20451269212968"
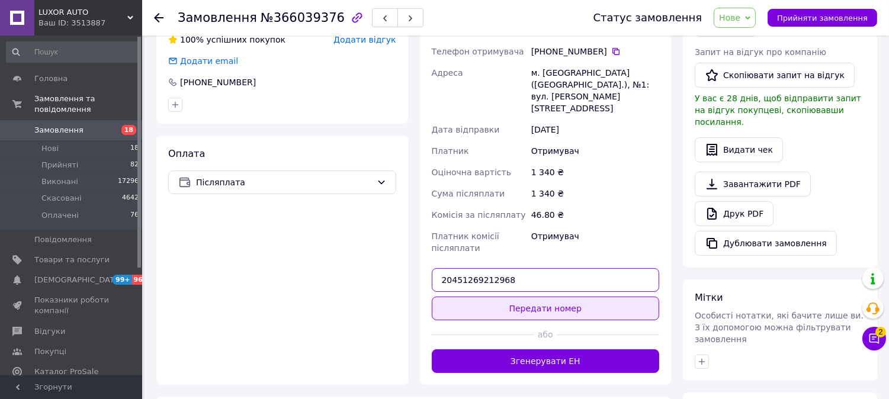
type input "20451269212968"
click at [494, 297] on button "Передати номер" at bounding box center [546, 309] width 228 height 24
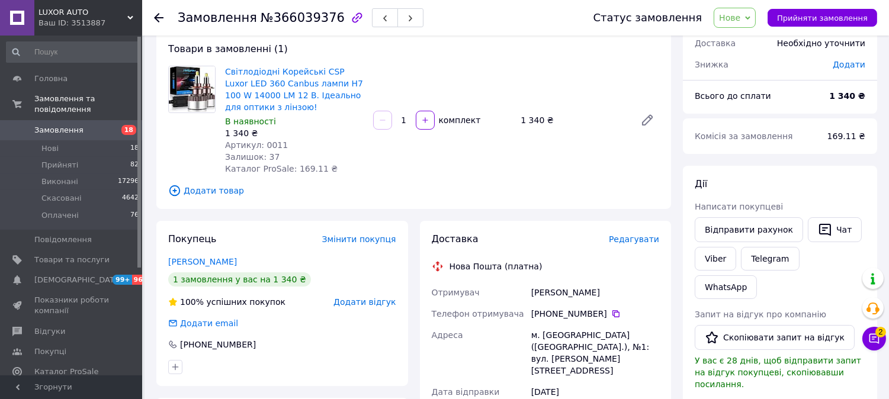
scroll to position [0, 0]
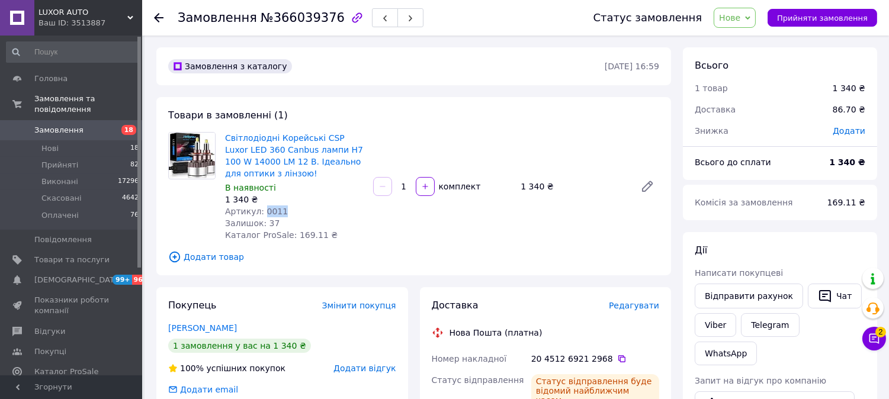
drag, startPoint x: 260, startPoint y: 210, endPoint x: 294, endPoint y: 211, distance: 34.4
click at [294, 211] on div "Артикул: 0011" at bounding box center [294, 212] width 139 height 12
copy span "0011"
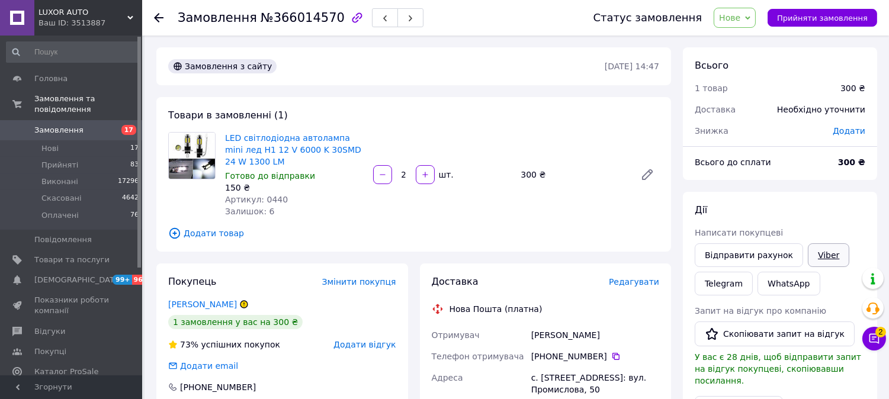
click at [819, 260] on link "Viber" at bounding box center [828, 256] width 41 height 24
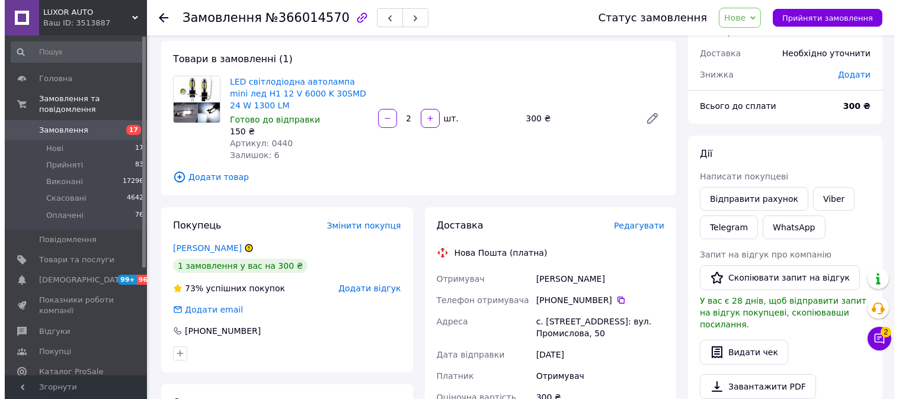
scroll to position [197, 0]
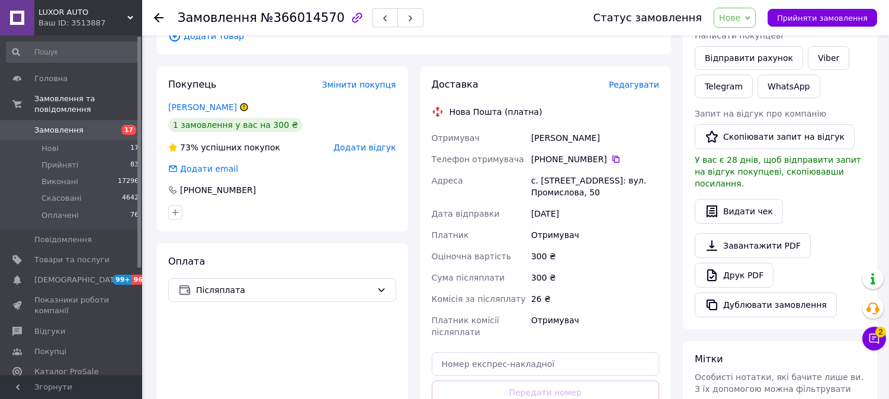
click at [627, 85] on span "Редагувати" at bounding box center [634, 84] width 50 height 9
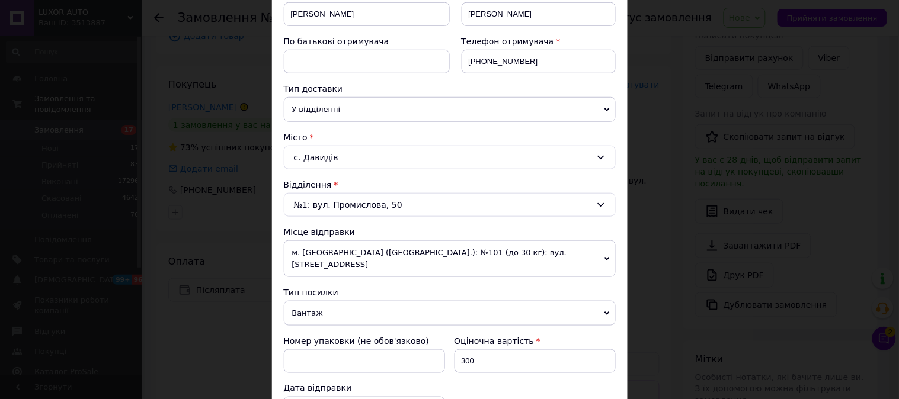
click at [354, 103] on span "У відділенні" at bounding box center [450, 109] width 332 height 25
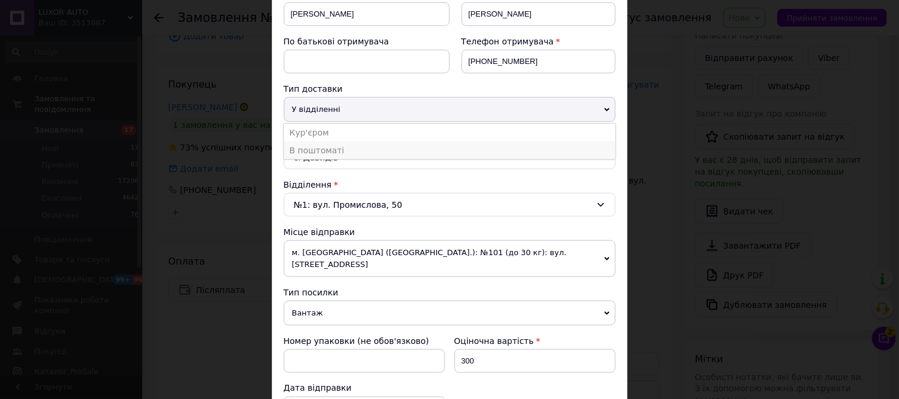
click at [353, 151] on li "В поштоматі" at bounding box center [450, 151] width 332 height 18
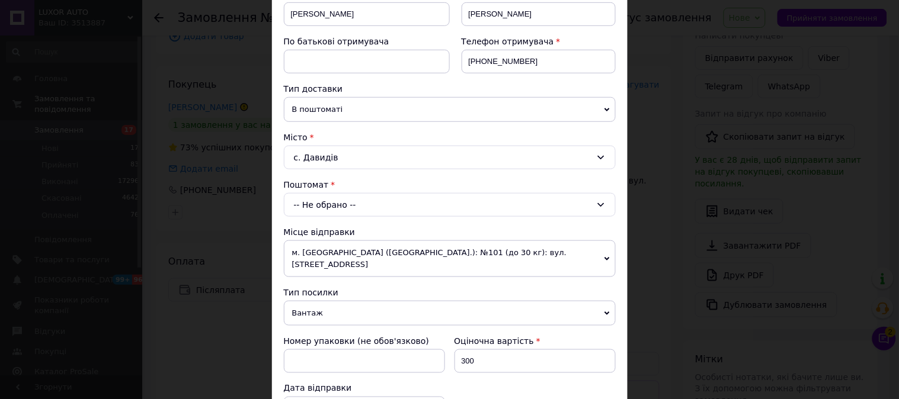
click at [324, 200] on div "-- Не обрано --" at bounding box center [450, 205] width 332 height 24
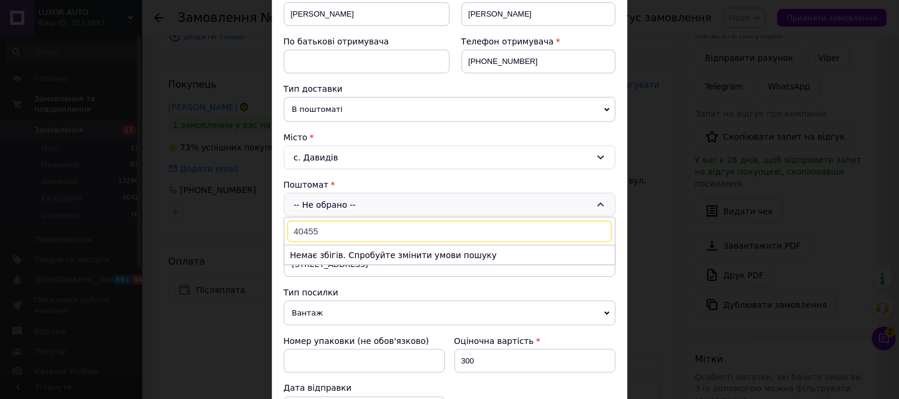
type input "40455"
click at [350, 251] on p "Немає збігів. Спробуйте змінити умови пошуку" at bounding box center [449, 255] width 331 height 20
click at [345, 206] on div "-- Не обрано -- 40455 Немає збігів. Спробуйте змінити умови пошуку" at bounding box center [450, 205] width 332 height 24
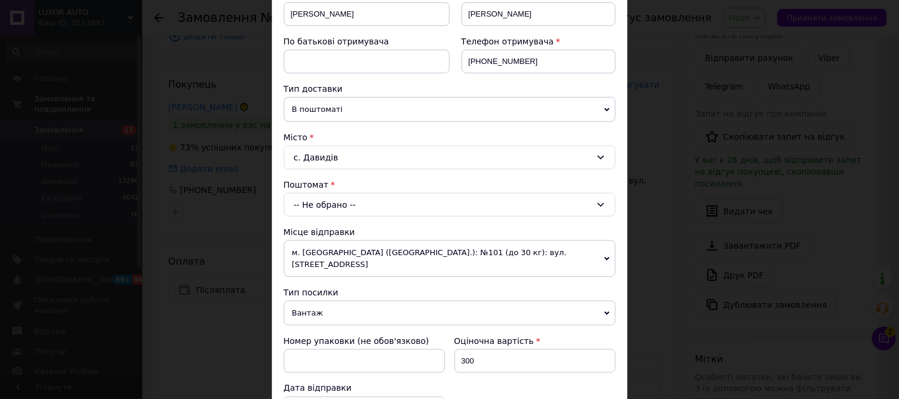
click at [357, 163] on div "с. Давидів" at bounding box center [450, 158] width 332 height 24
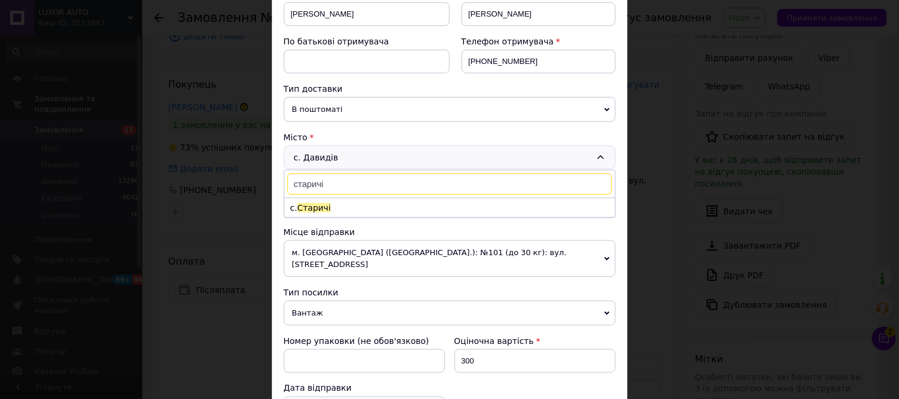
type input "старичі"
click at [348, 212] on li "с. Старичі" at bounding box center [449, 207] width 331 height 19
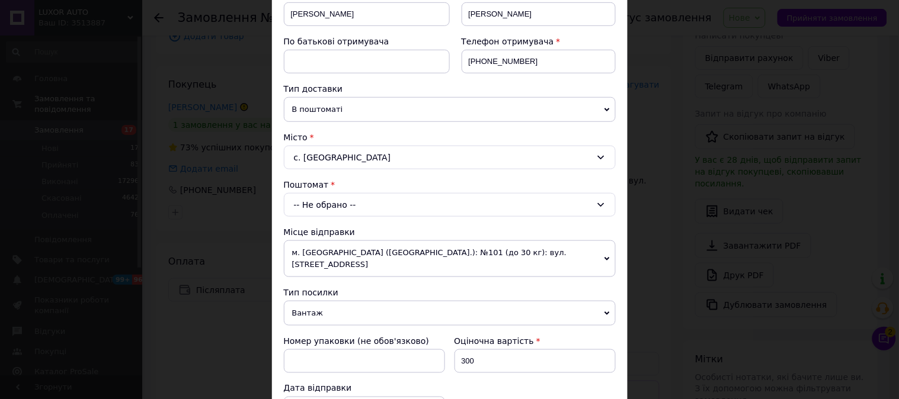
click at [351, 214] on div "-- Не обрано --" at bounding box center [450, 205] width 332 height 24
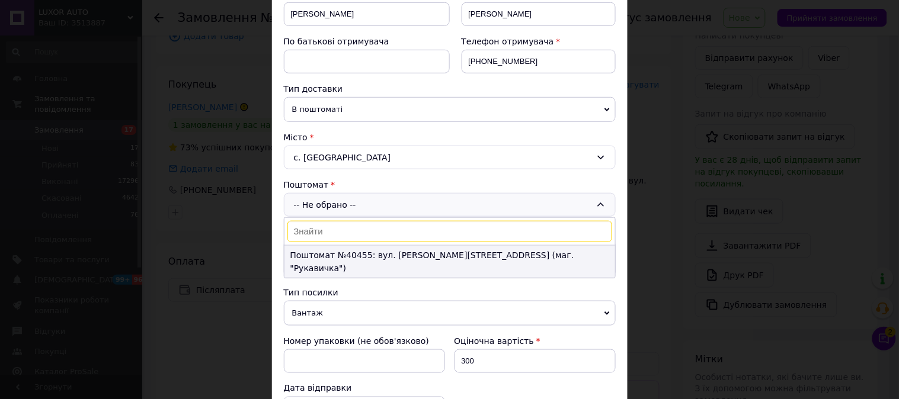
click at [369, 251] on li "Поштомат №40455: вул. Шептицького, 13а (маг. "Рукавичка")" at bounding box center [449, 262] width 331 height 32
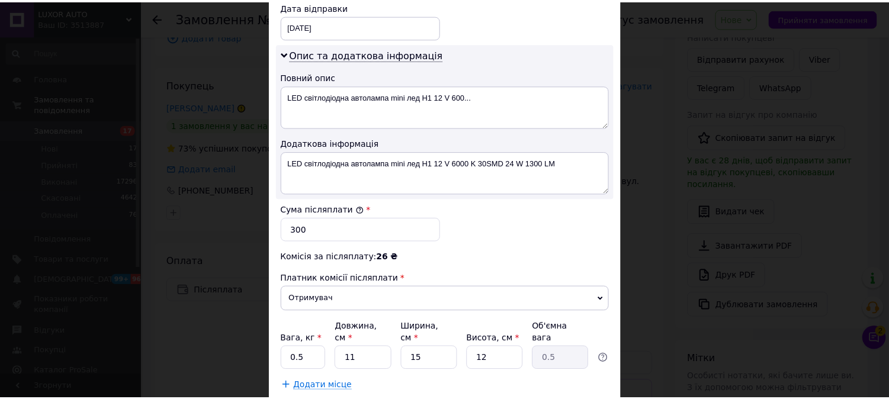
scroll to position [639, 0]
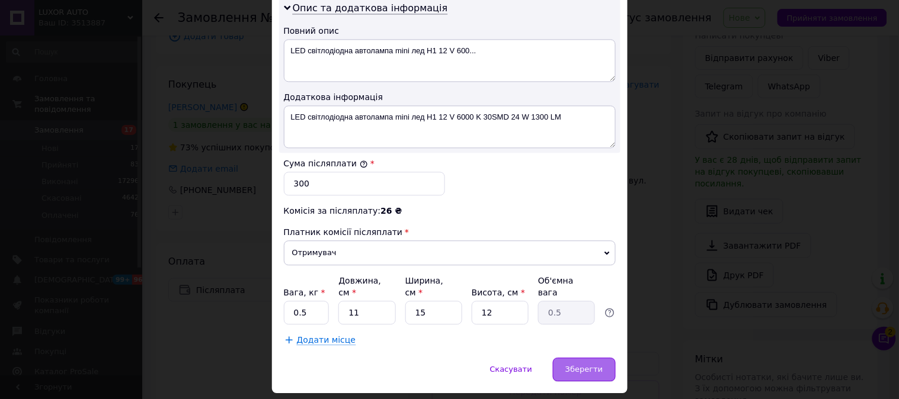
click at [597, 358] on div "Зберегти" at bounding box center [584, 370] width 62 height 24
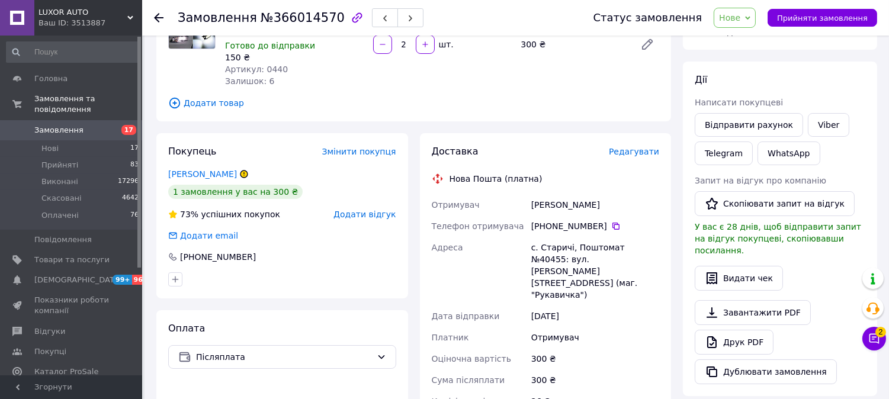
scroll to position [132, 0]
drag, startPoint x: 547, startPoint y: 223, endPoint x: 597, endPoint y: 222, distance: 50.4
click at [597, 222] on div "+380 68 214 63 67" at bounding box center [595, 225] width 128 height 12
copy div "0 68 214 63 67"
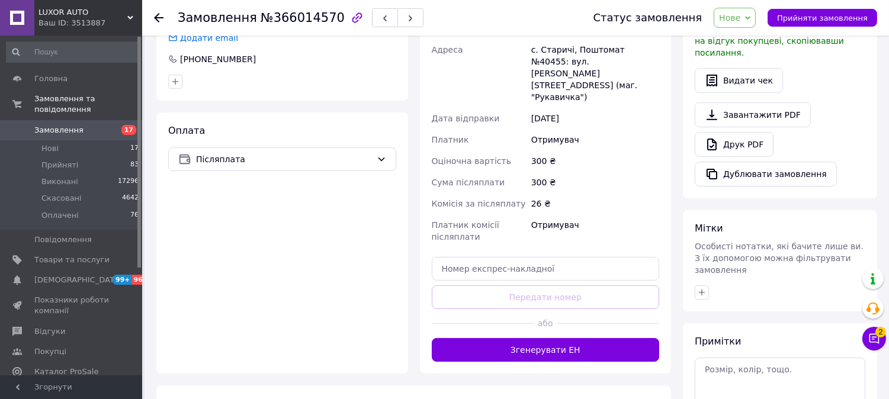
scroll to position [329, 0]
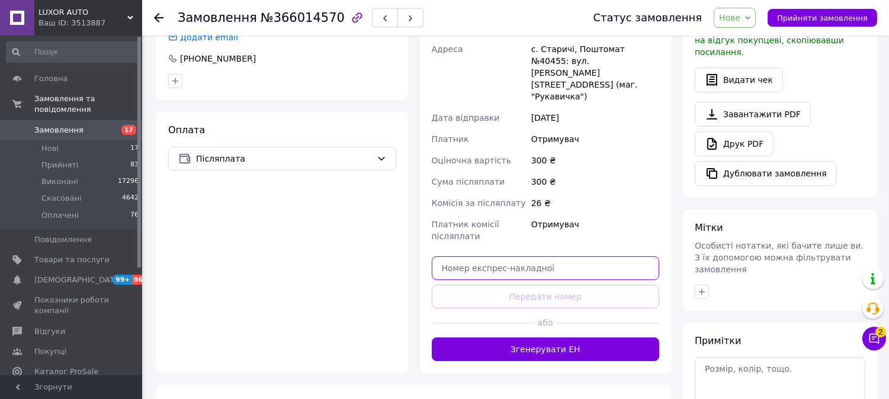
drag, startPoint x: 541, startPoint y: 250, endPoint x: 538, endPoint y: 255, distance: 6.1
click at [540, 257] on input "text" at bounding box center [546, 269] width 228 height 24
paste input "20451269214167"
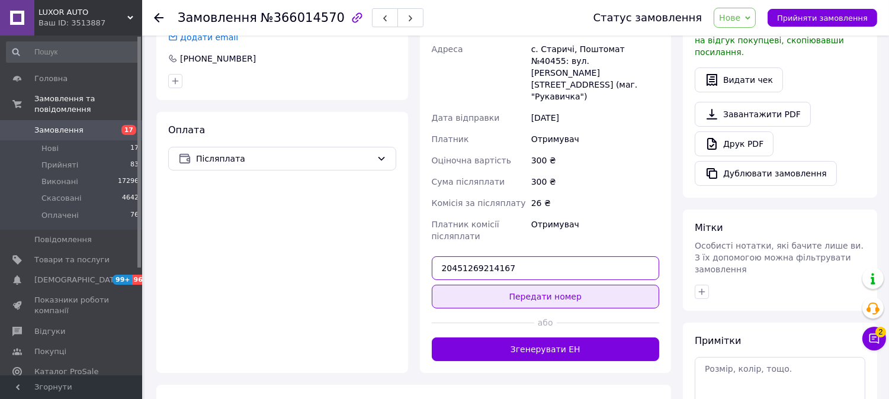
type input "20451269214167"
click at [537, 285] on button "Передати номер" at bounding box center [546, 297] width 228 height 24
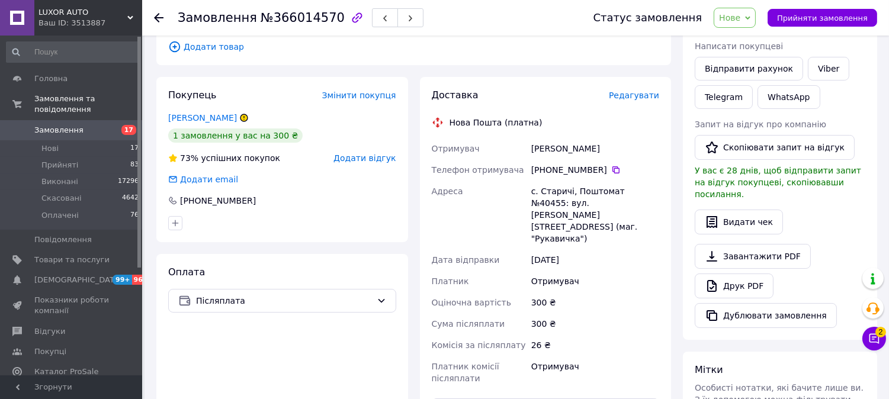
scroll to position [0, 0]
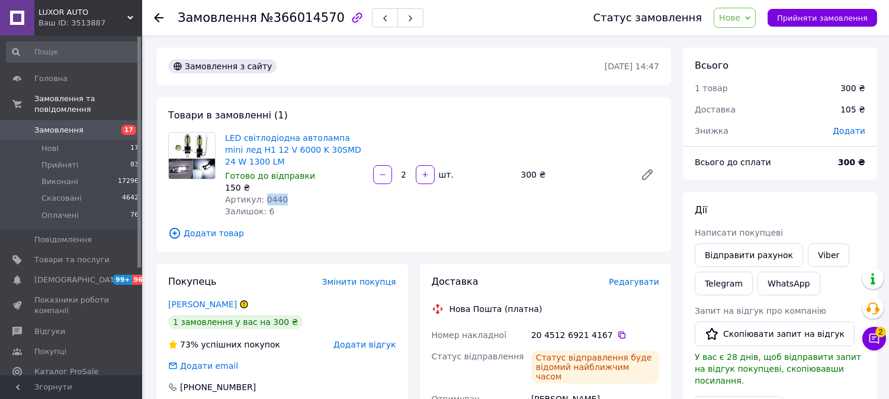
drag, startPoint x: 261, startPoint y: 198, endPoint x: 303, endPoint y: 206, distance: 42.2
click at [283, 197] on div "Артикул: 0440" at bounding box center [294, 200] width 139 height 12
copy span "0440"
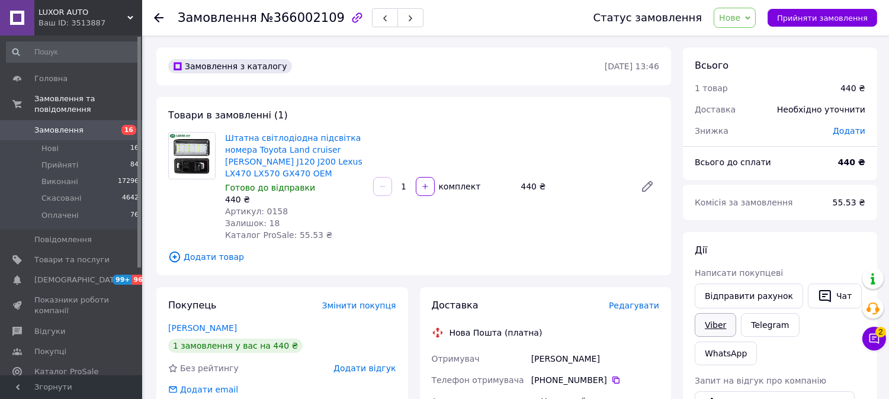
click at [707, 330] on link "Viber" at bounding box center [715, 325] width 41 height 24
drag, startPoint x: 262, startPoint y: 210, endPoint x: 280, endPoint y: 211, distance: 18.4
click at [280, 211] on div "Артикул: 0158" at bounding box center [294, 212] width 139 height 12
copy span "0158"
drag, startPoint x: 546, startPoint y: 379, endPoint x: 600, endPoint y: 366, distance: 55.5
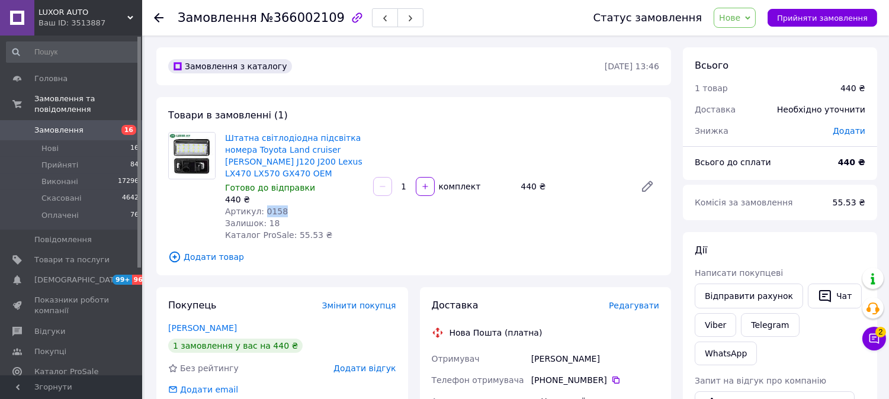
click at [601, 376] on div "+380 50 050 51 25" at bounding box center [595, 380] width 128 height 12
copy div "0 50 050 51 25"
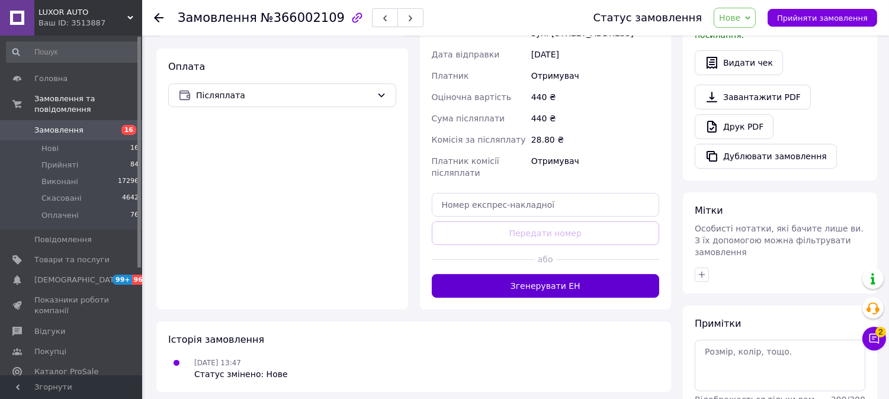
scroll to position [439, 0]
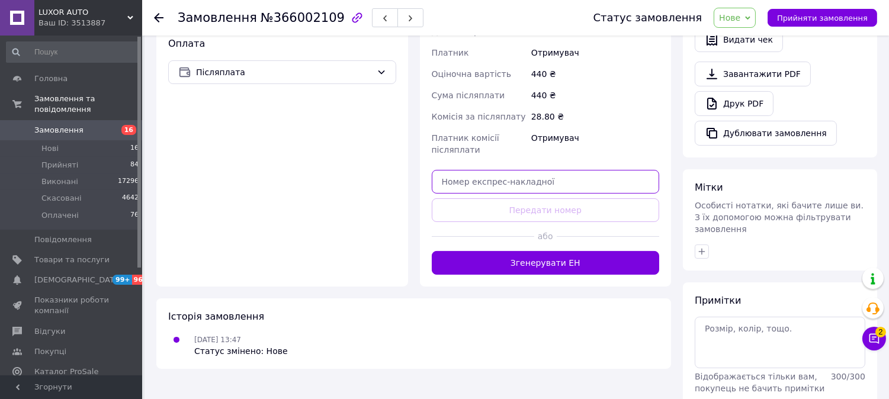
click at [532, 178] on input "text" at bounding box center [546, 182] width 228 height 24
paste input "20451269215115"
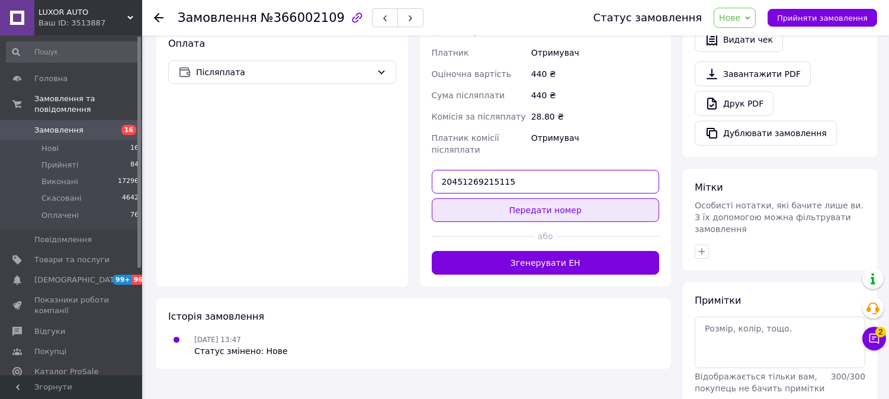
type input "20451269215115"
click at [529, 198] on button "Передати номер" at bounding box center [546, 210] width 228 height 24
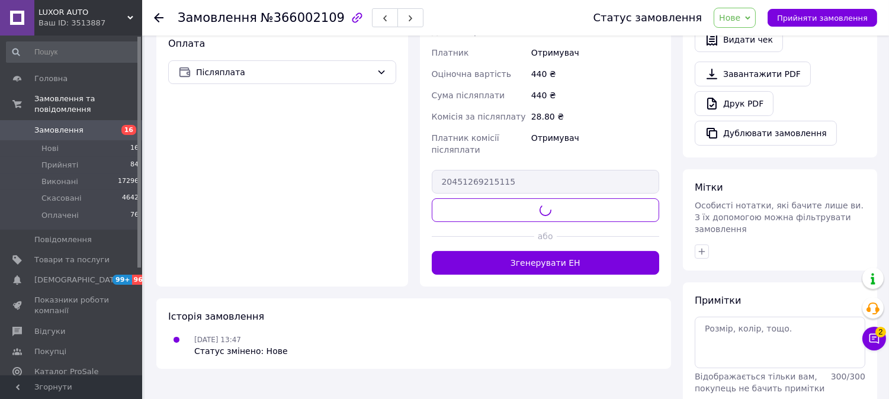
scroll to position [110, 0]
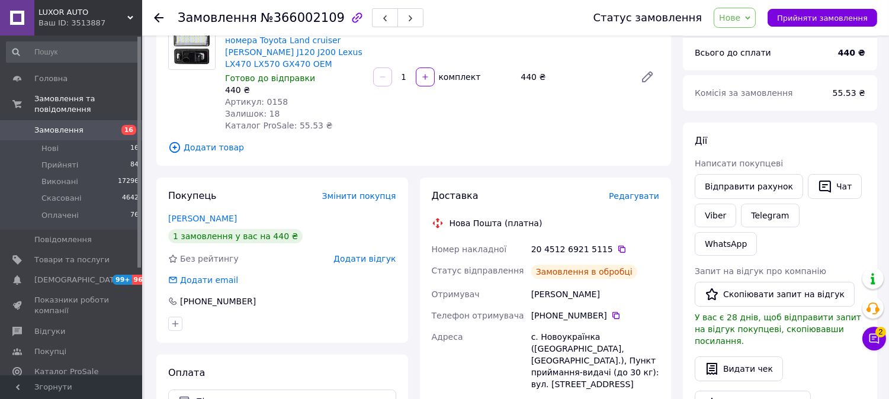
drag, startPoint x: 261, startPoint y: 98, endPoint x: 265, endPoint y: 103, distance: 6.7
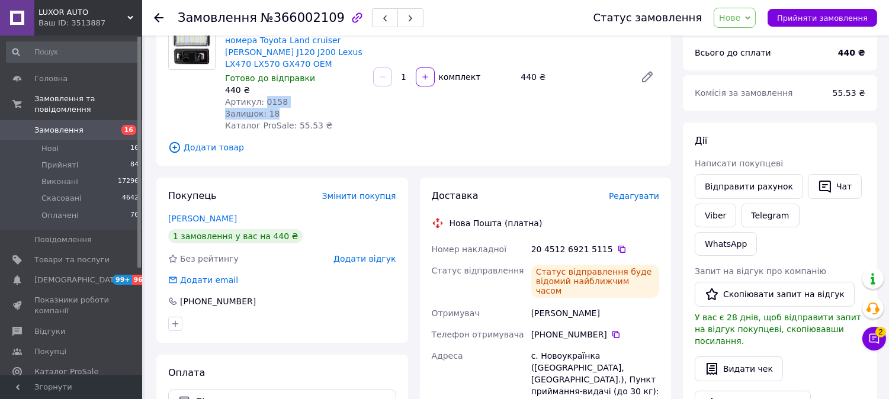
drag, startPoint x: 259, startPoint y: 103, endPoint x: 282, endPoint y: 108, distance: 23.7
click at [282, 108] on div "Штатна світлодіодна підсвітка номера Toyota Land cruiser Prado J120 J200 Lexus …" at bounding box center [294, 77] width 148 height 114
click at [286, 117] on div "Залишок: 18" at bounding box center [294, 114] width 139 height 12
click at [267, 111] on span "Залишок: 18" at bounding box center [252, 113] width 55 height 9
drag, startPoint x: 261, startPoint y: 102, endPoint x: 277, endPoint y: 100, distance: 16.2
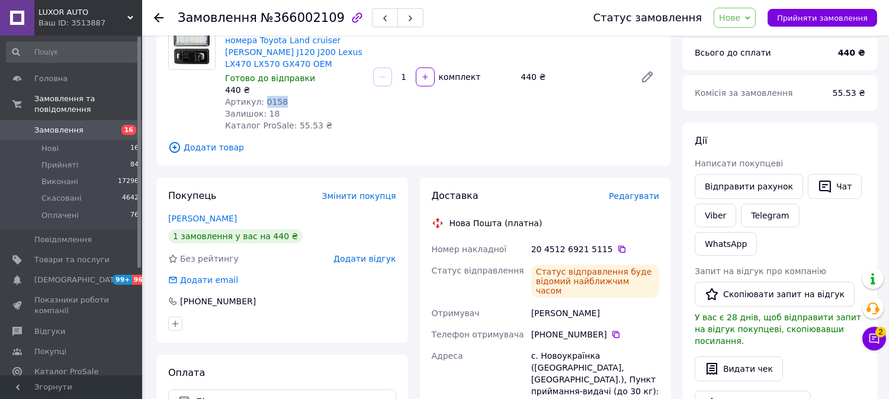
click at [277, 100] on span "Артикул: 0158" at bounding box center [256, 101] width 63 height 9
copy span "0158"
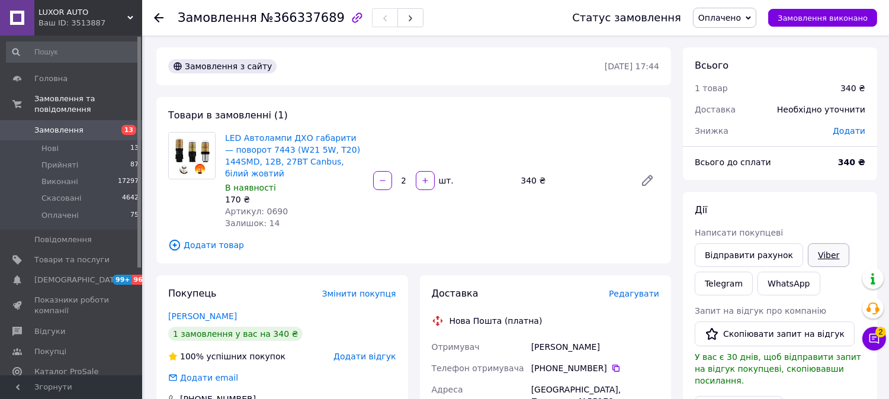
click at [824, 250] on link "Viber" at bounding box center [828, 256] width 41 height 24
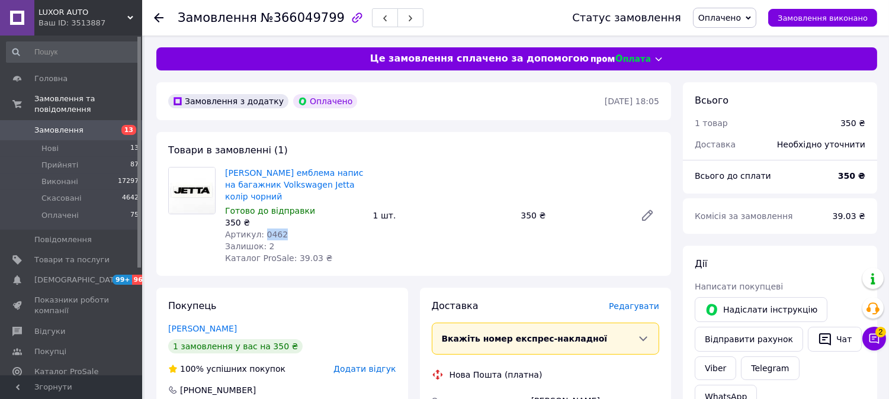
drag, startPoint x: 262, startPoint y: 234, endPoint x: 281, endPoint y: 230, distance: 19.4
click at [281, 230] on div "Артикул: 0462" at bounding box center [294, 235] width 139 height 12
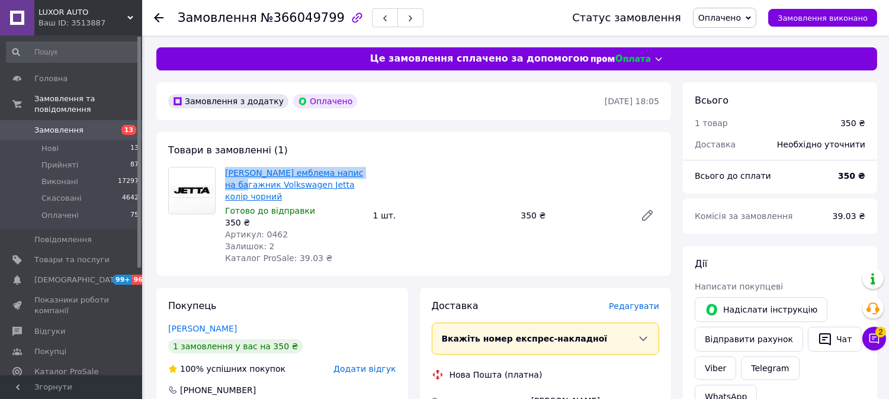
drag, startPoint x: 222, startPoint y: 173, endPoint x: 261, endPoint y: 187, distance: 41.4
click at [261, 187] on div "Шильдик емблема напис на багажник Volkswagen Jetta колір чорний Готово до відпр…" at bounding box center [294, 216] width 148 height 102
copy link "[PERSON_NAME] емблема напис на багажник"
click at [837, 342] on button "Чат" at bounding box center [835, 339] width 54 height 25
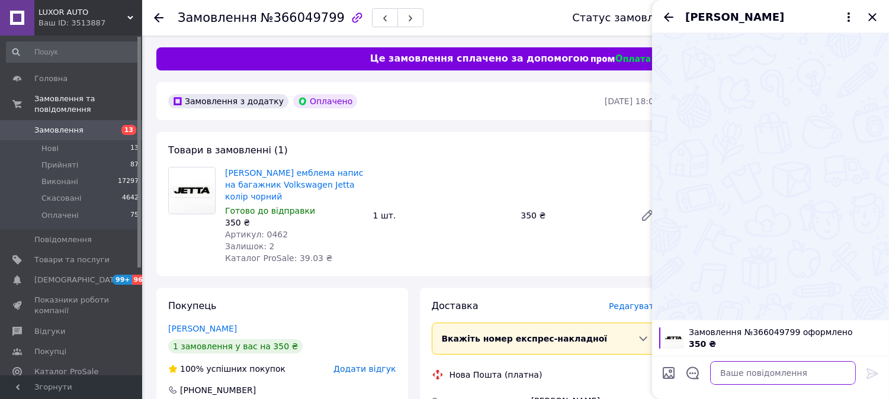
click at [738, 376] on textarea at bounding box center [783, 373] width 146 height 24
paste textarea "https://check.checkbox.ua/3e06e0ba-a485-4bd7-9887-1f8725a1031b"
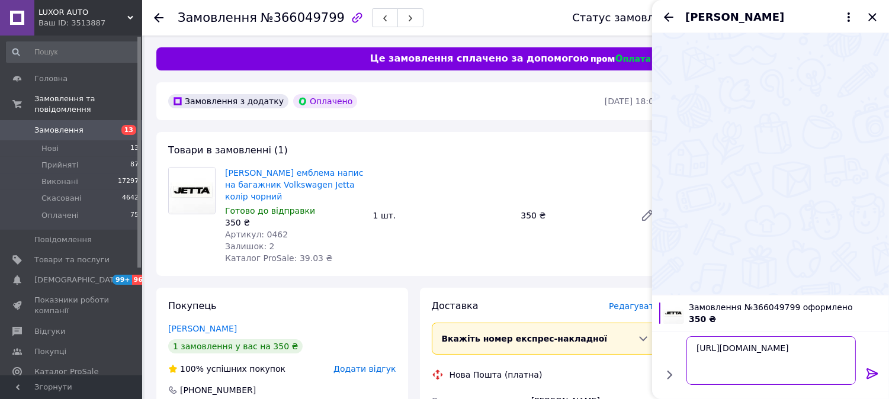
type textarea "https://check.checkbox.ua/3e06e0ba-a485-4bd7-9887-1f8725a1031b"
click at [873, 376] on icon at bounding box center [872, 374] width 11 height 11
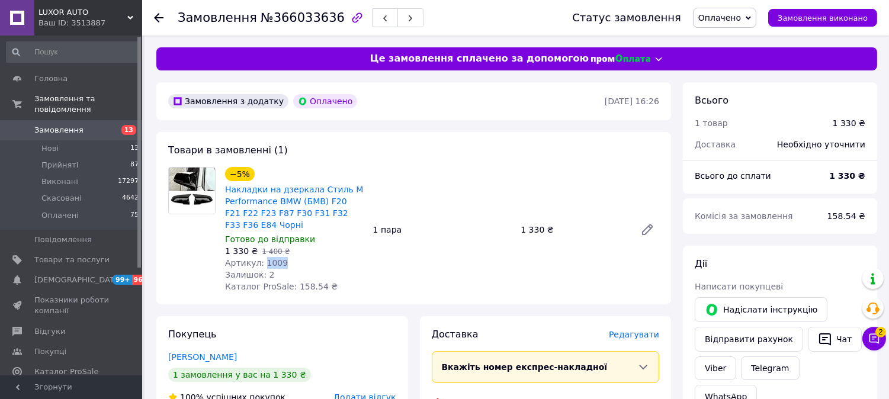
drag, startPoint x: 261, startPoint y: 260, endPoint x: 277, endPoint y: 259, distance: 16.0
click at [277, 259] on span "Артикул: 1009" at bounding box center [256, 262] width 63 height 9
copy span "1009"
click at [827, 344] on button "Чат" at bounding box center [835, 339] width 54 height 25
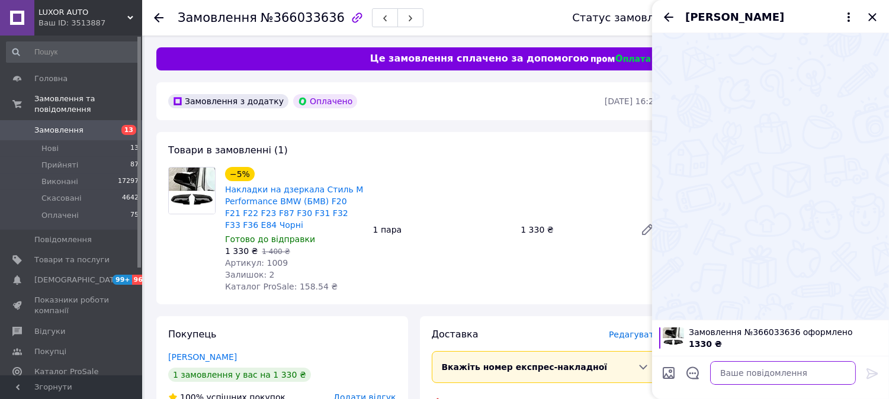
paste textarea "[URL][DOMAIN_NAME]"
click at [764, 376] on textarea at bounding box center [783, 373] width 146 height 24
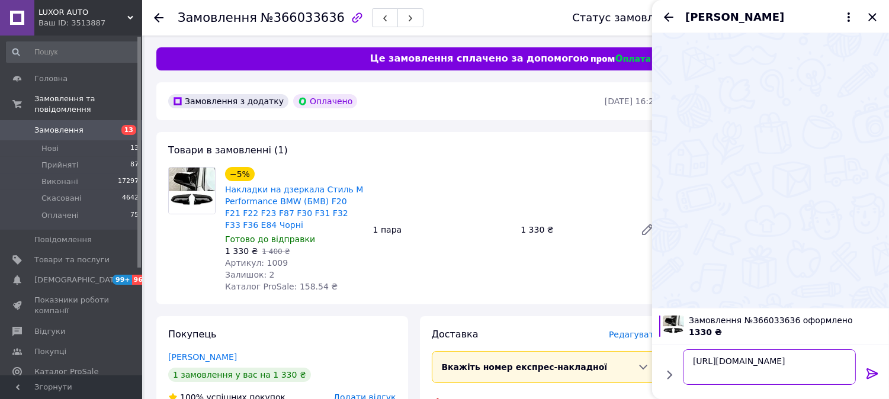
scroll to position [1, 0]
type textarea "[URL][DOMAIN_NAME]"
drag, startPoint x: 873, startPoint y: 377, endPoint x: 884, endPoint y: 375, distance: 10.9
click at [873, 378] on icon at bounding box center [873, 374] width 14 height 14
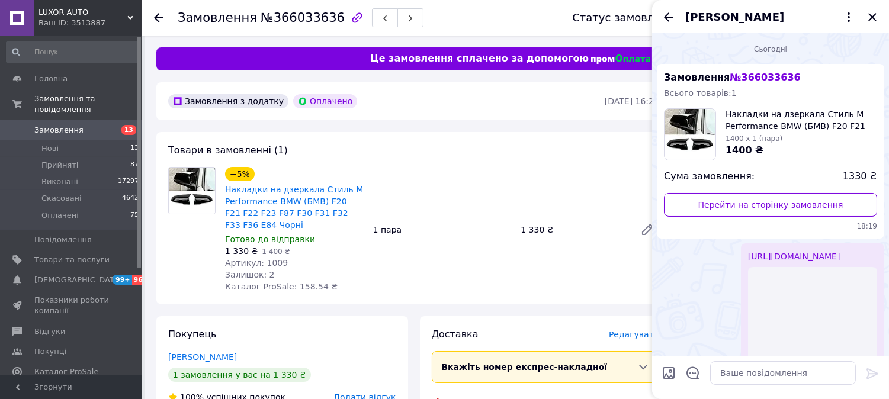
scroll to position [0, 0]
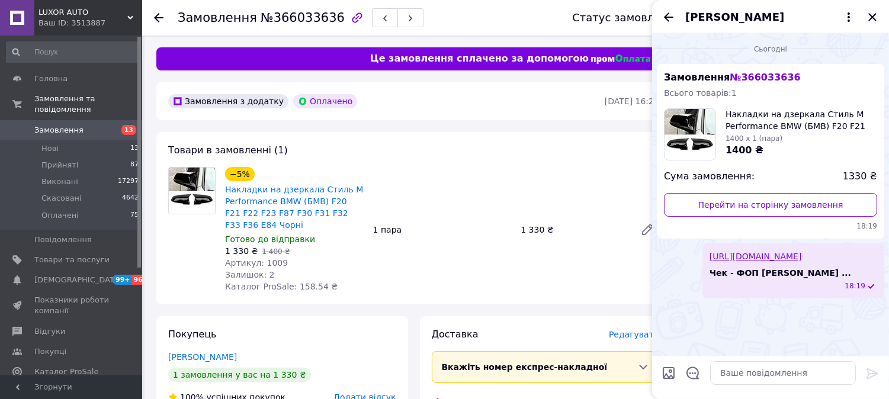
click at [877, 14] on icon "Закрити" at bounding box center [873, 17] width 14 height 14
